Goal: Information Seeking & Learning: Find specific page/section

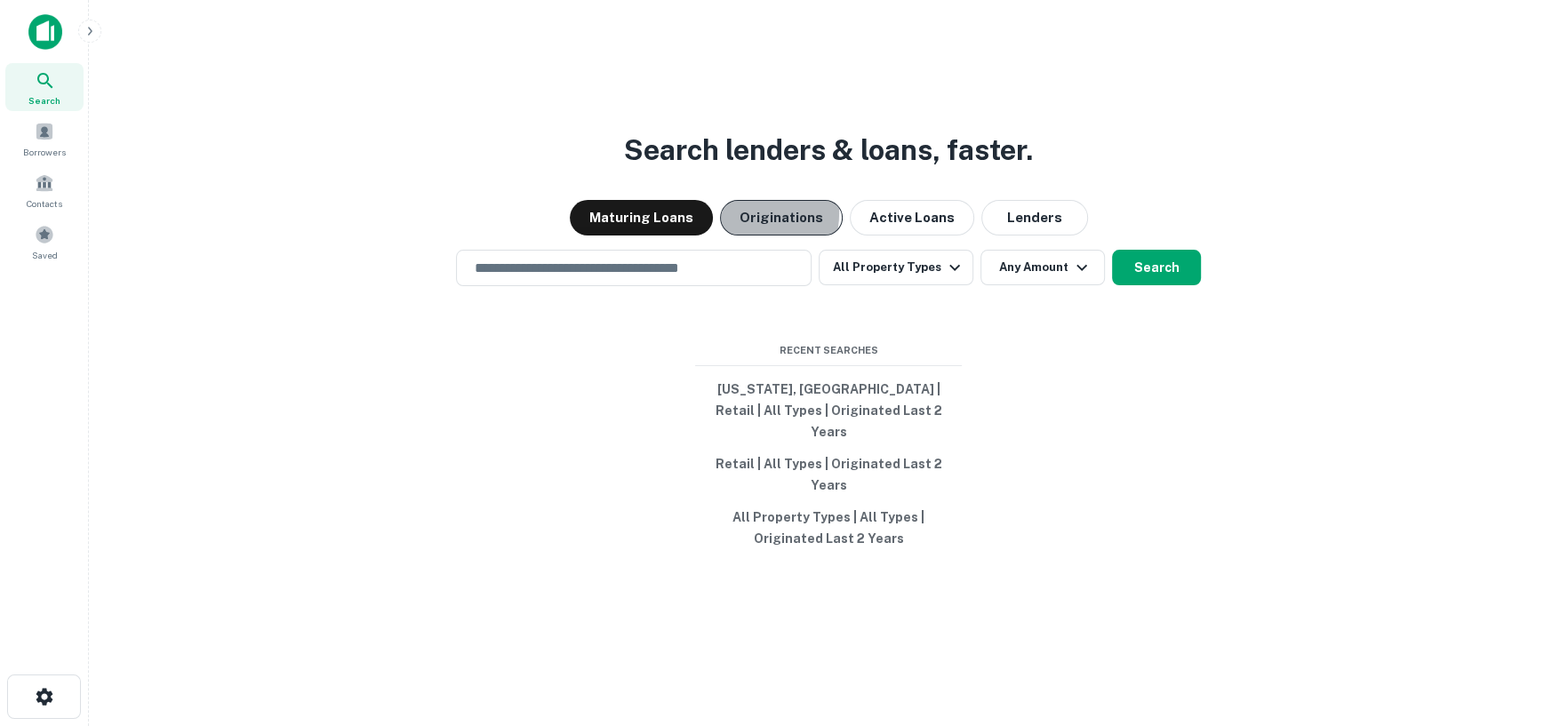
click at [742, 234] on button "Originations" at bounding box center [781, 218] width 123 height 35
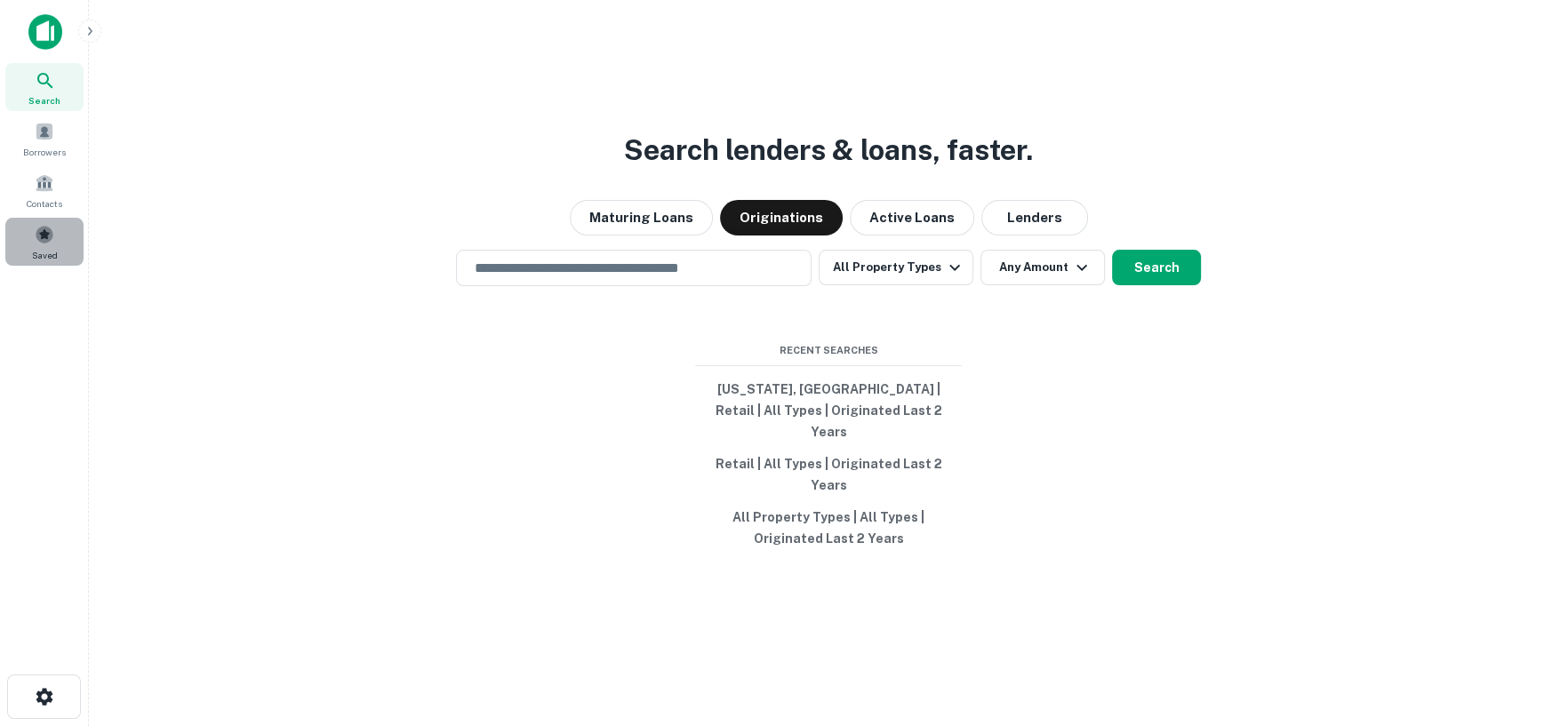
click at [50, 237] on span at bounding box center [44, 234] width 20 height 20
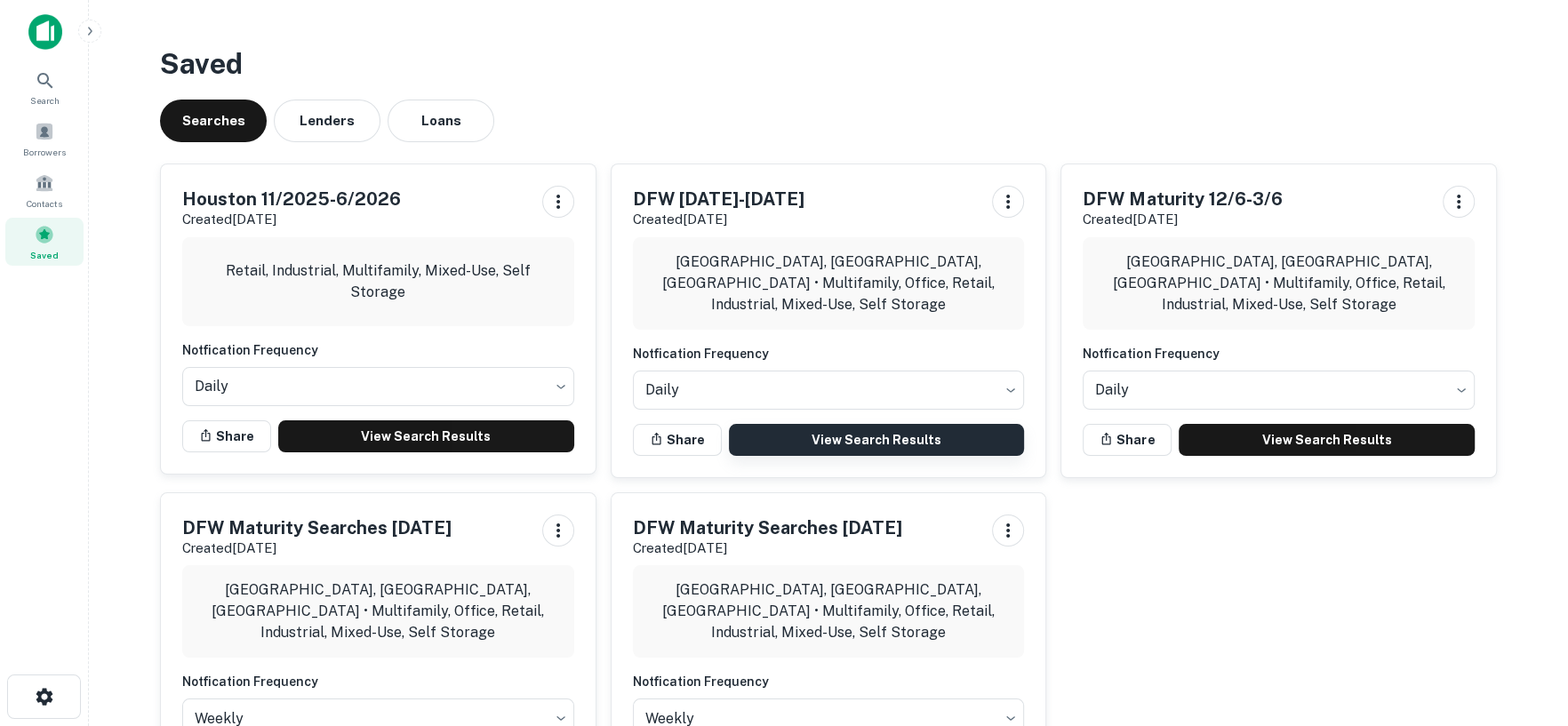
click at [823, 440] on link "View Search Results" at bounding box center [876, 440] width 296 height 32
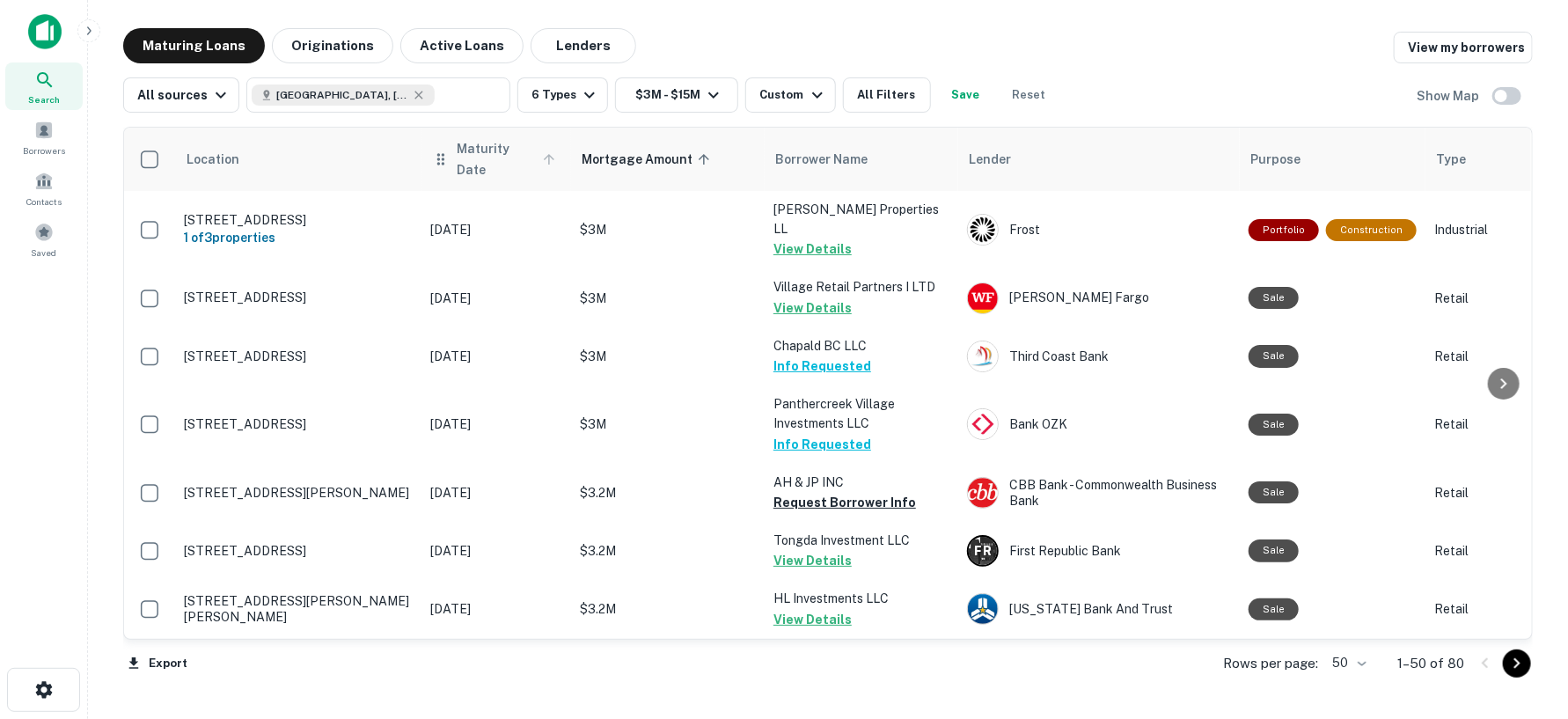
click at [496, 149] on span "Maturity Date" at bounding box center [509, 160] width 104 height 42
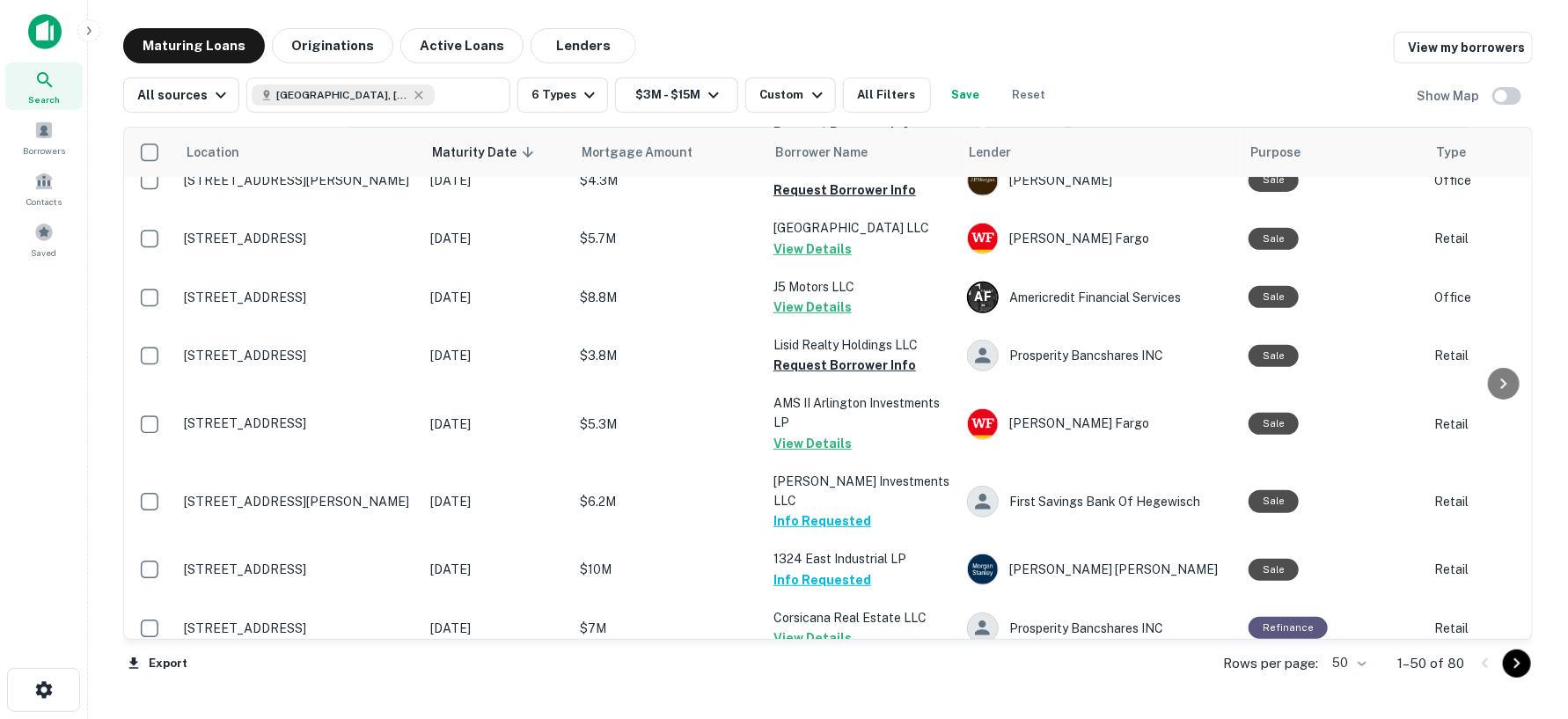
scroll to position [390, 0]
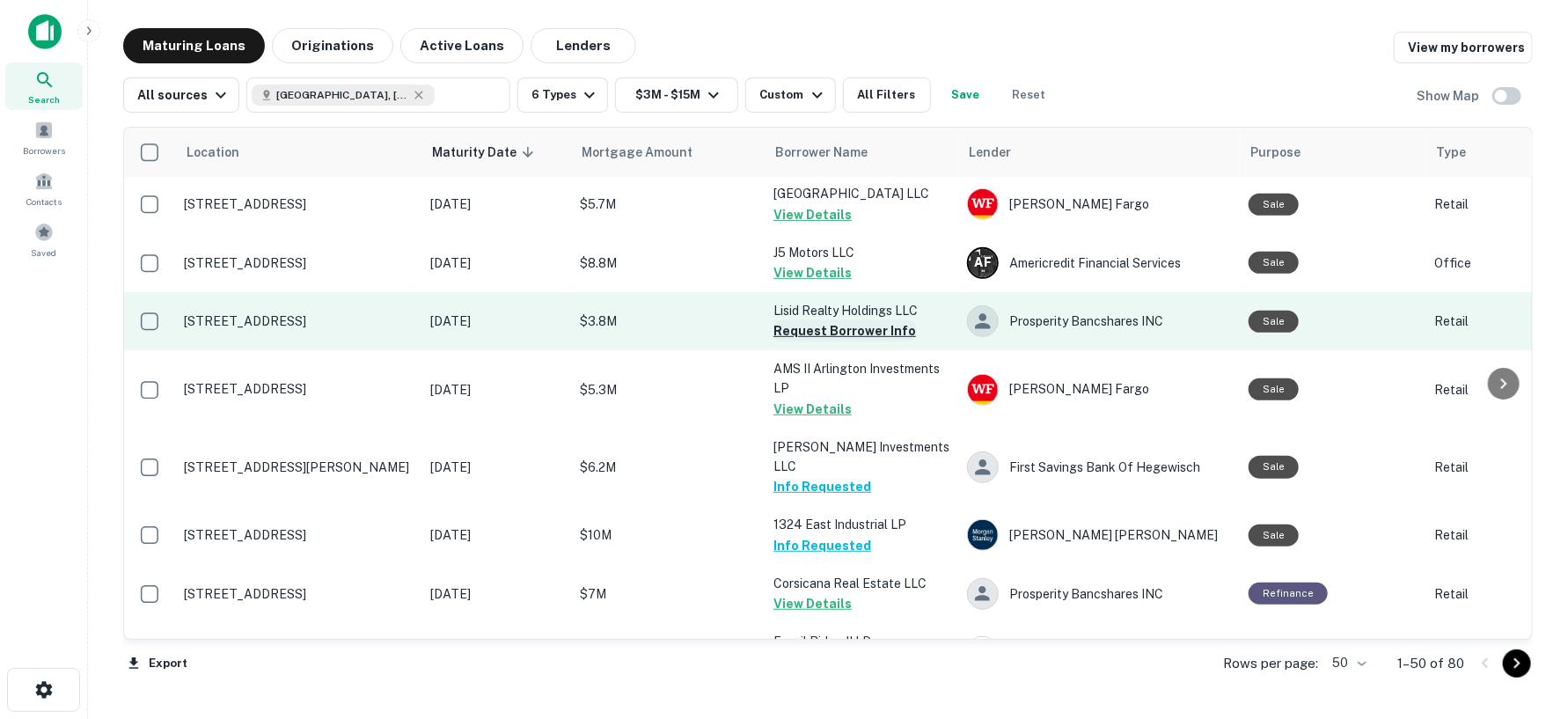
click at [808, 333] on button "Request Borrower Info" at bounding box center [844, 330] width 142 height 21
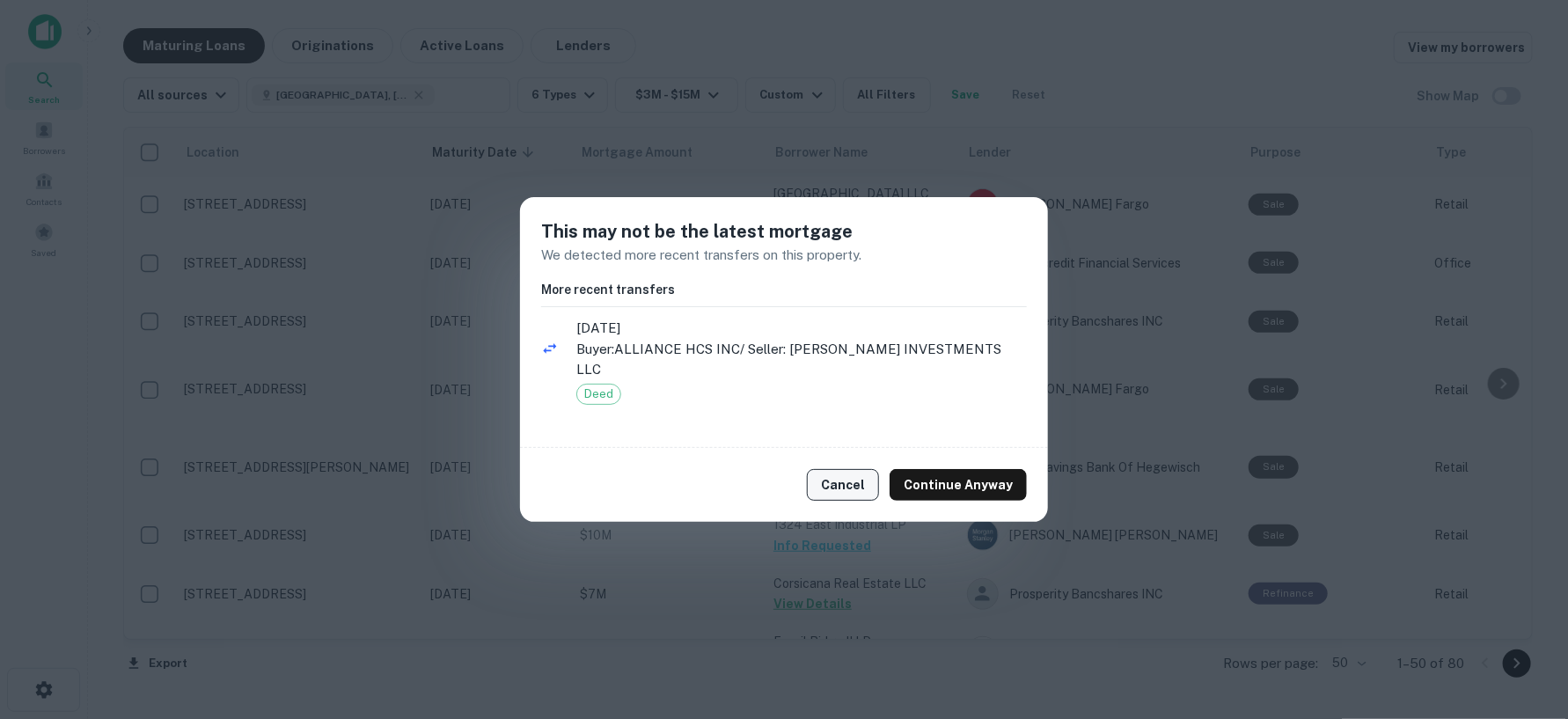
click at [845, 475] on button "Cancel" at bounding box center [843, 485] width 72 height 31
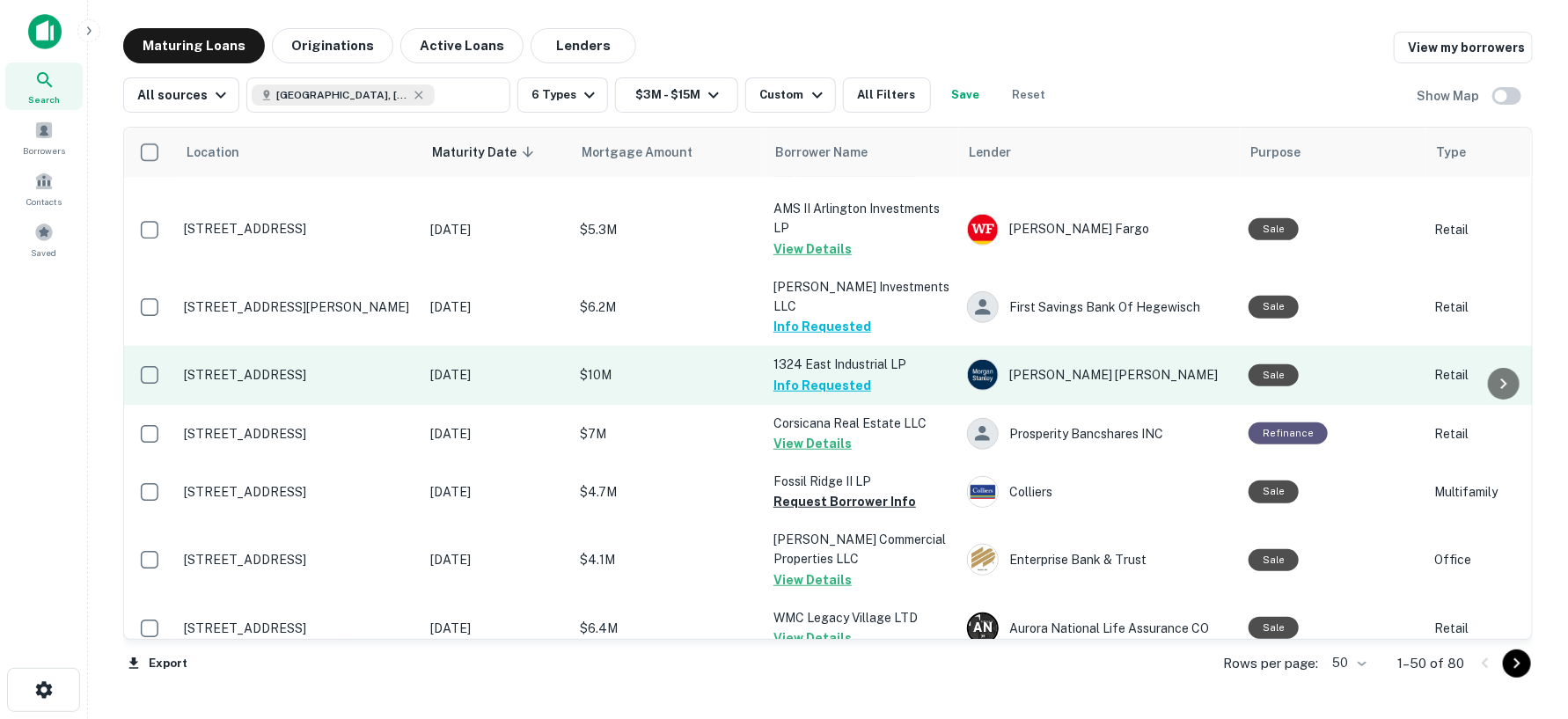
scroll to position [587, 0]
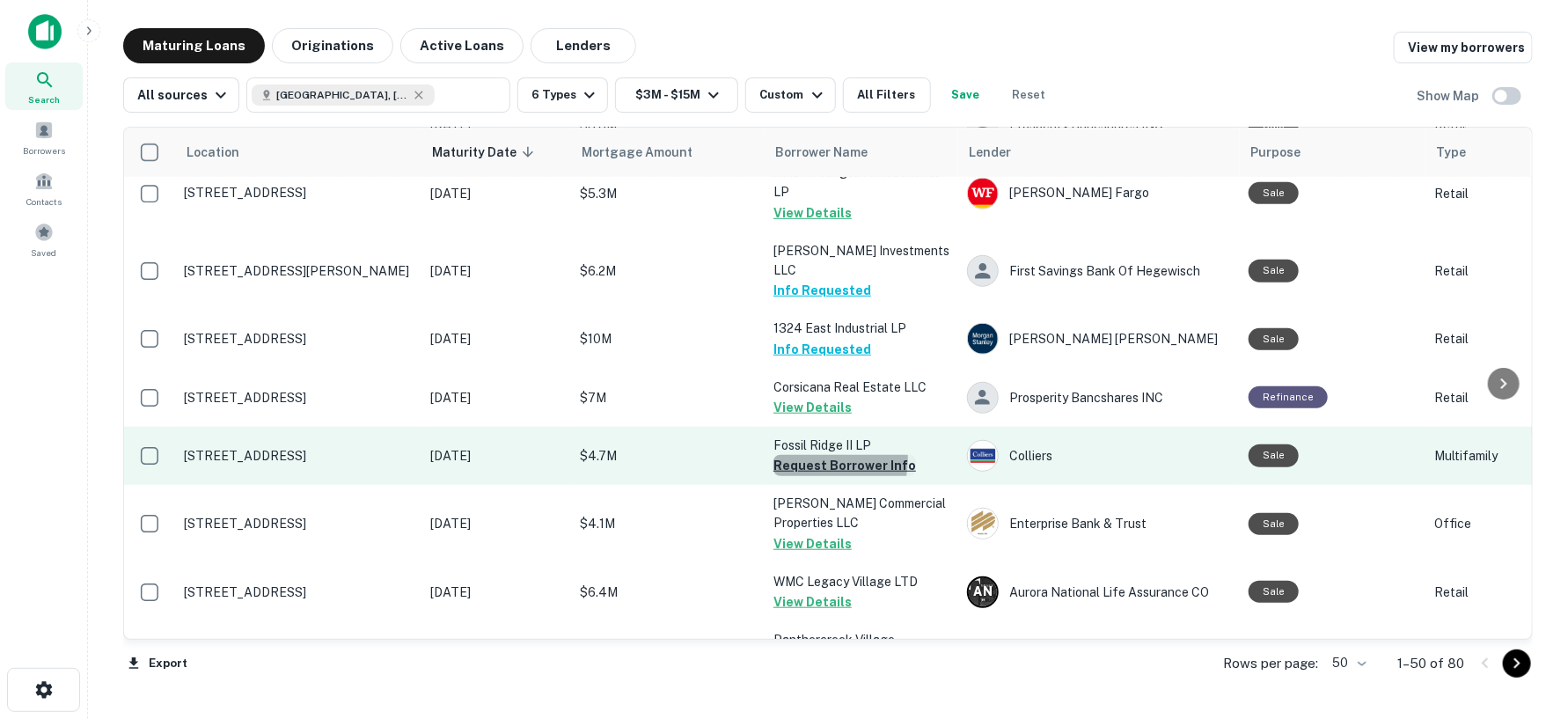
click at [814, 455] on button "Request Borrower Info" at bounding box center [844, 465] width 142 height 21
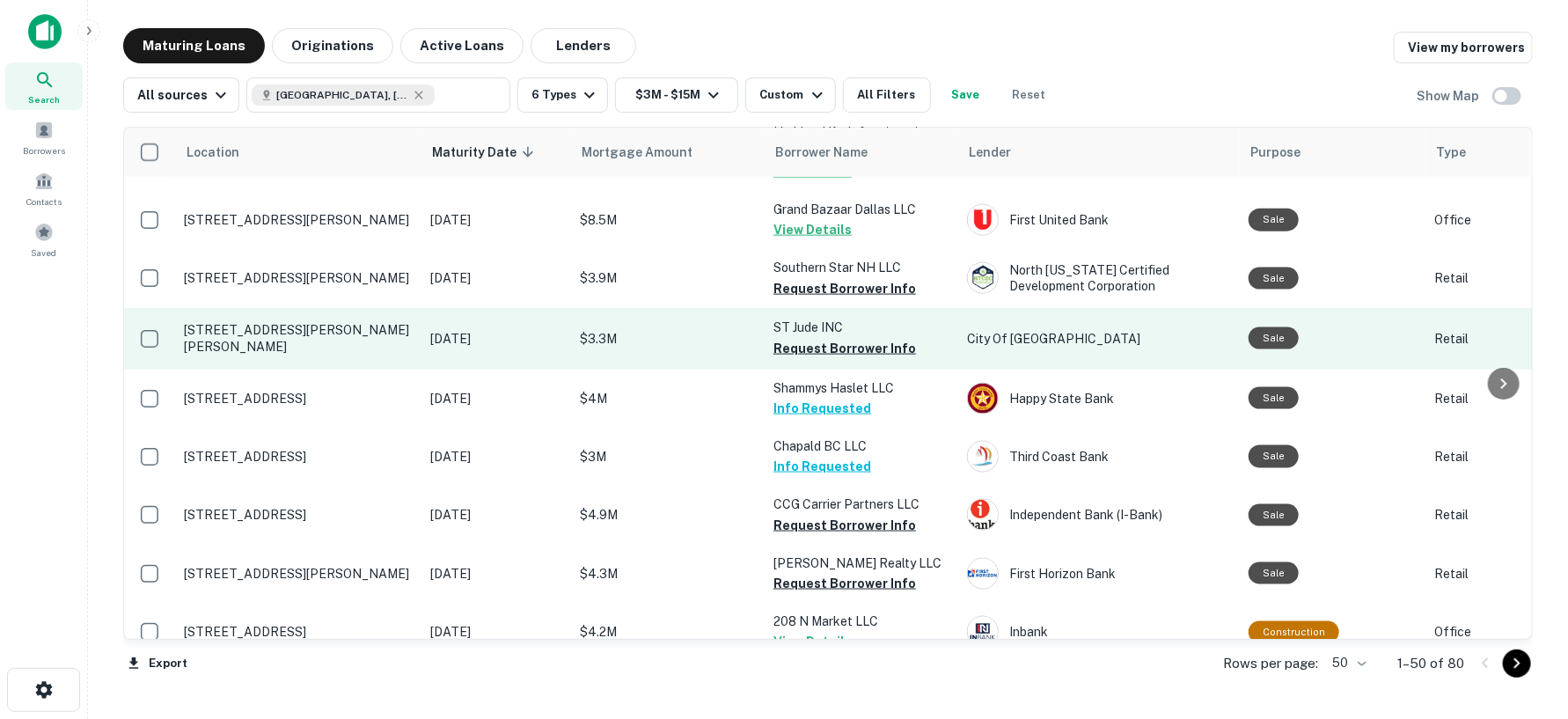
scroll to position [1271, 0]
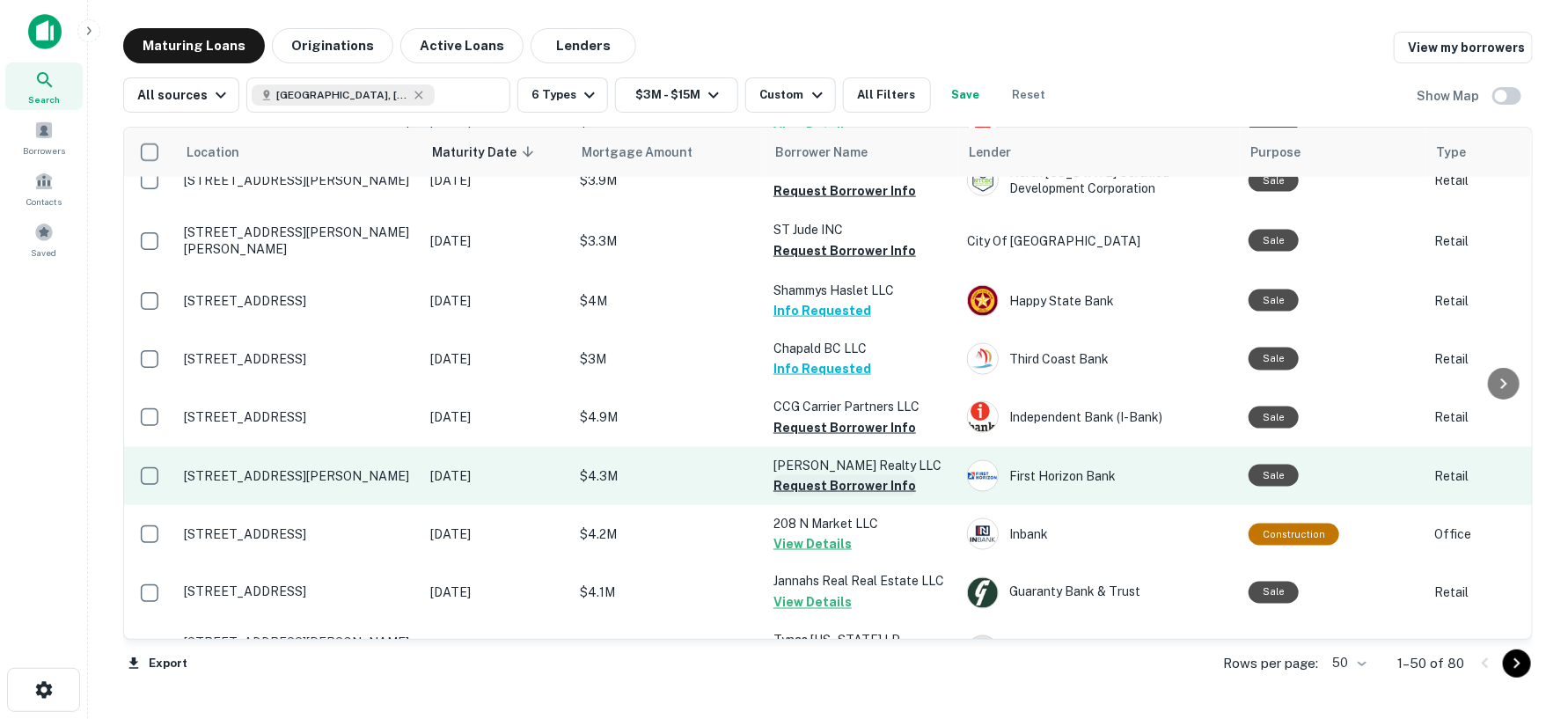
click at [805, 475] on button "Request Borrower Info" at bounding box center [844, 485] width 142 height 21
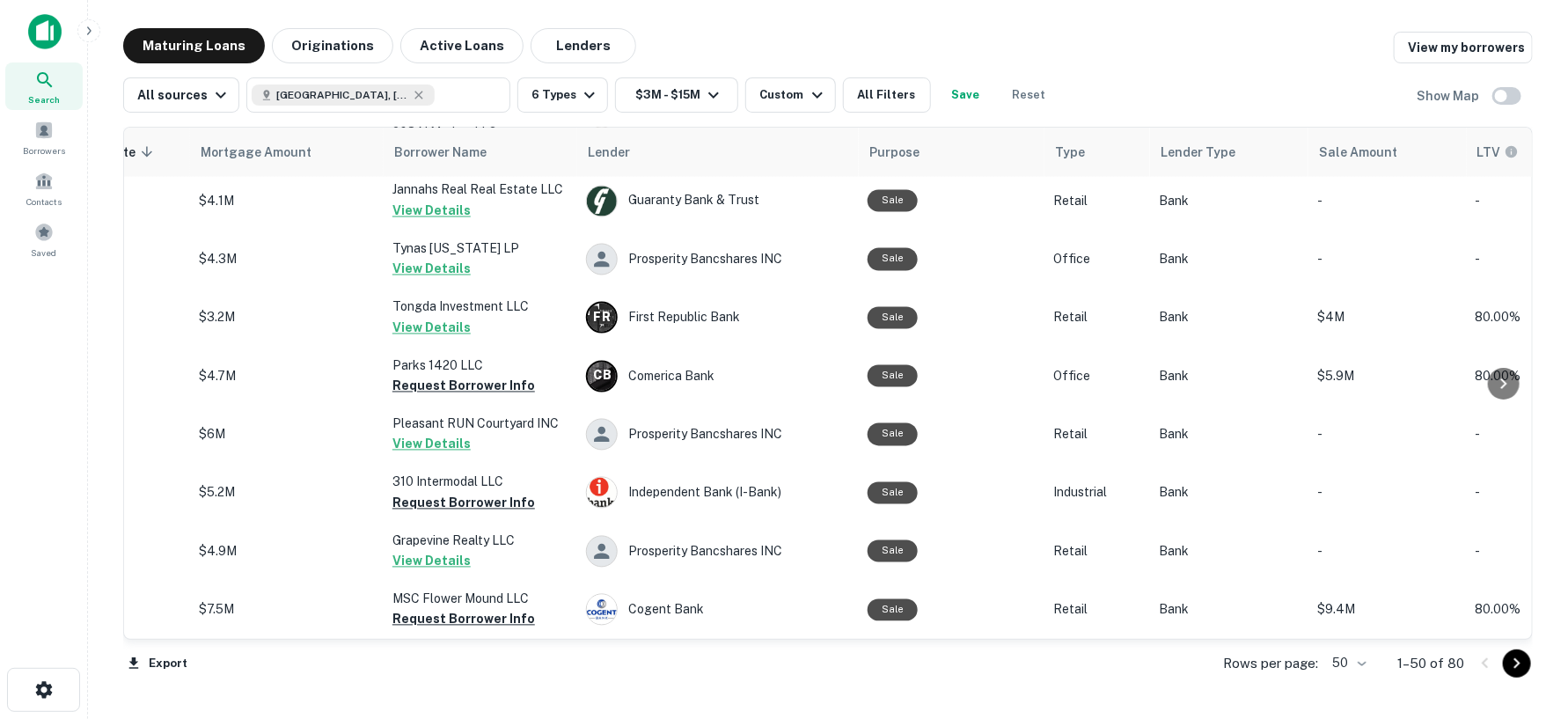
scroll to position [1662, 0]
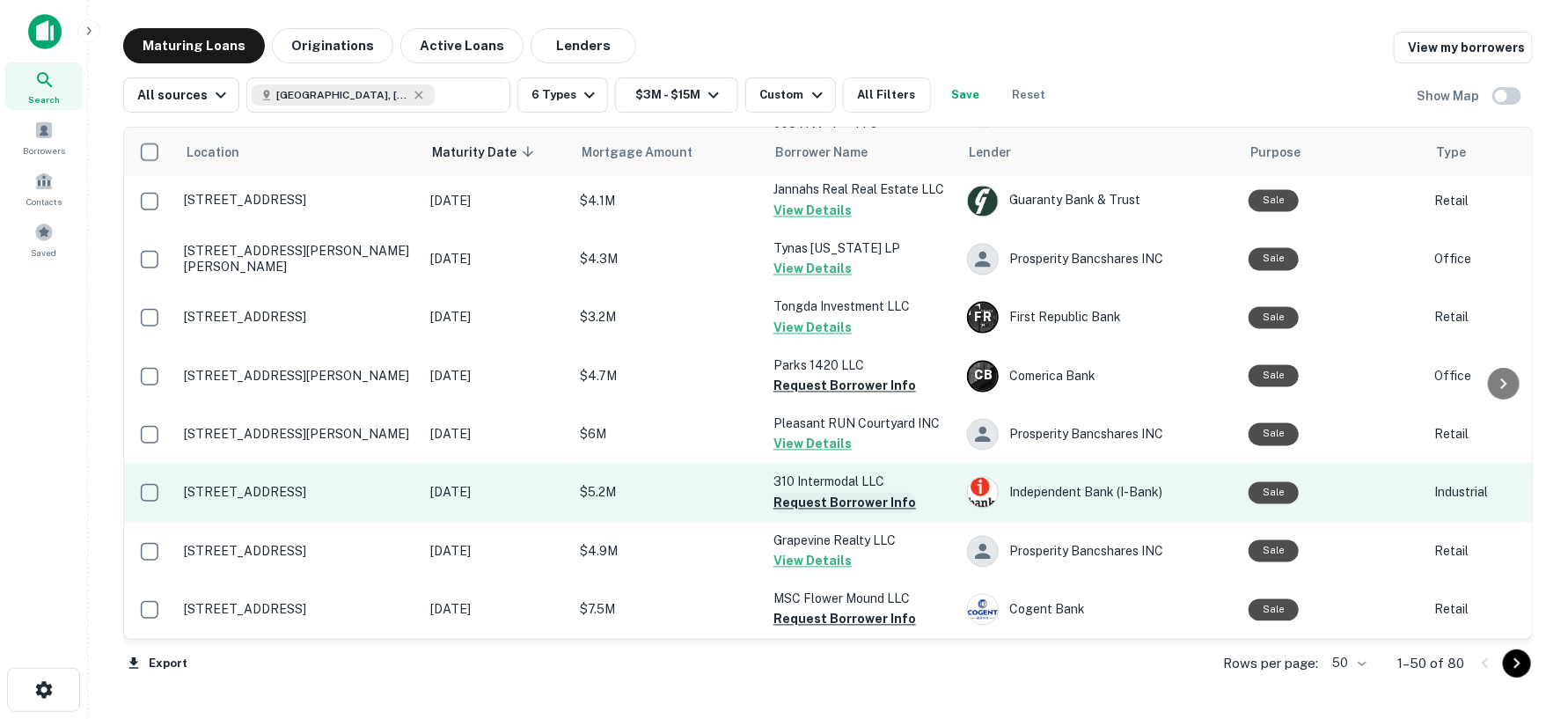
click at [781, 493] on button "Request Borrower Info" at bounding box center [844, 503] width 142 height 21
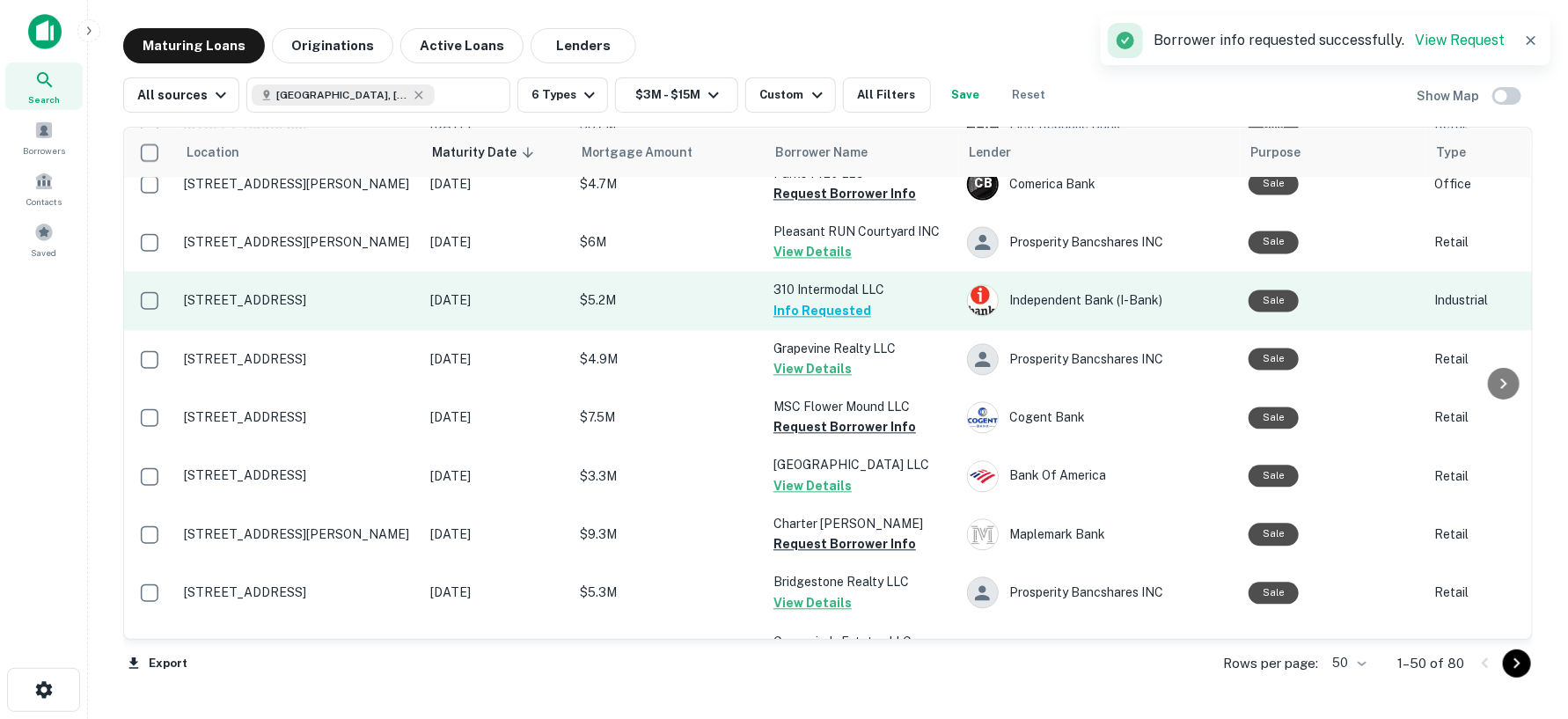
scroll to position [1857, 0]
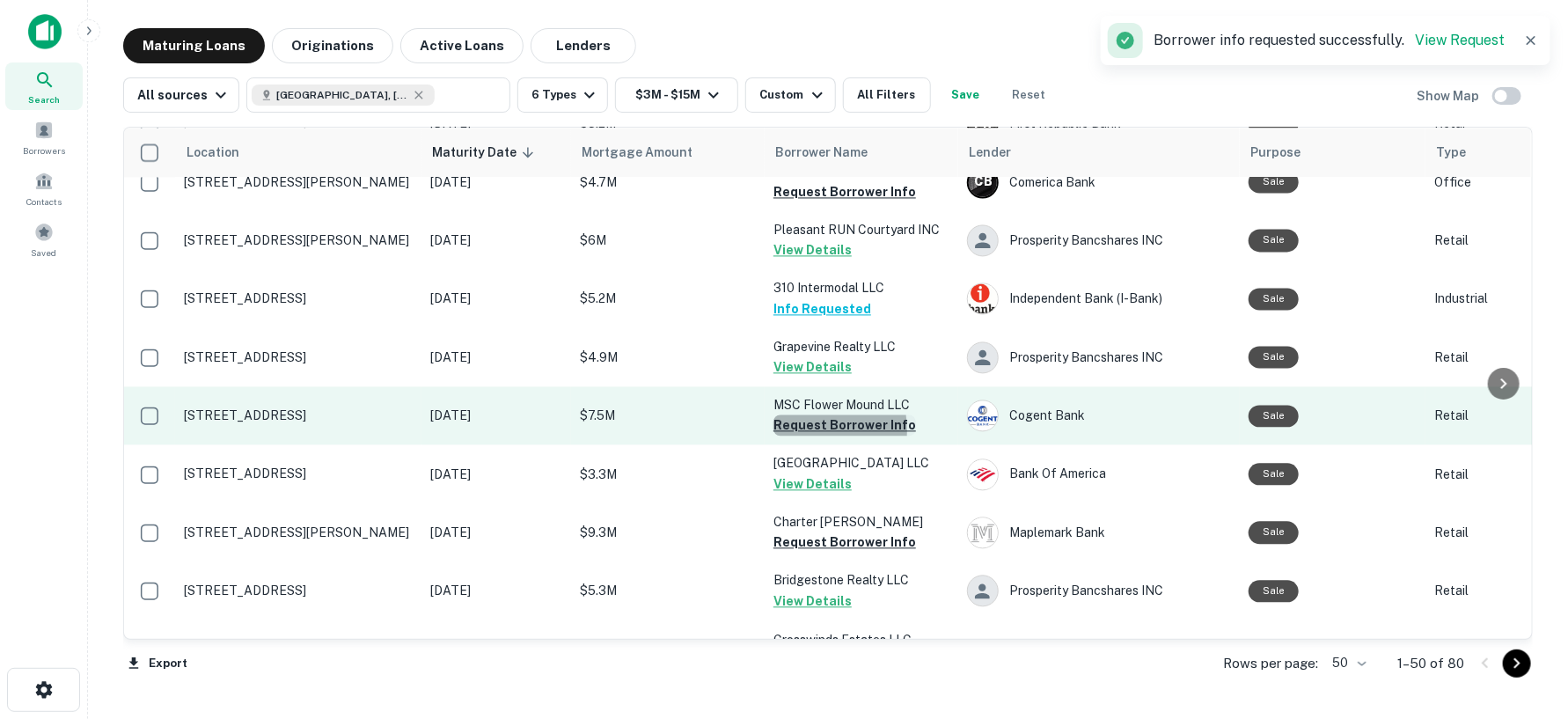
click at [784, 414] on button "Request Borrower Info" at bounding box center [844, 425] width 142 height 21
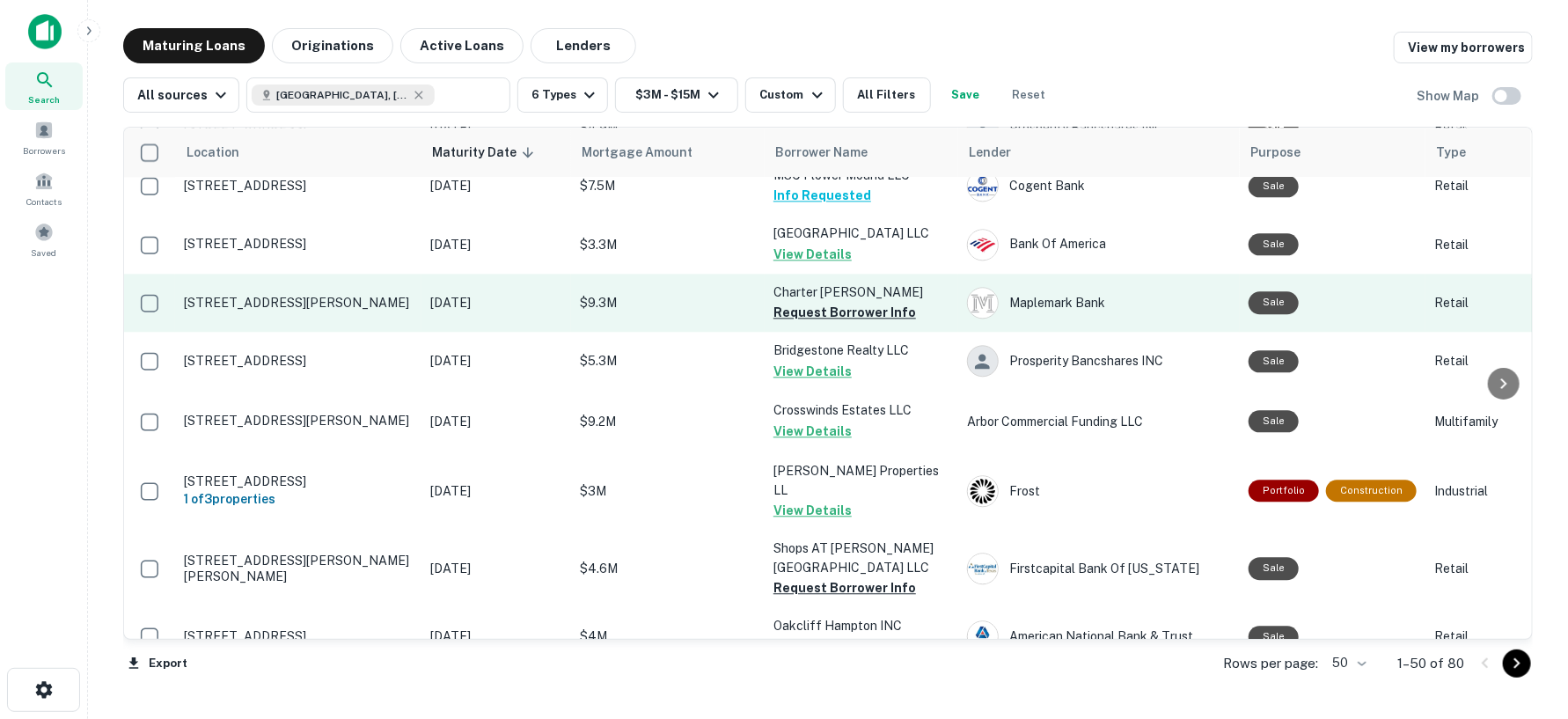
scroll to position [2053, 0]
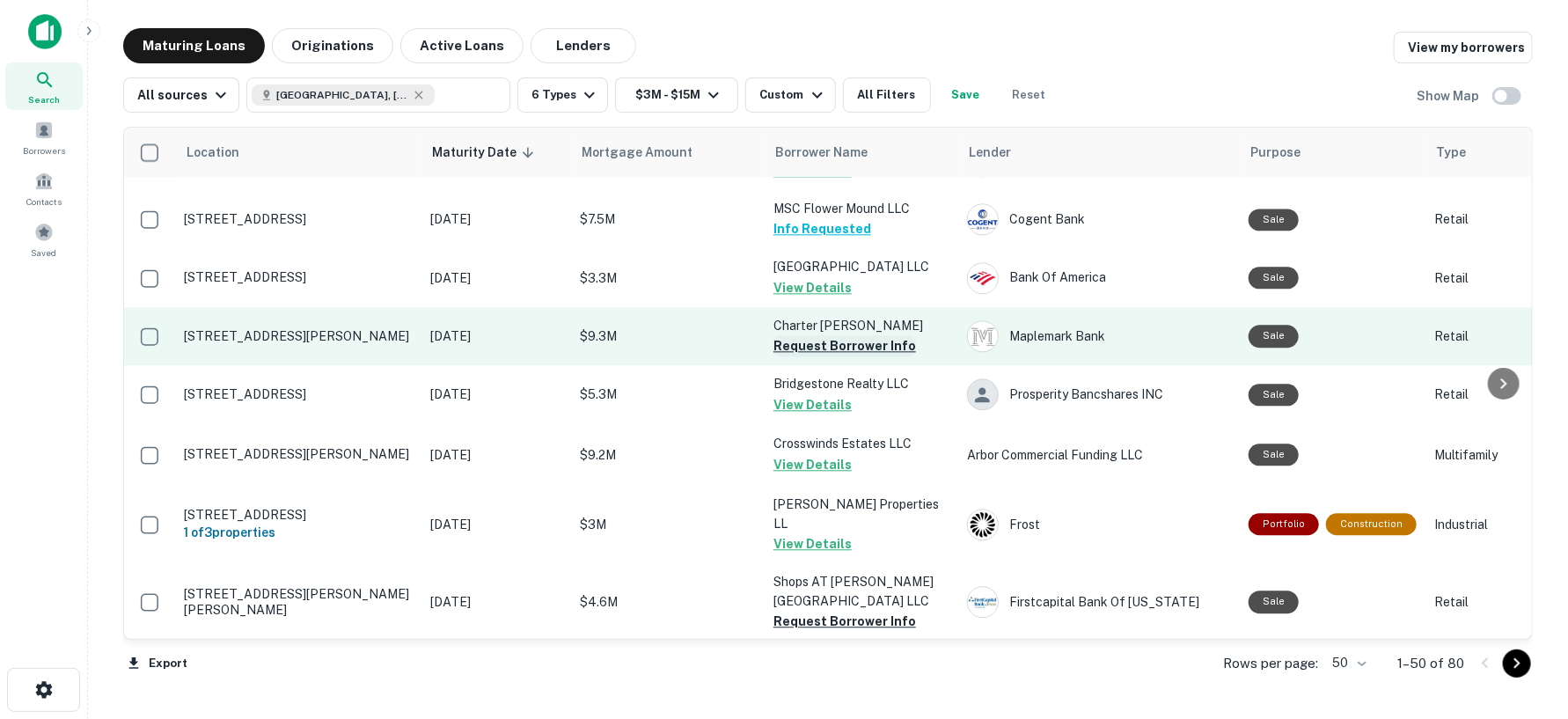
click at [846, 335] on button "Request Borrower Info" at bounding box center [844, 345] width 142 height 21
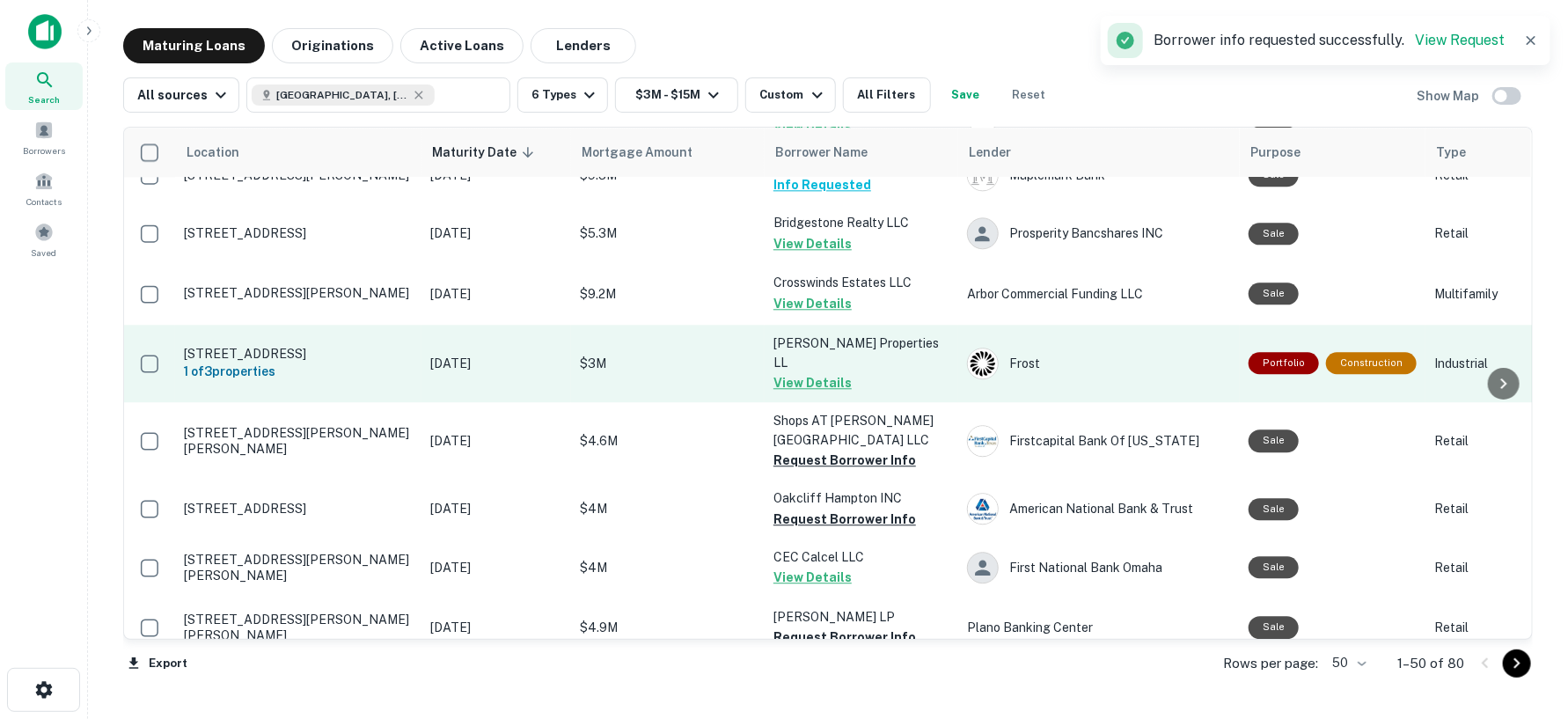
scroll to position [2248, 0]
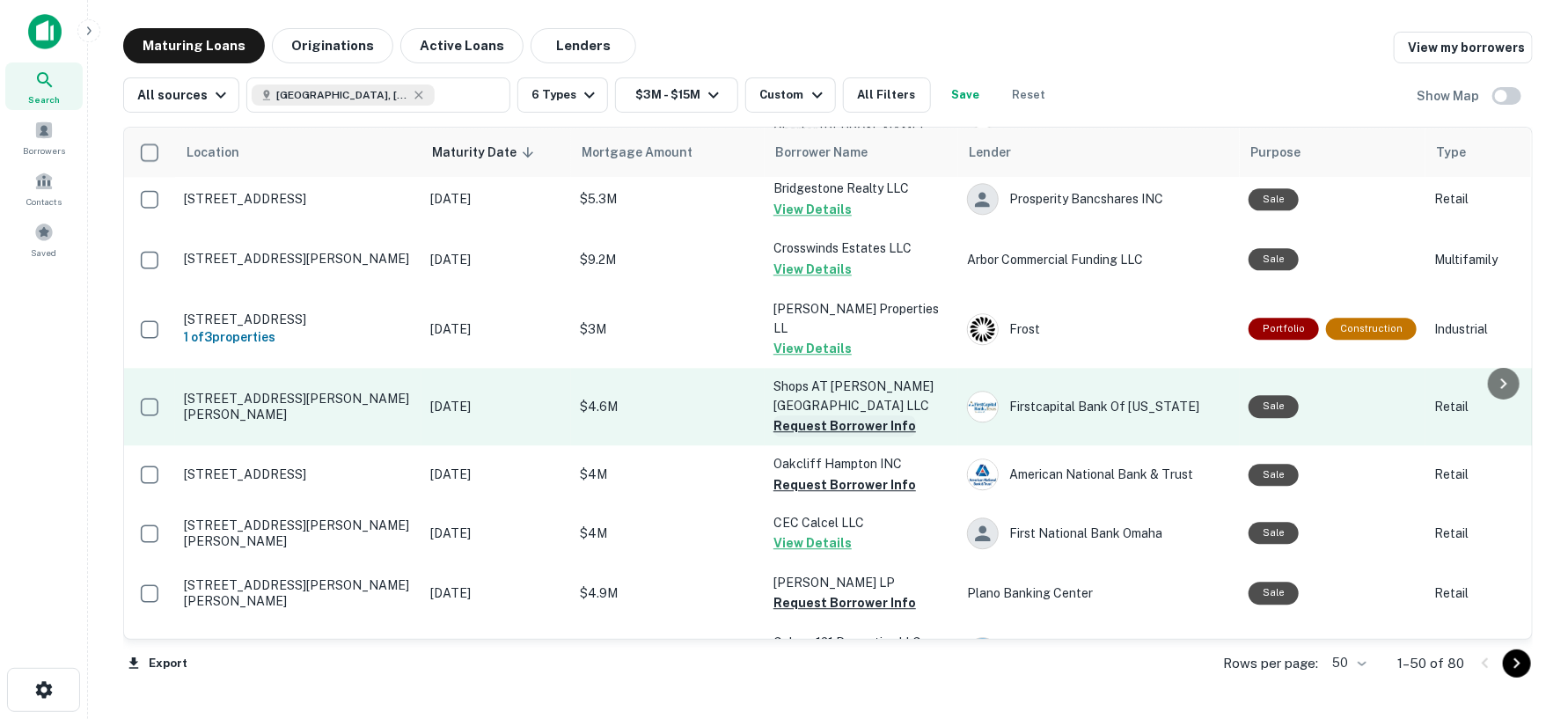
click at [806, 415] on button "Request Borrower Info" at bounding box center [844, 425] width 142 height 21
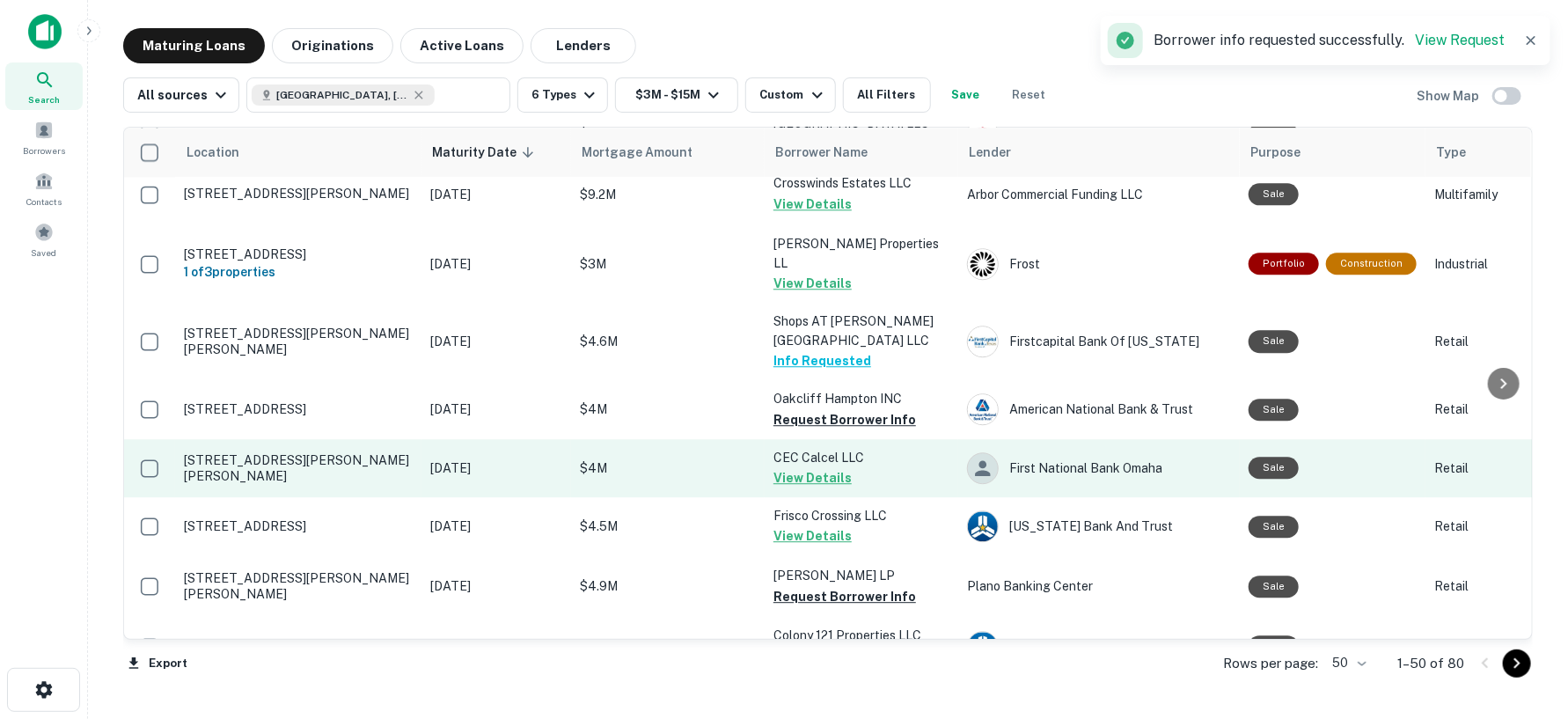
scroll to position [2445, 0]
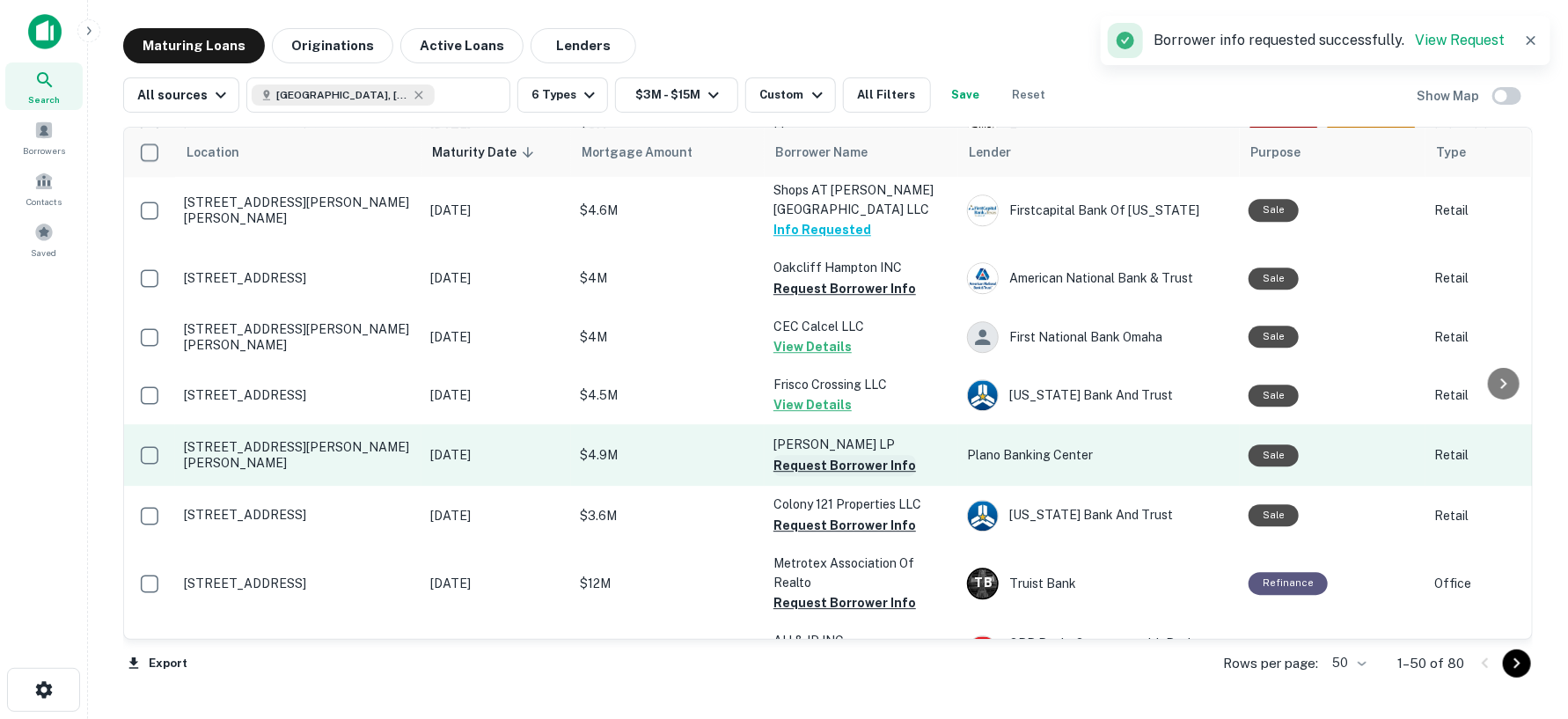
click at [777, 455] on button "Request Borrower Info" at bounding box center [844, 465] width 142 height 21
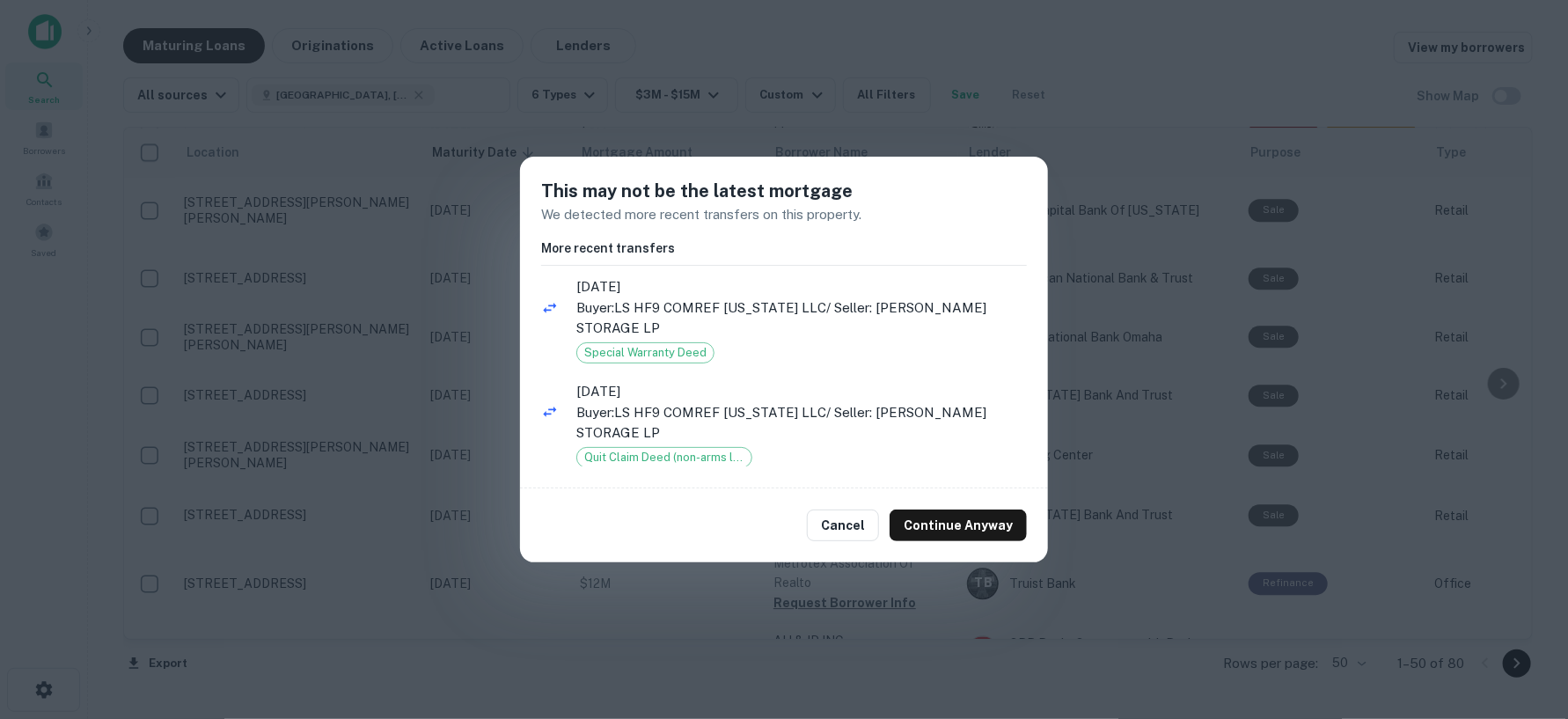
click at [816, 519] on div "Cancel Continue Anyway" at bounding box center [784, 525] width 528 height 74
click at [832, 519] on button "Cancel" at bounding box center [843, 525] width 72 height 31
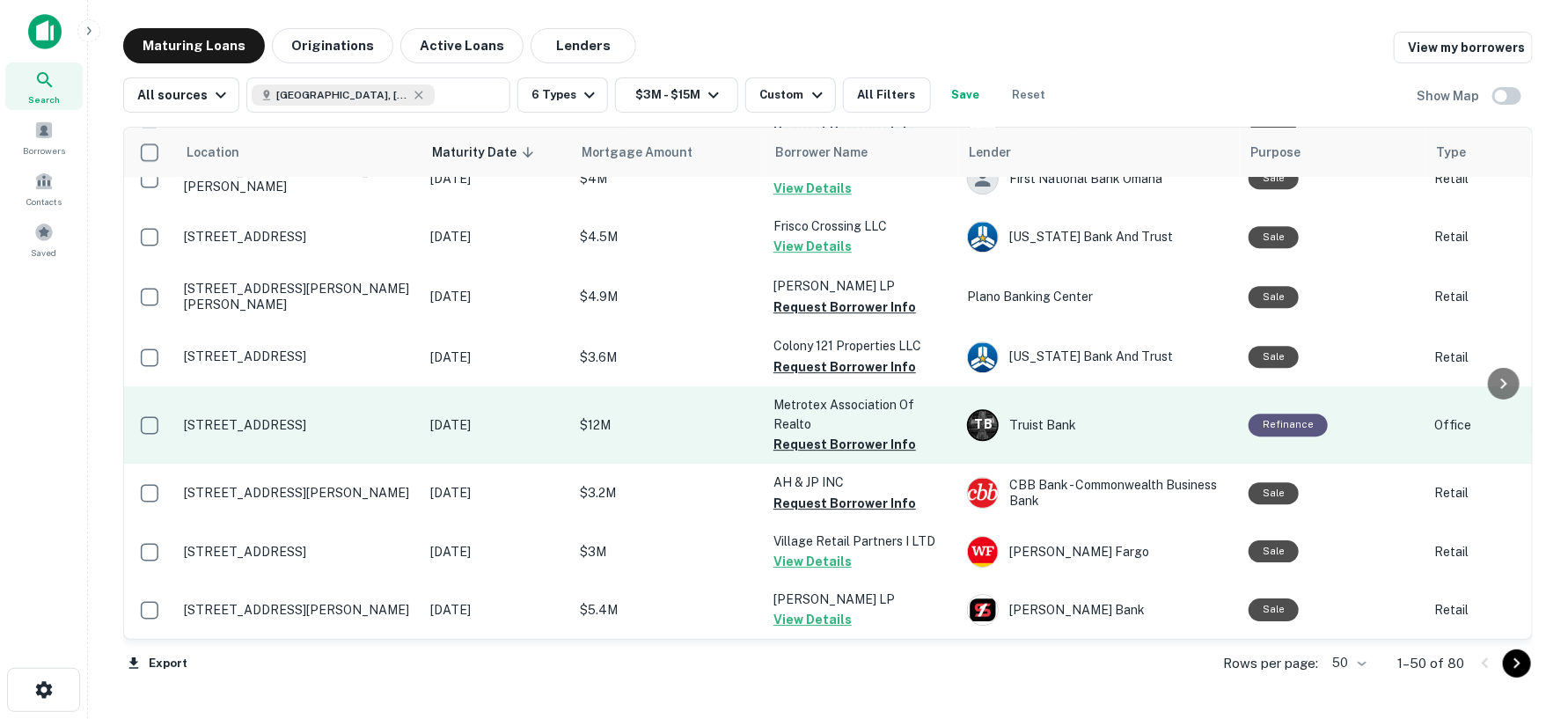
scroll to position [2637, 0]
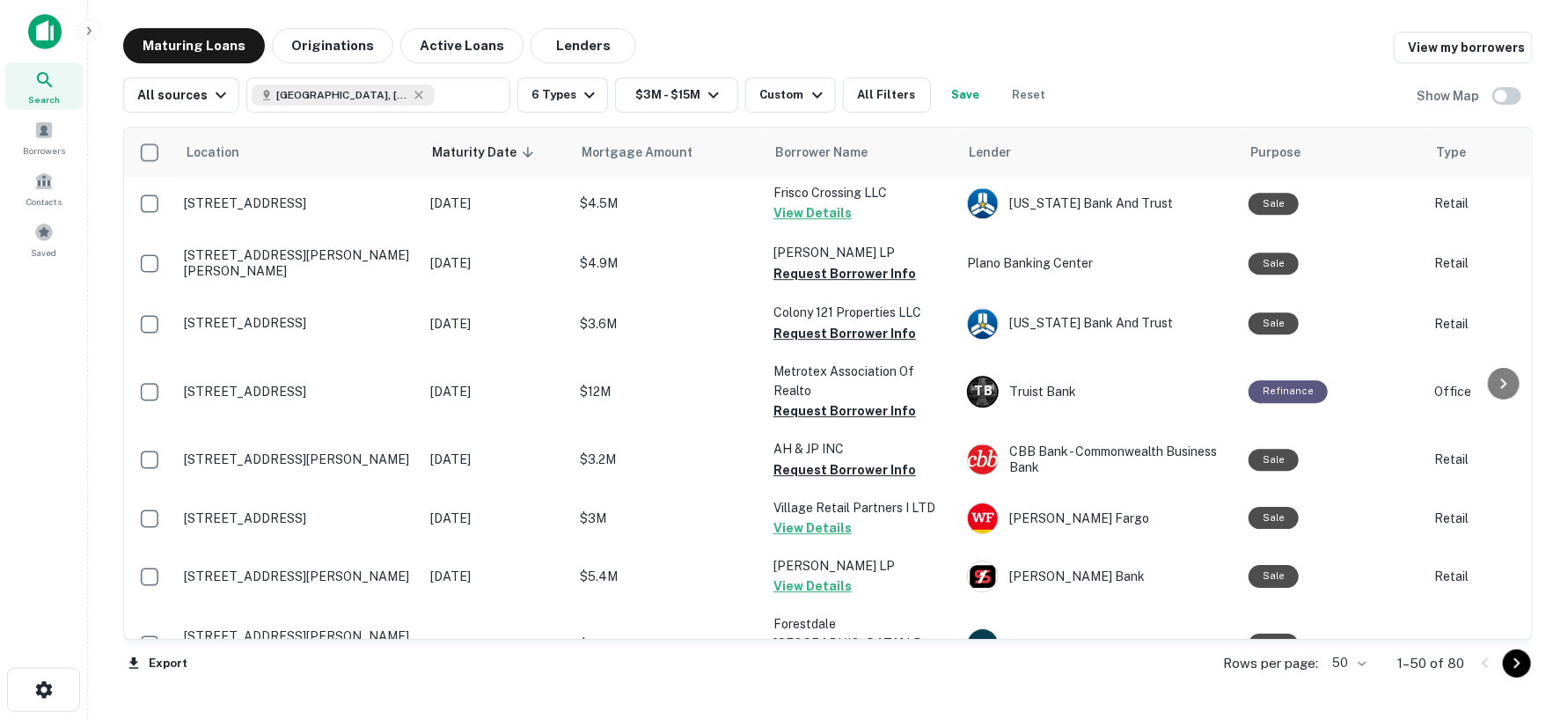
drag, startPoint x: 1524, startPoint y: 673, endPoint x: 1515, endPoint y: 670, distance: 9.5
click at [1523, 673] on button "Go to next page" at bounding box center [1516, 664] width 29 height 29
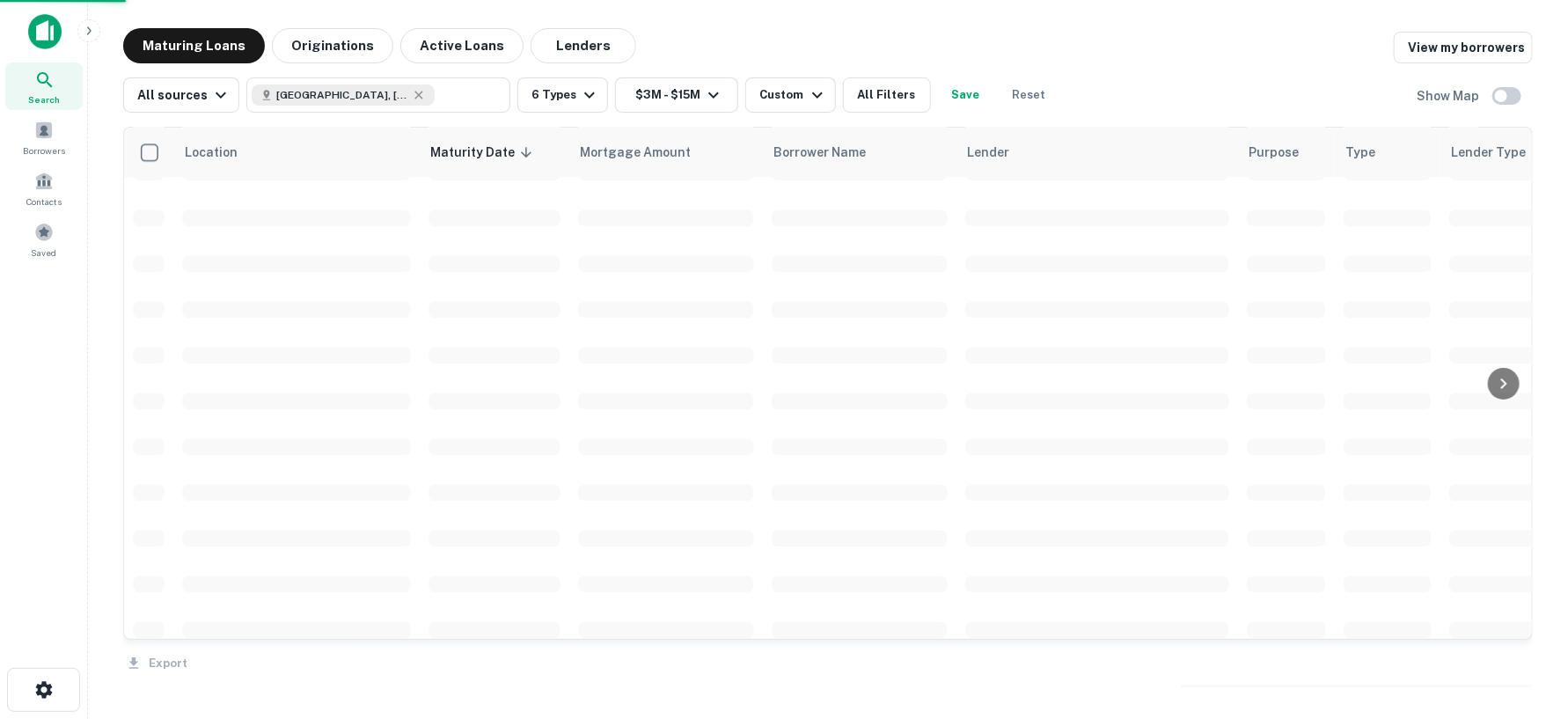
click at [1514, 670] on div "Export" at bounding box center [827, 658] width 1409 height 37
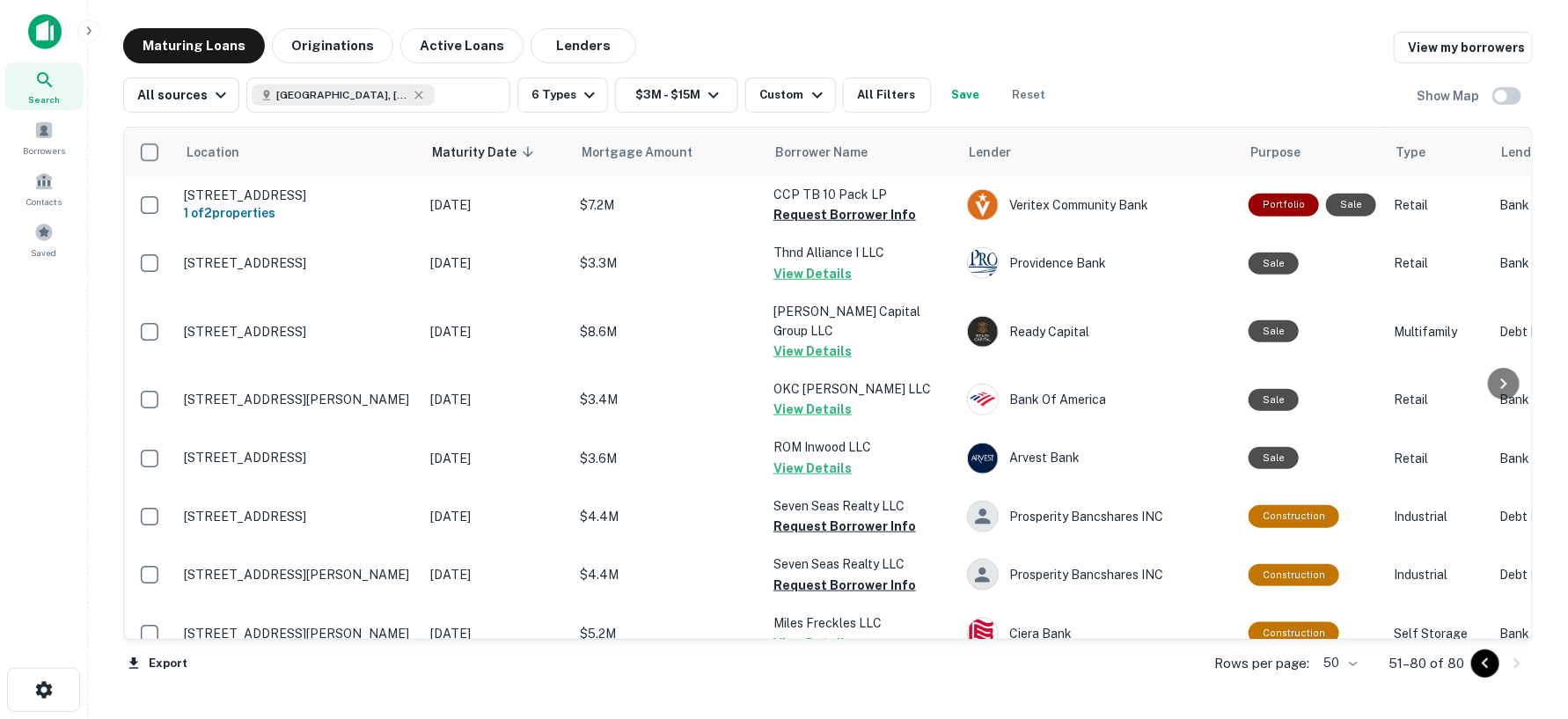
scroll to position [977, 0]
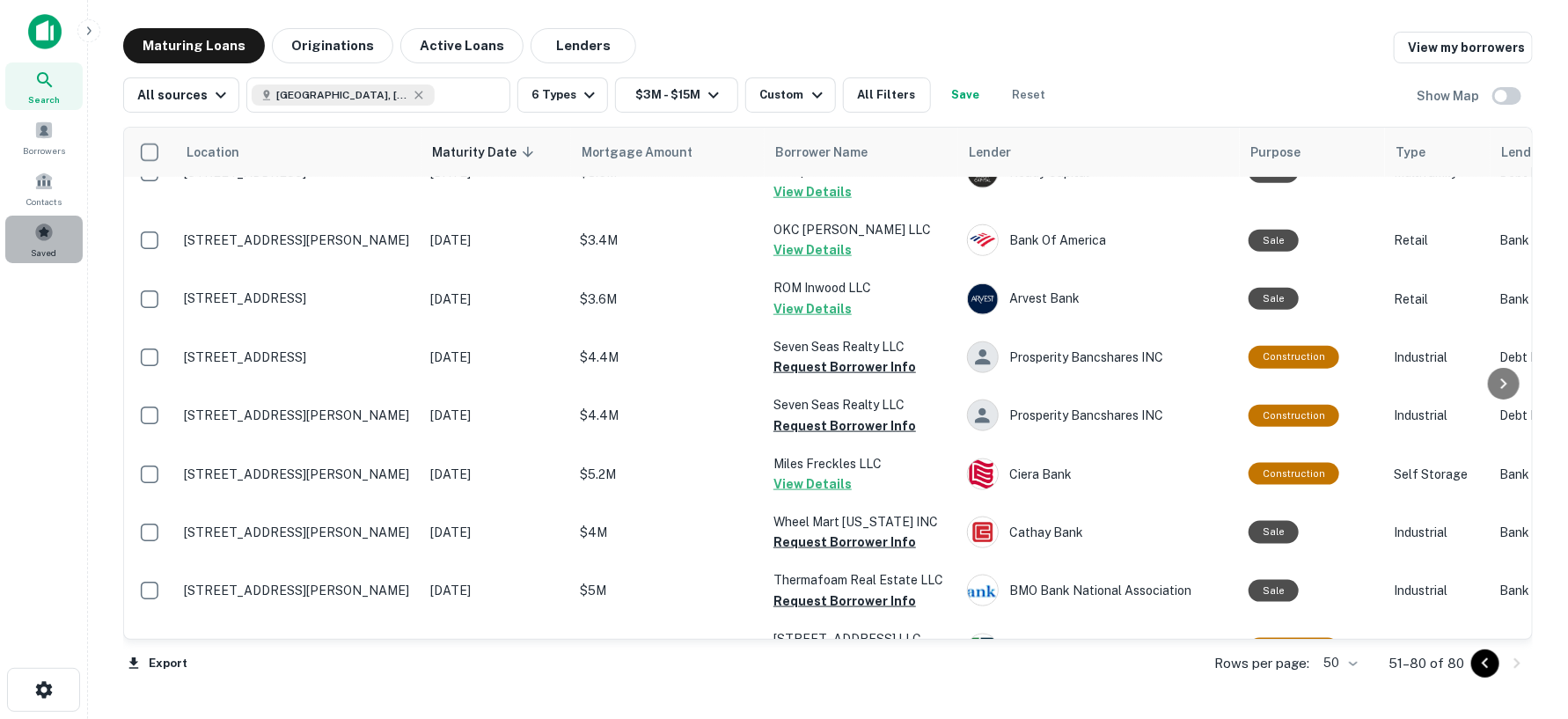
click at [47, 239] on span at bounding box center [43, 232] width 19 height 19
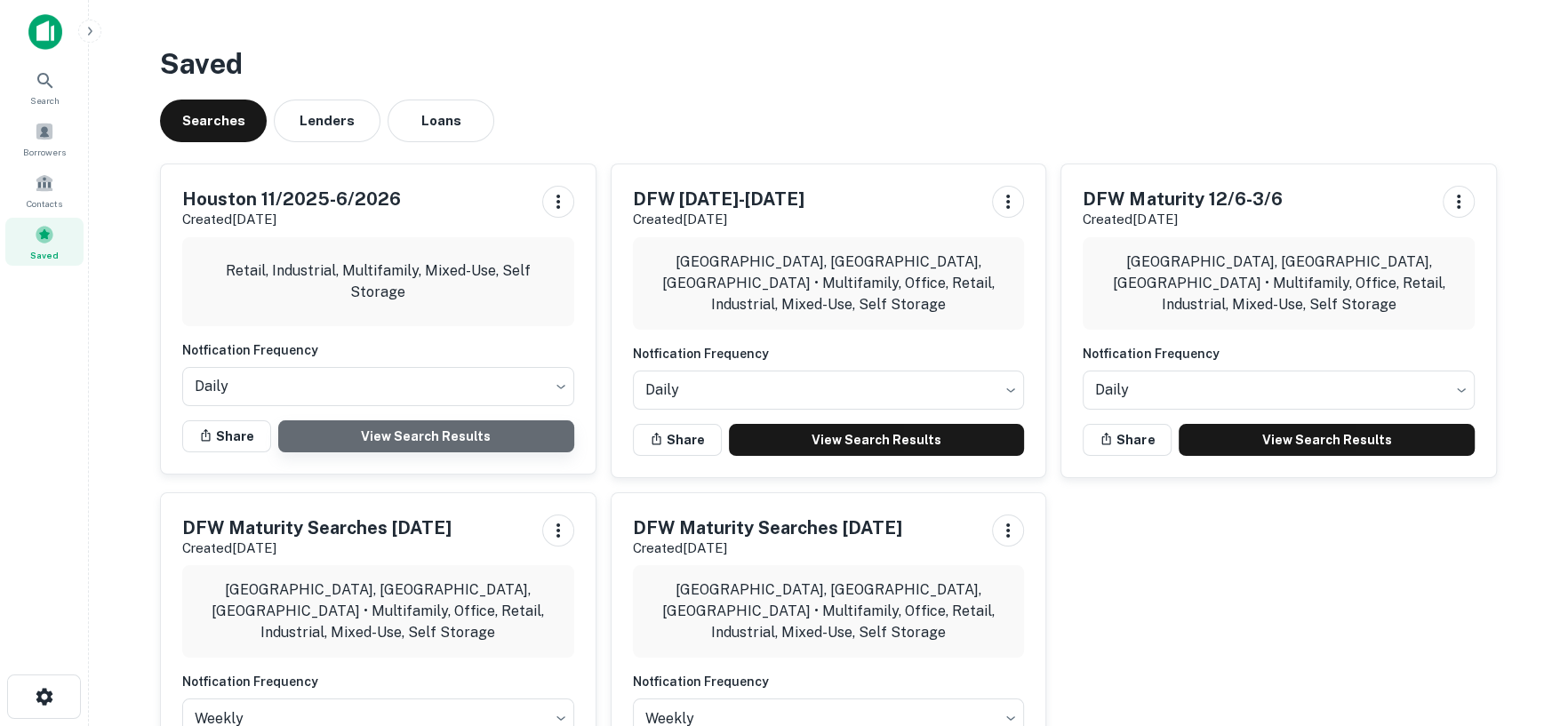
click at [389, 434] on link "View Search Results" at bounding box center [425, 436] width 296 height 32
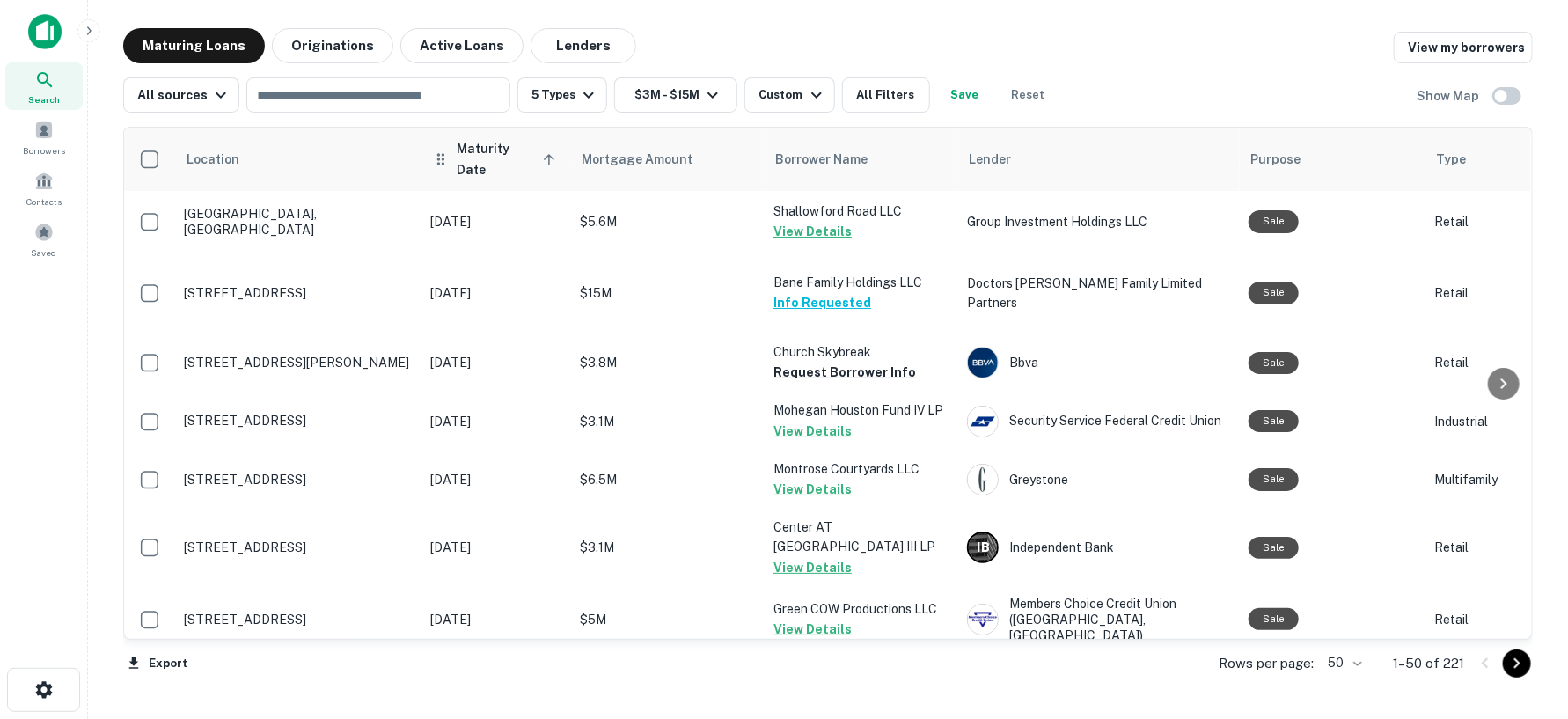
click at [492, 146] on span "Maturity Date sorted ascending" at bounding box center [509, 160] width 104 height 42
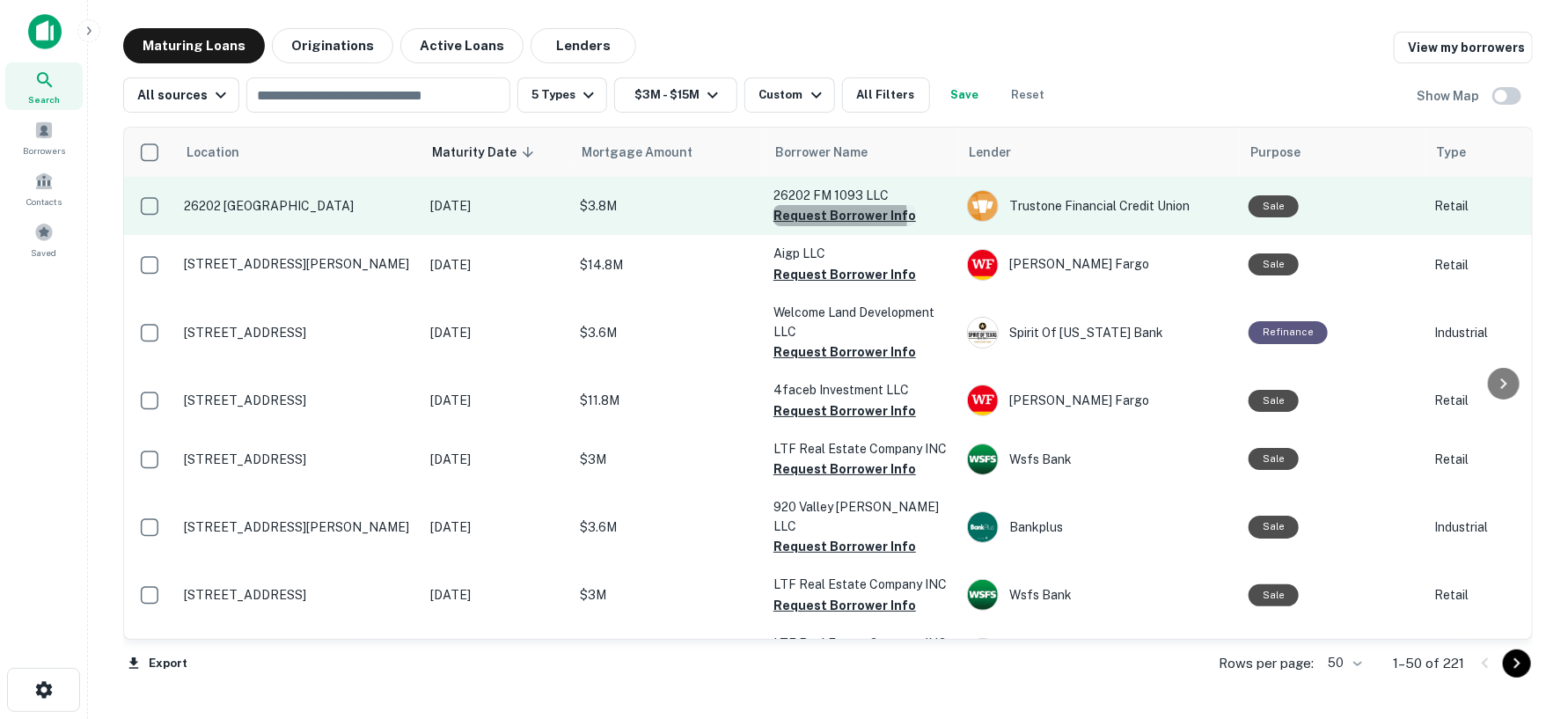
click at [793, 218] on button "Request Borrower Info" at bounding box center [844, 215] width 142 height 21
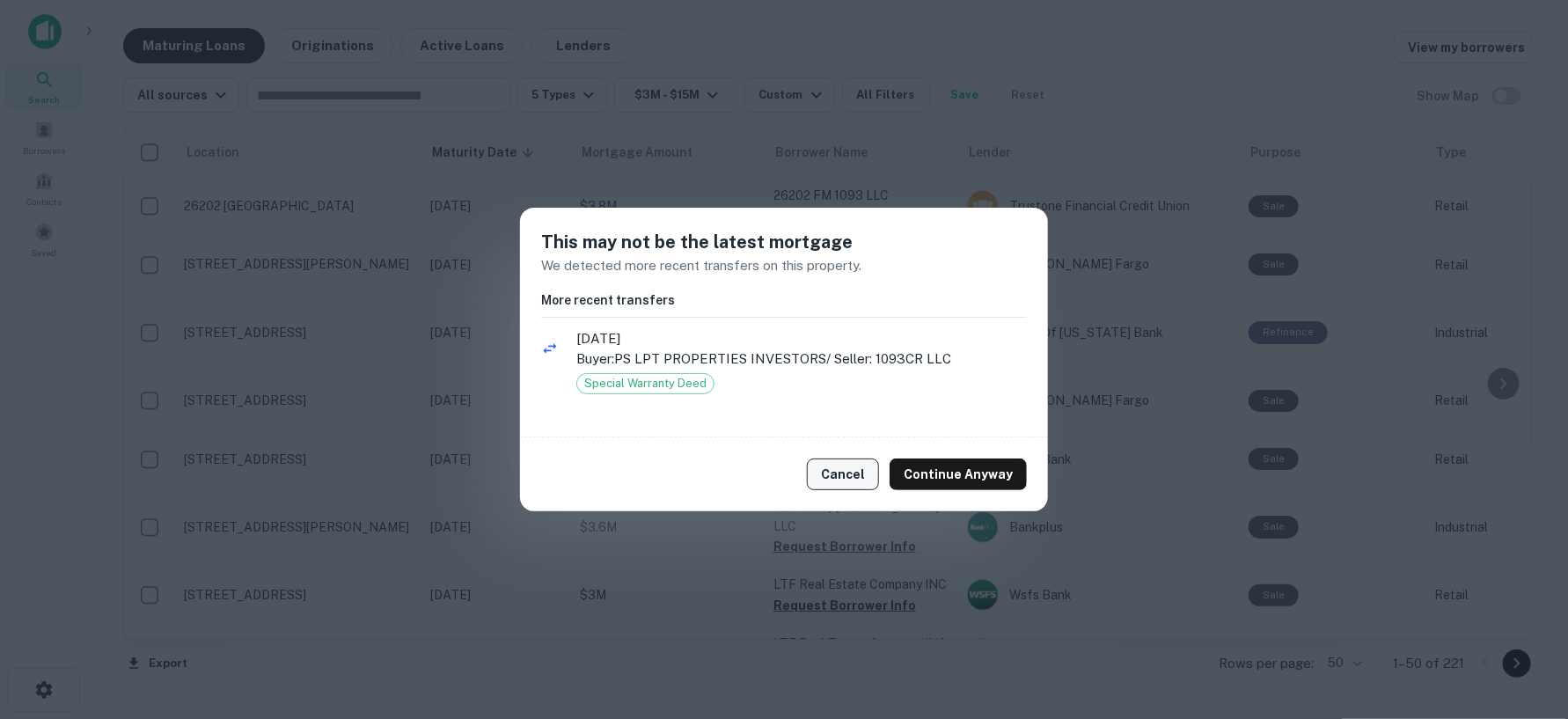
click at [854, 477] on button "Cancel" at bounding box center [843, 474] width 72 height 31
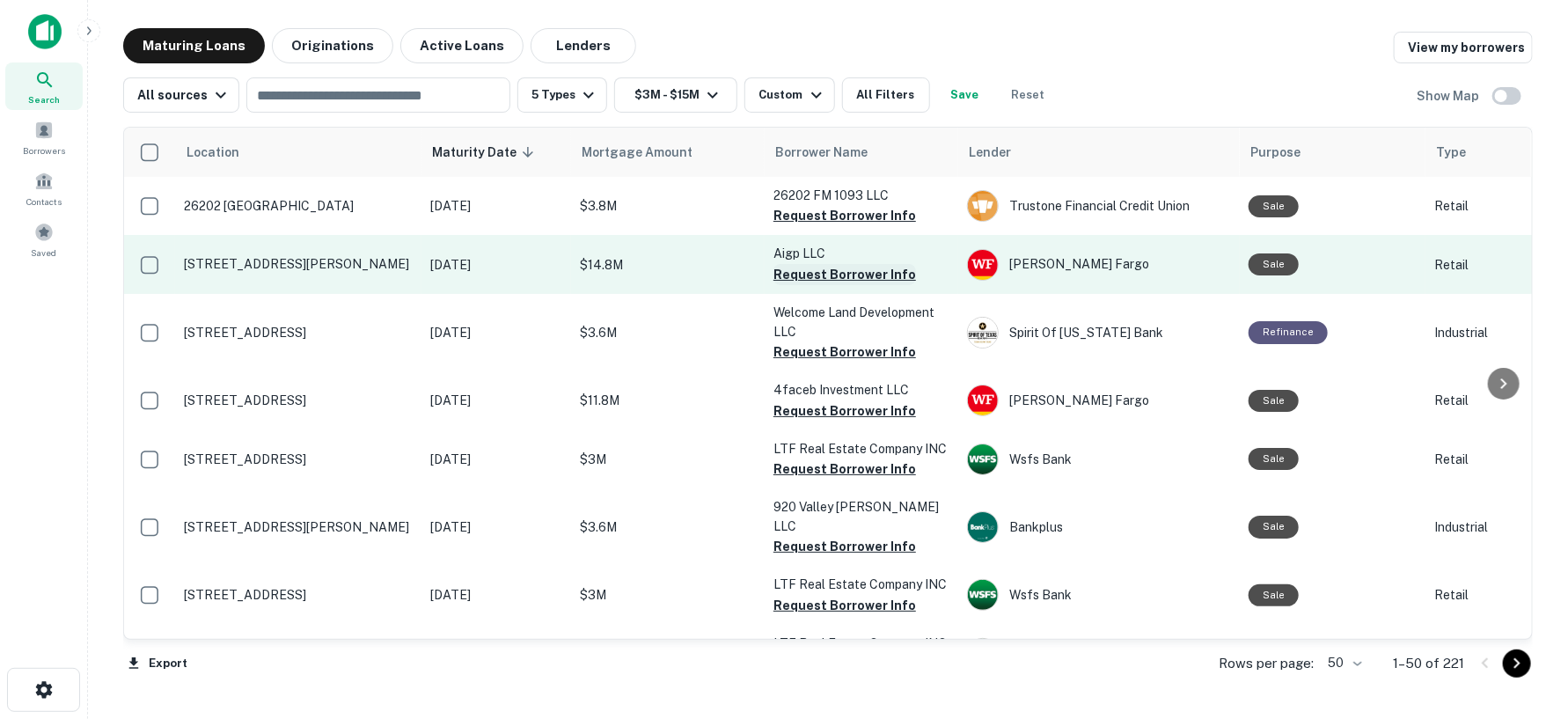
click at [869, 280] on button "Request Borrower Info" at bounding box center [844, 274] width 142 height 21
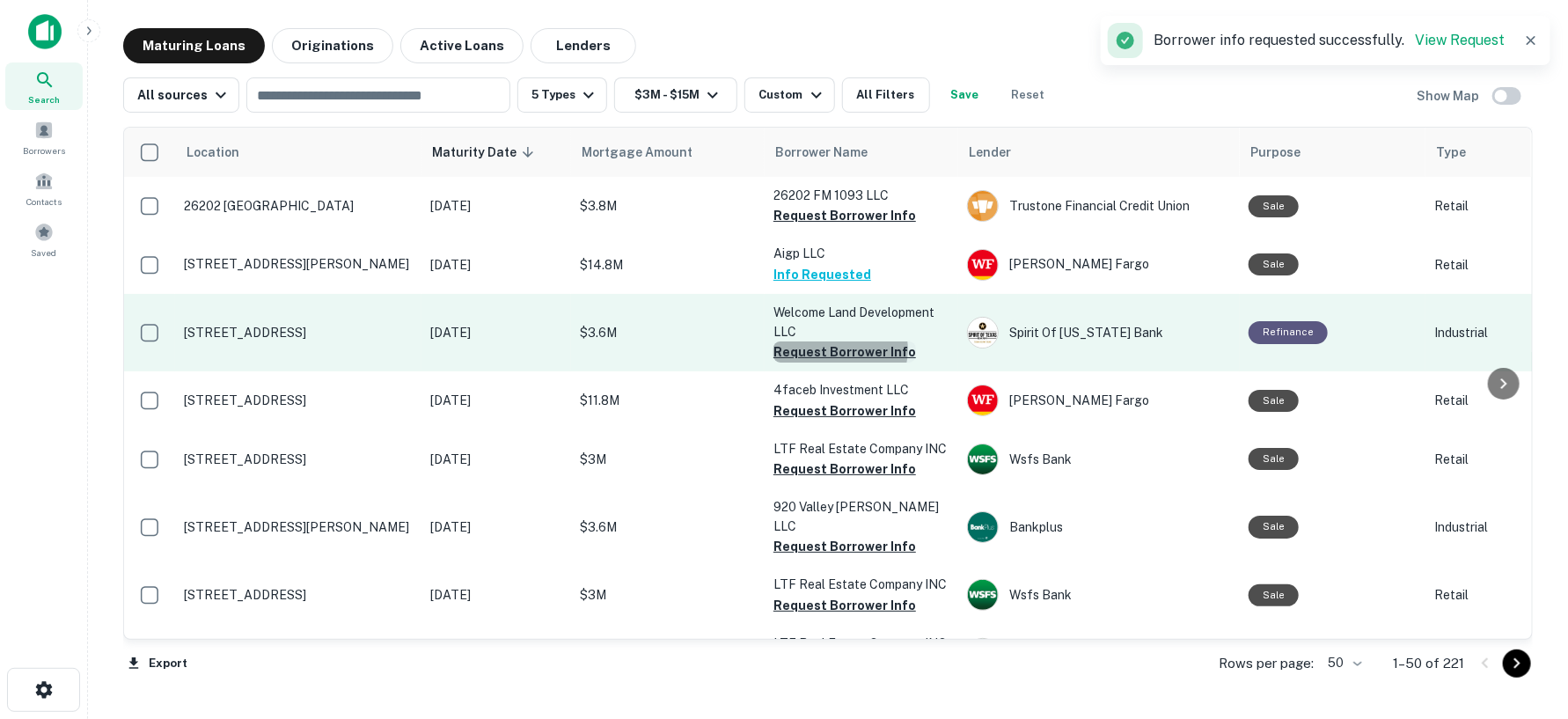
click at [840, 350] on button "Request Borrower Info" at bounding box center [844, 352] width 142 height 21
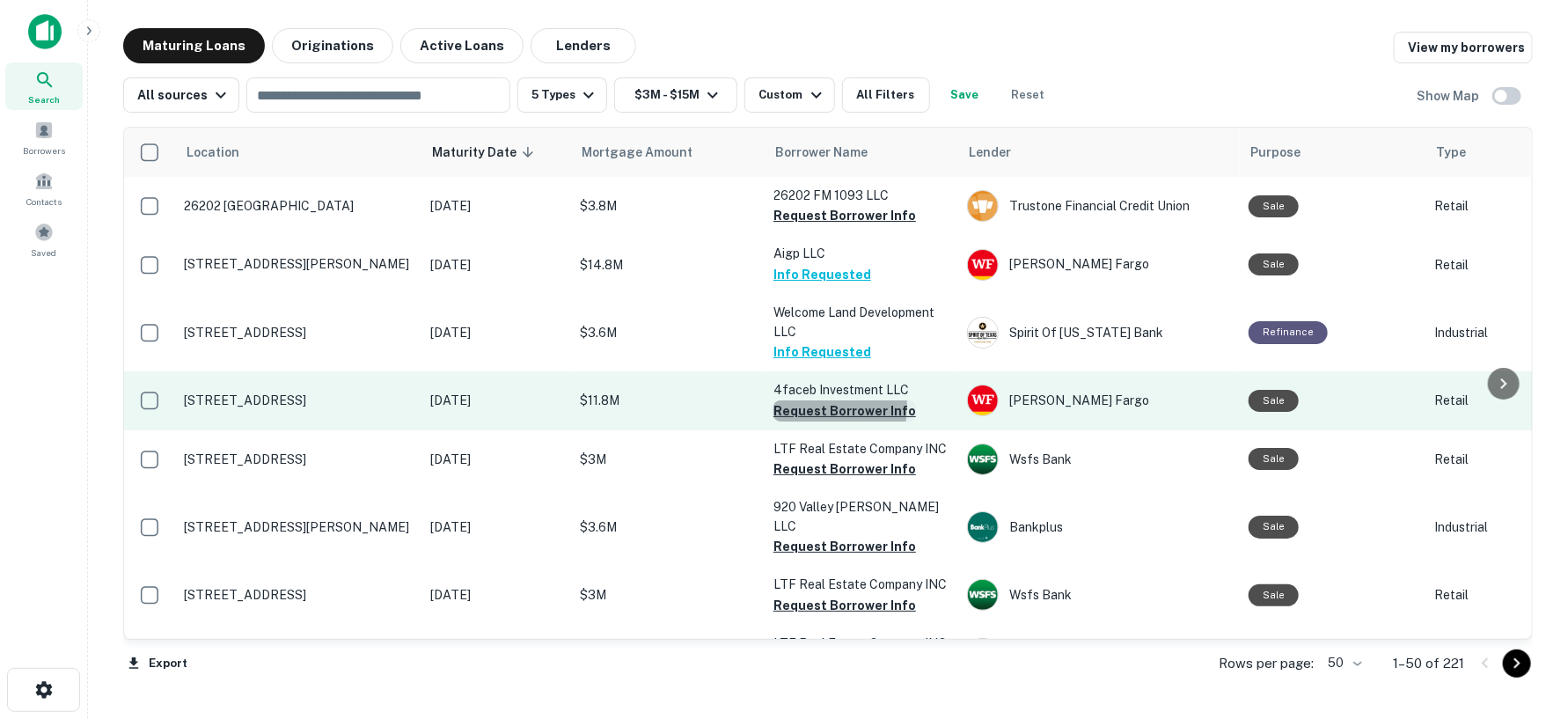
click at [789, 405] on button "Request Borrower Info" at bounding box center [844, 411] width 142 height 21
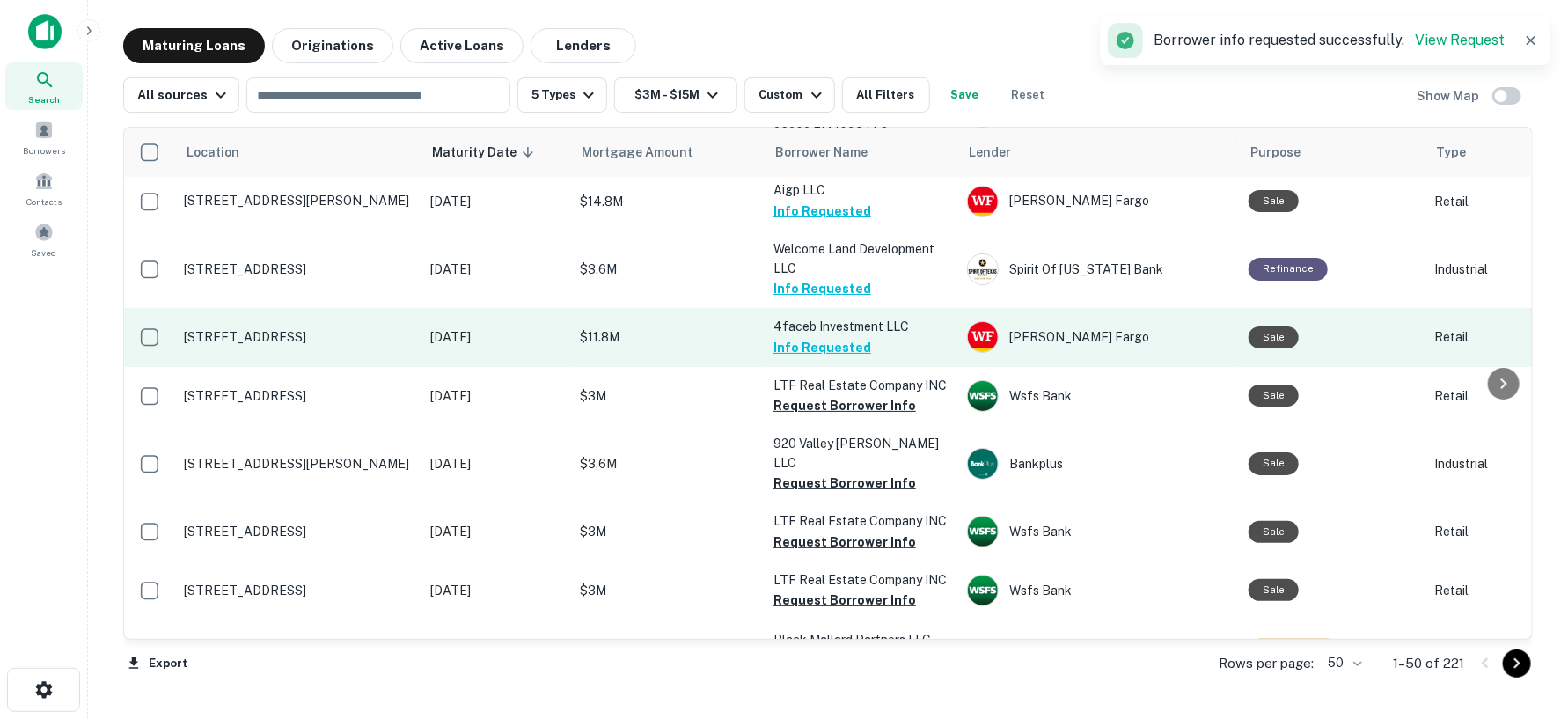
scroll to position [98, 0]
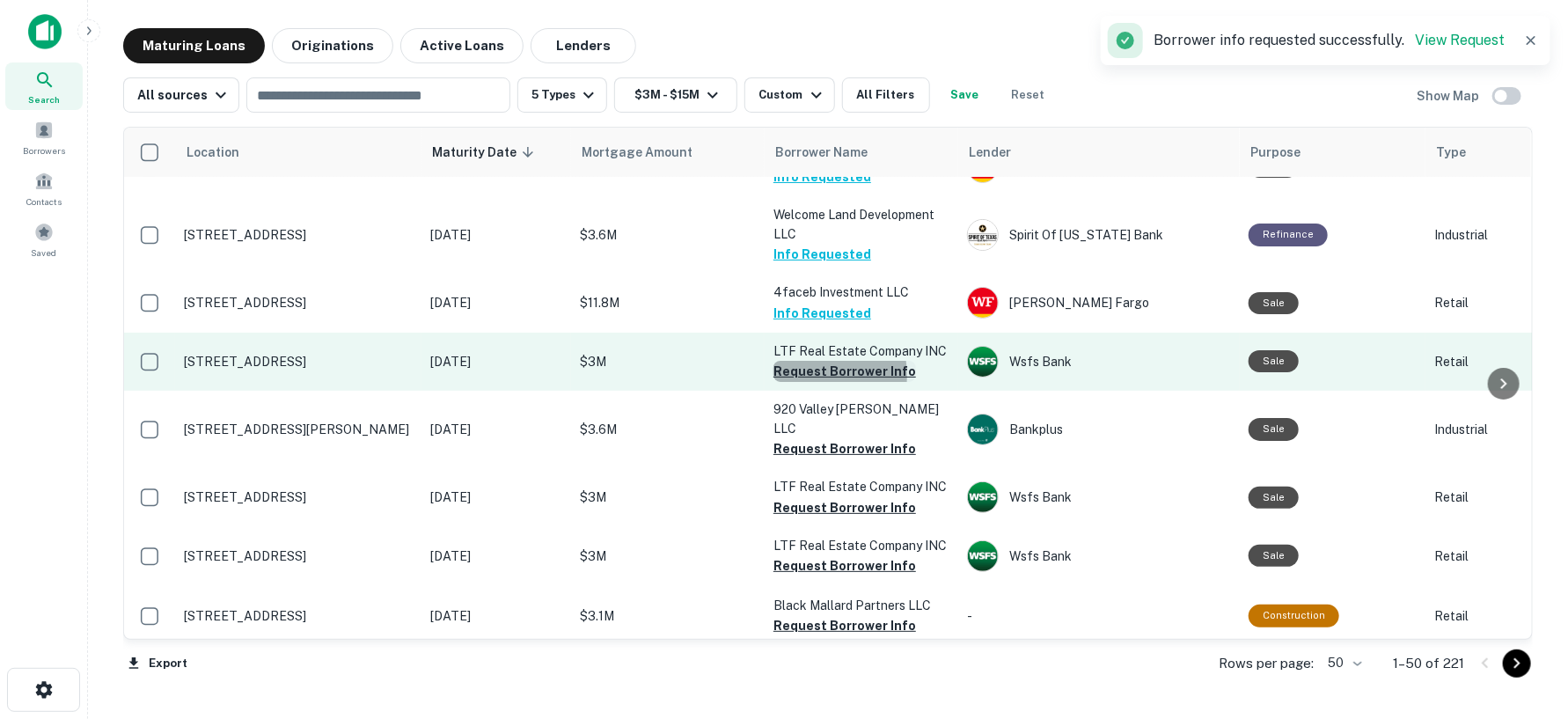
click at [806, 375] on button "Request Borrower Info" at bounding box center [844, 371] width 142 height 21
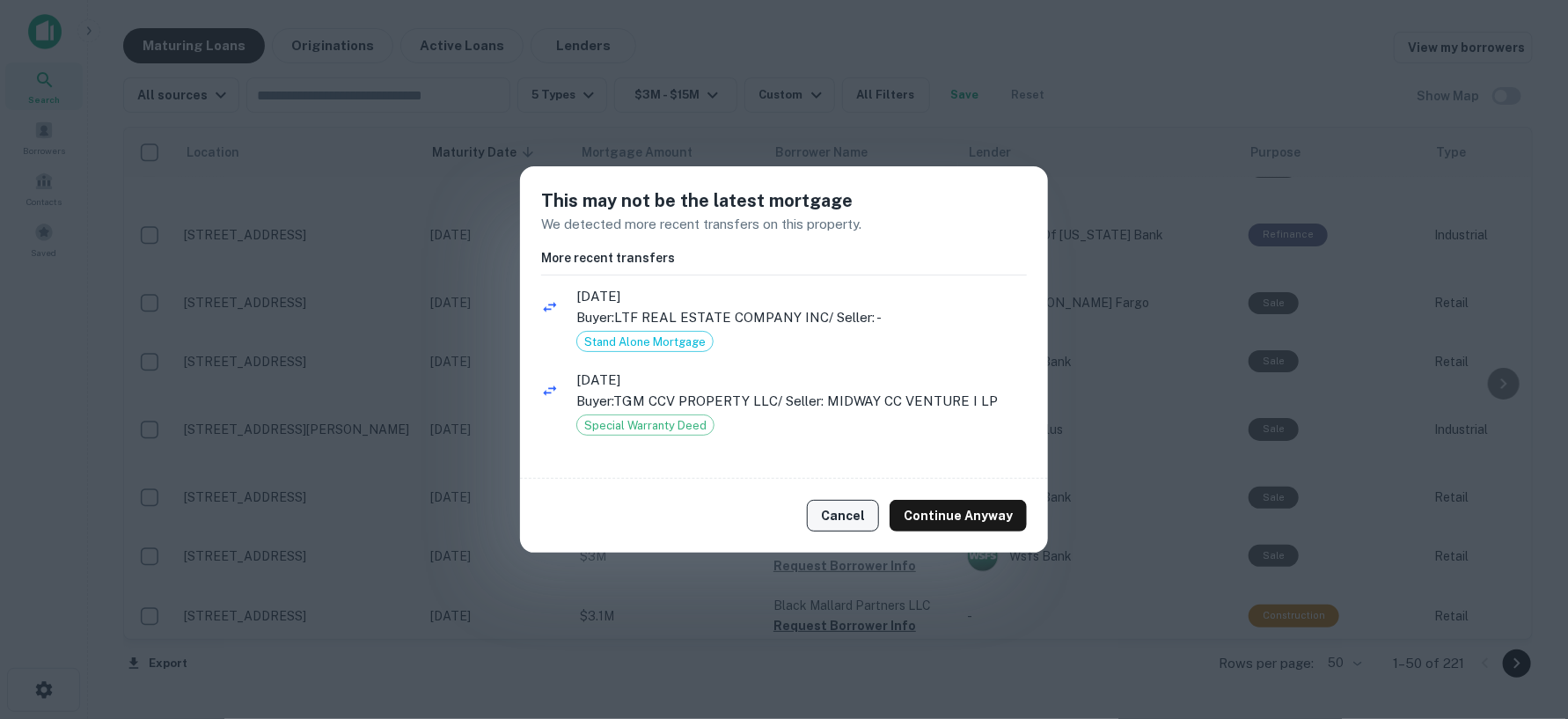
click at [842, 533] on div "Cancel Continue Anyway" at bounding box center [784, 516] width 528 height 74
click at [840, 519] on button "Cancel" at bounding box center [843, 516] width 72 height 31
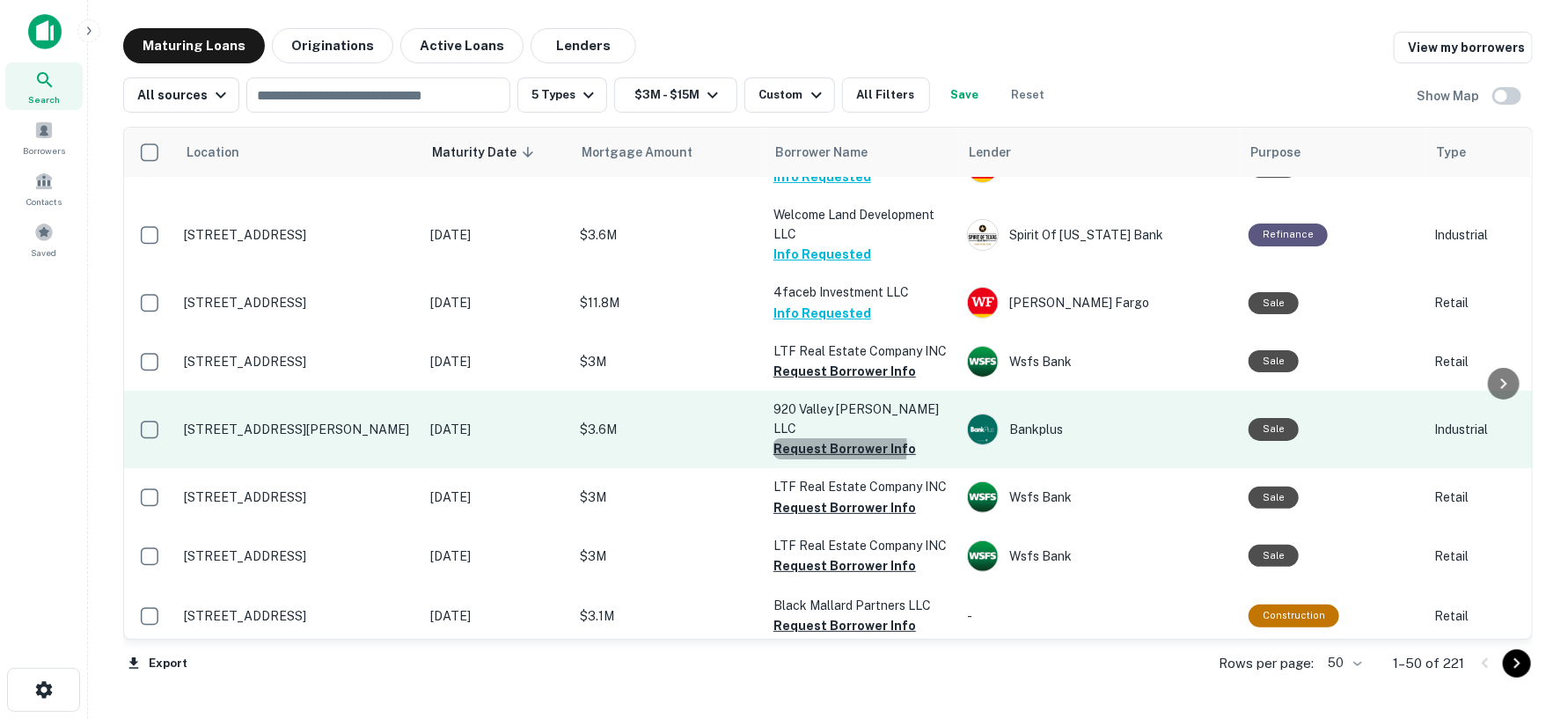
click at [838, 438] on button "Request Borrower Info" at bounding box center [844, 449] width 142 height 21
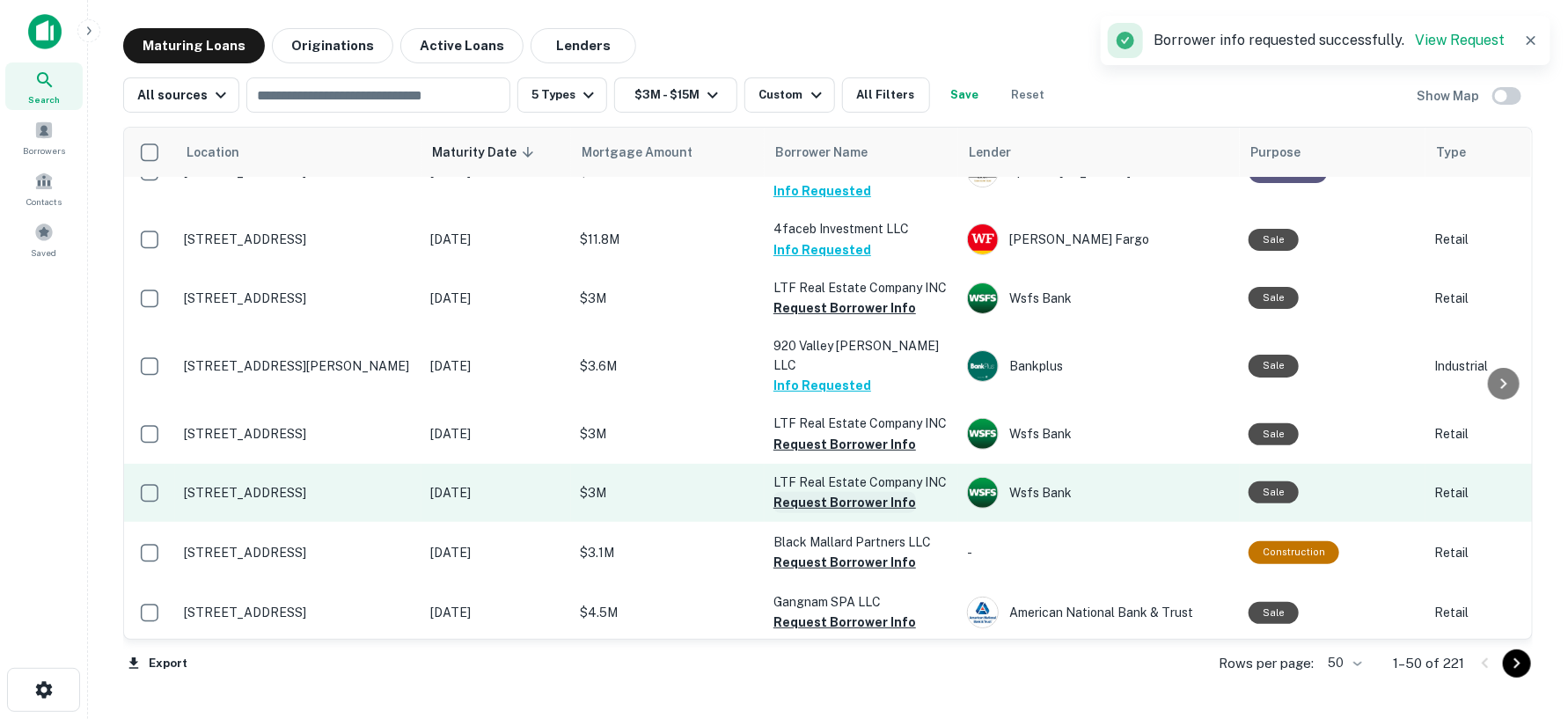
scroll to position [196, 0]
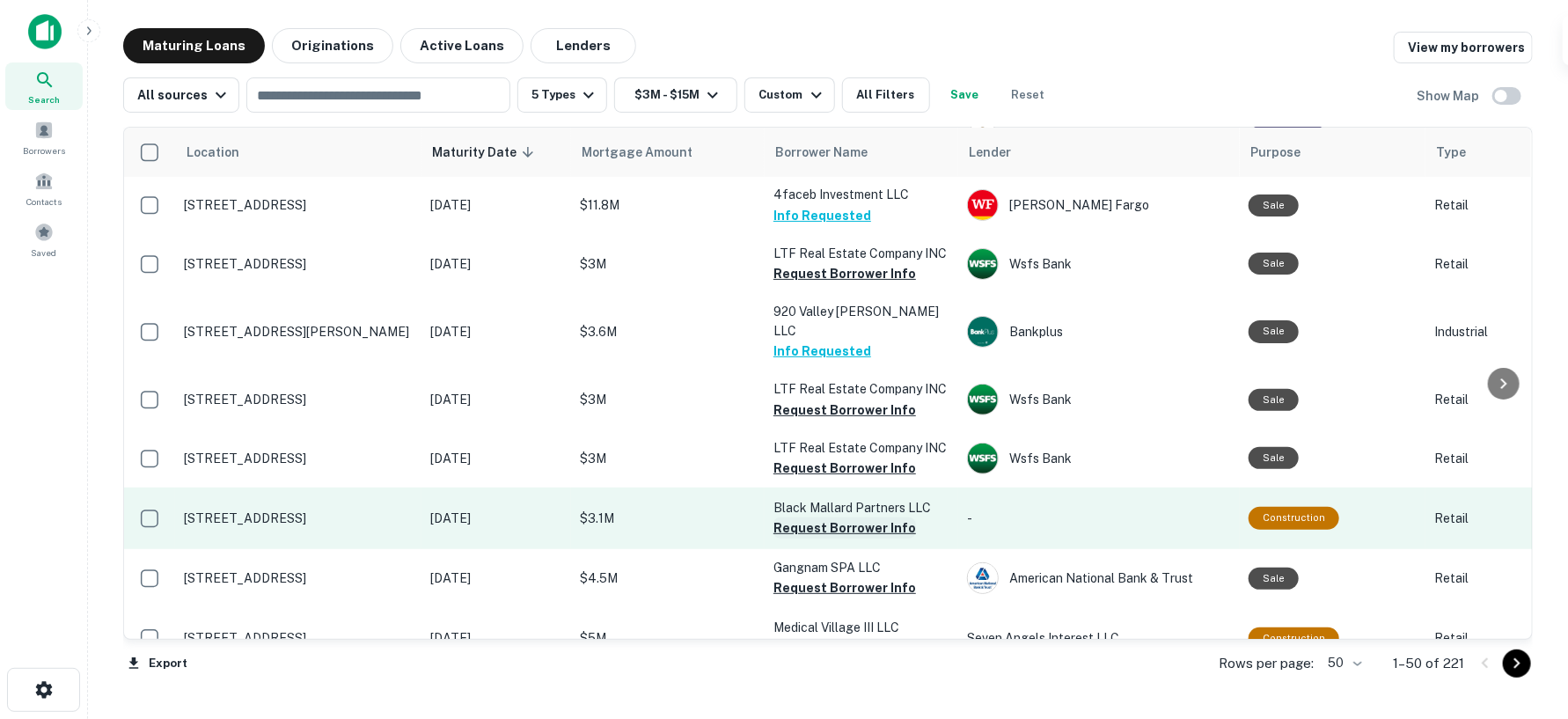
click at [832, 518] on button "Request Borrower Info" at bounding box center [844, 528] width 142 height 21
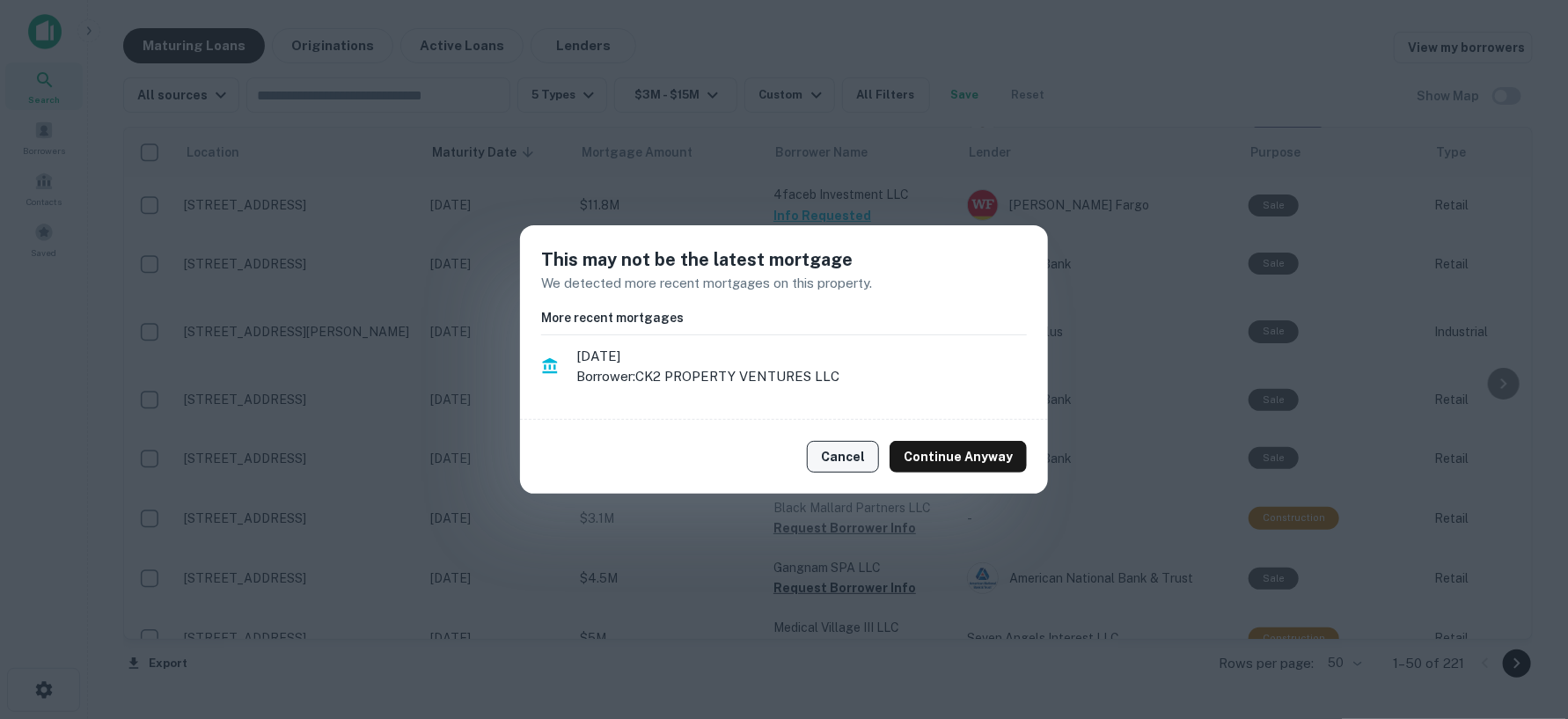
click at [852, 457] on button "Cancel" at bounding box center [843, 457] width 72 height 31
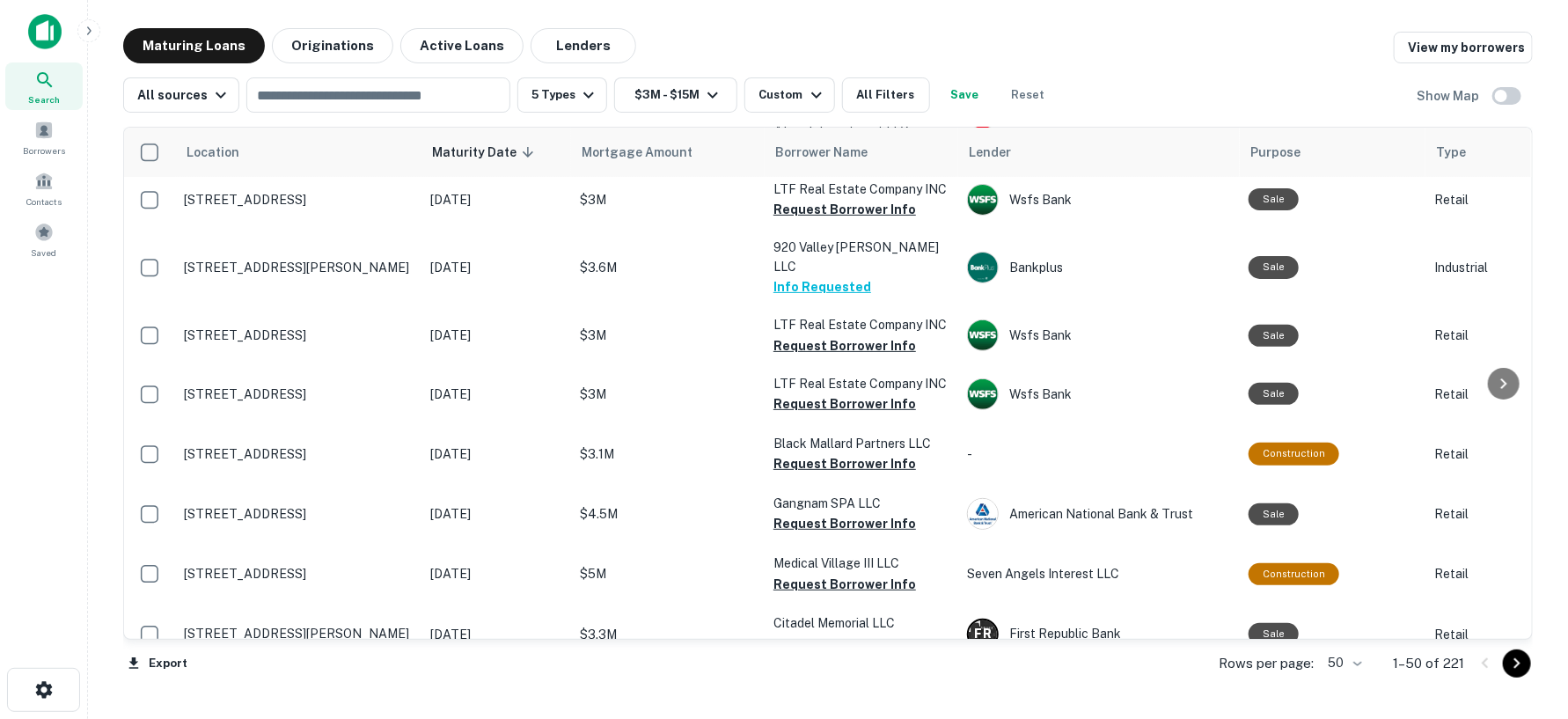
scroll to position [293, 0]
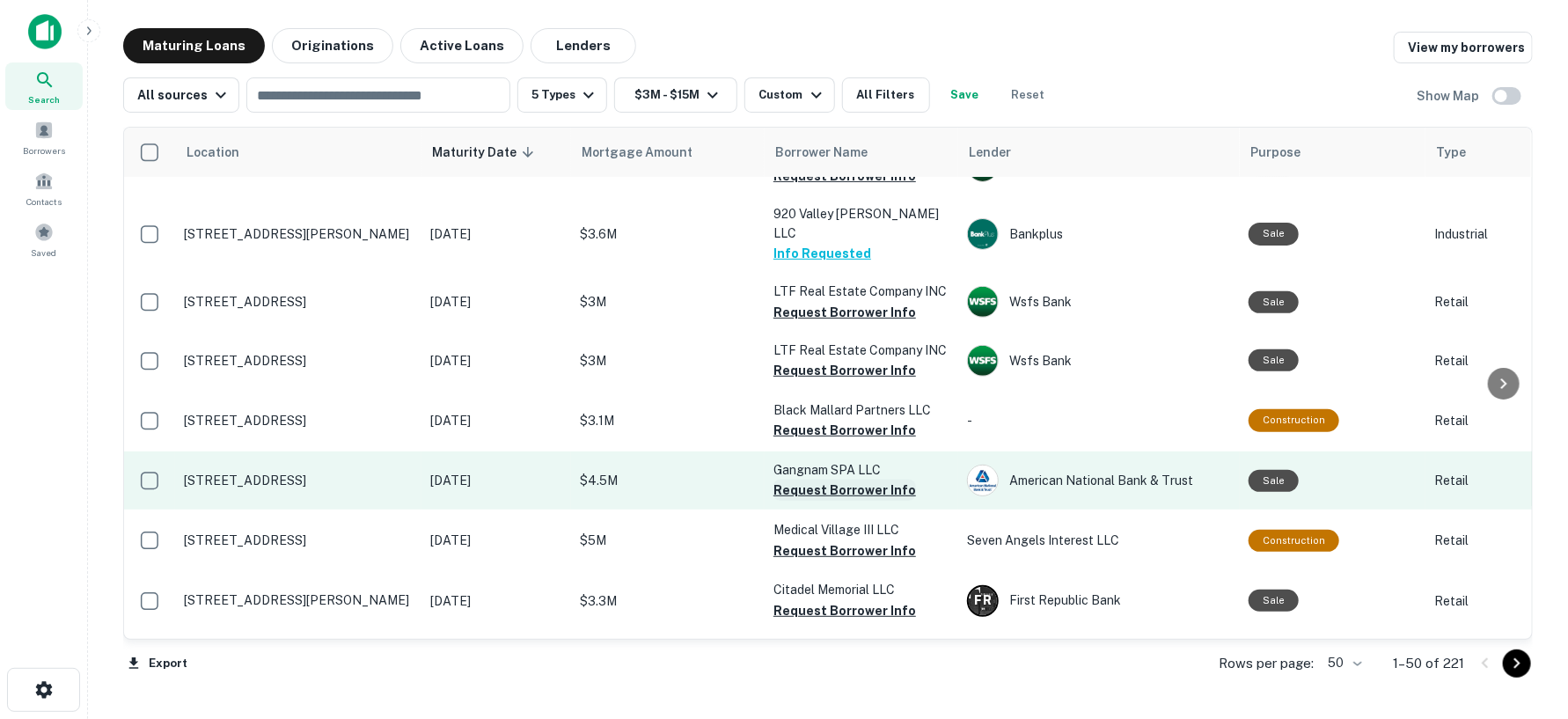
click at [819, 480] on button "Request Borrower Info" at bounding box center [844, 490] width 142 height 21
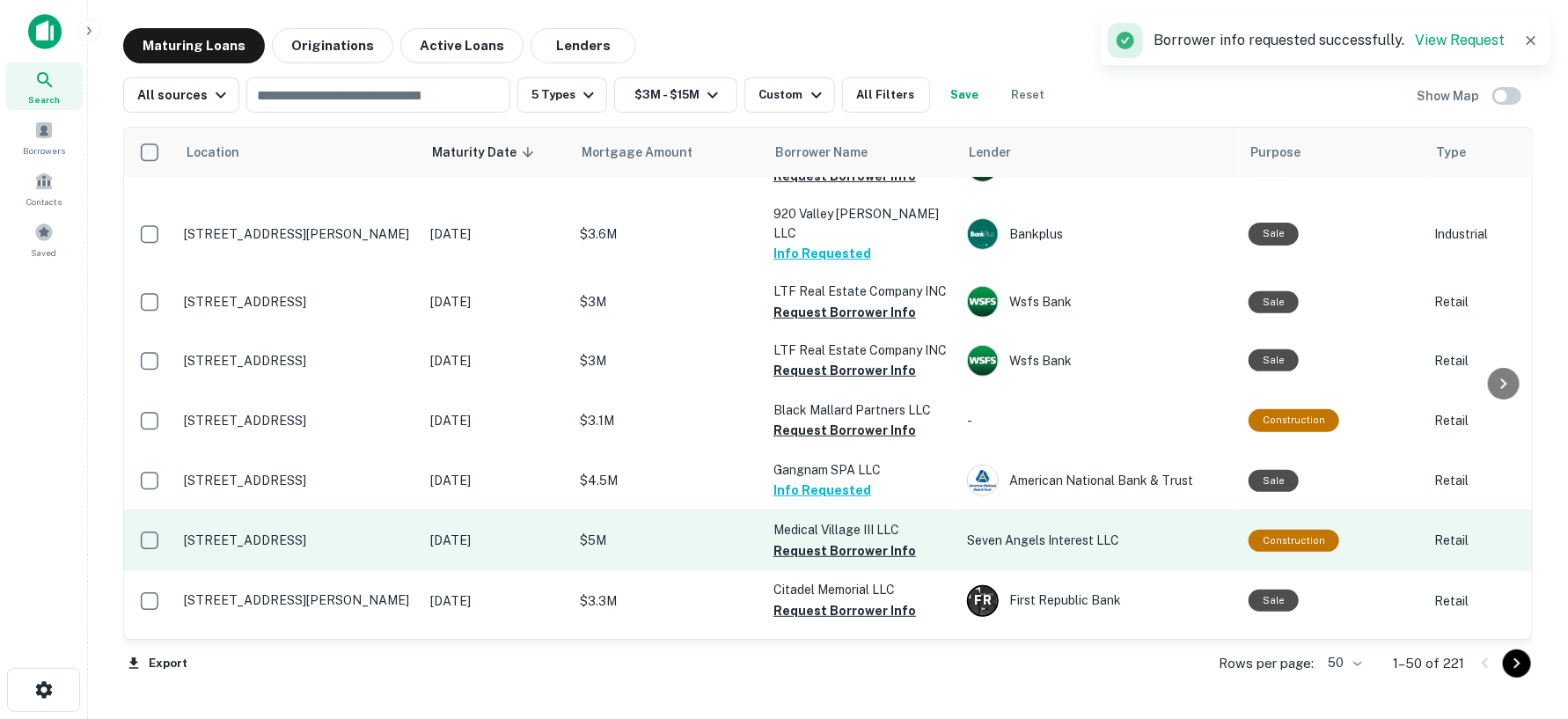
scroll to position [390, 0]
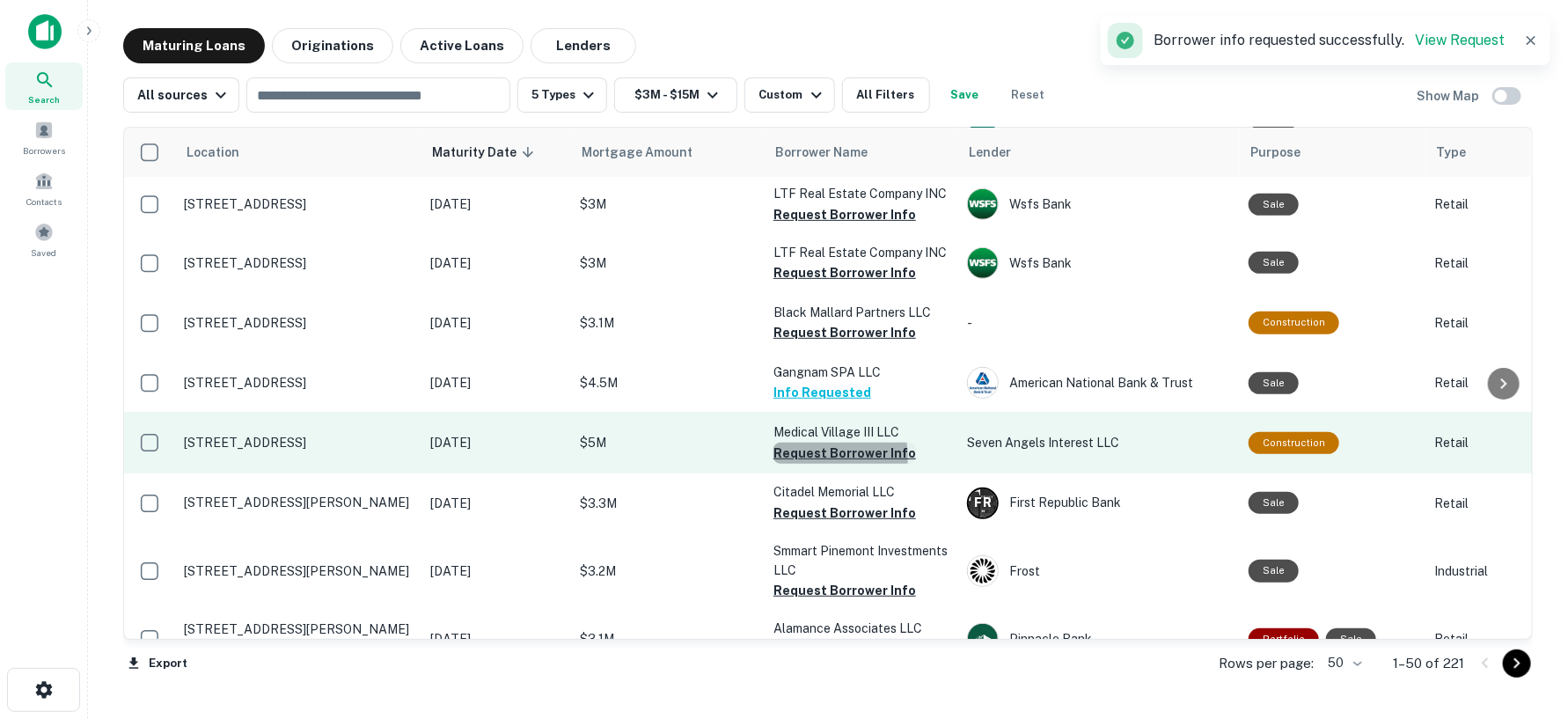
click at [819, 443] on button "Request Borrower Info" at bounding box center [844, 453] width 142 height 21
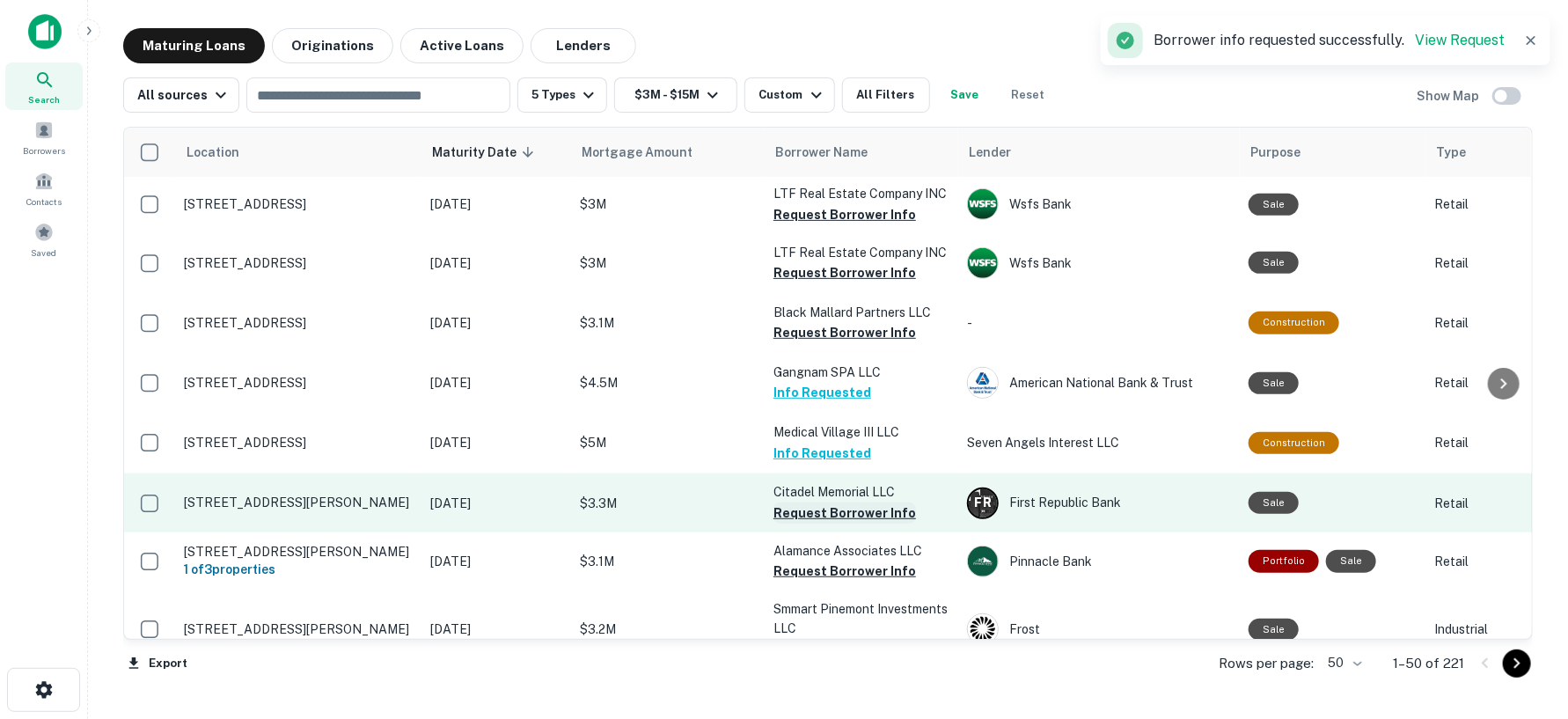
click at [820, 502] on button "Request Borrower Info" at bounding box center [844, 512] width 142 height 21
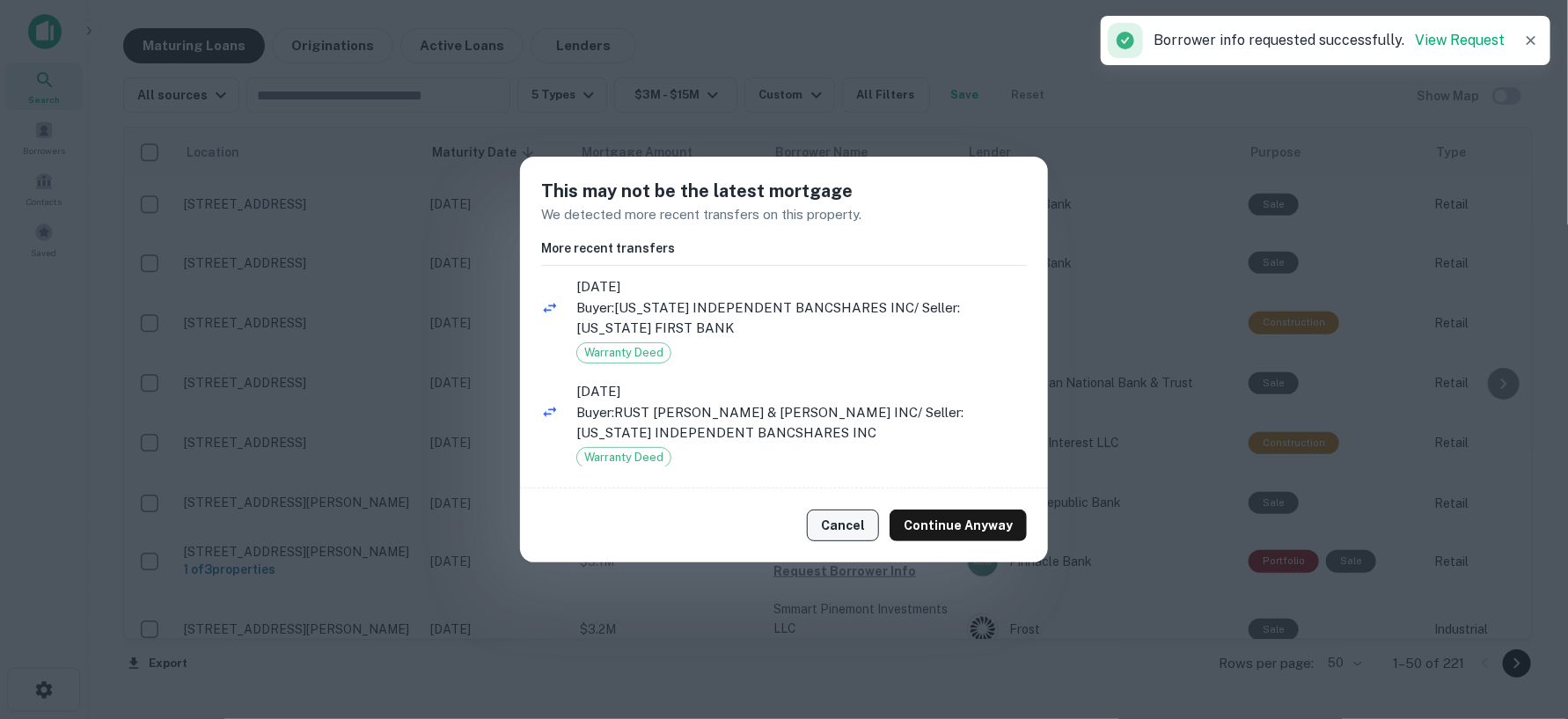
click at [834, 525] on button "Cancel" at bounding box center [843, 525] width 72 height 31
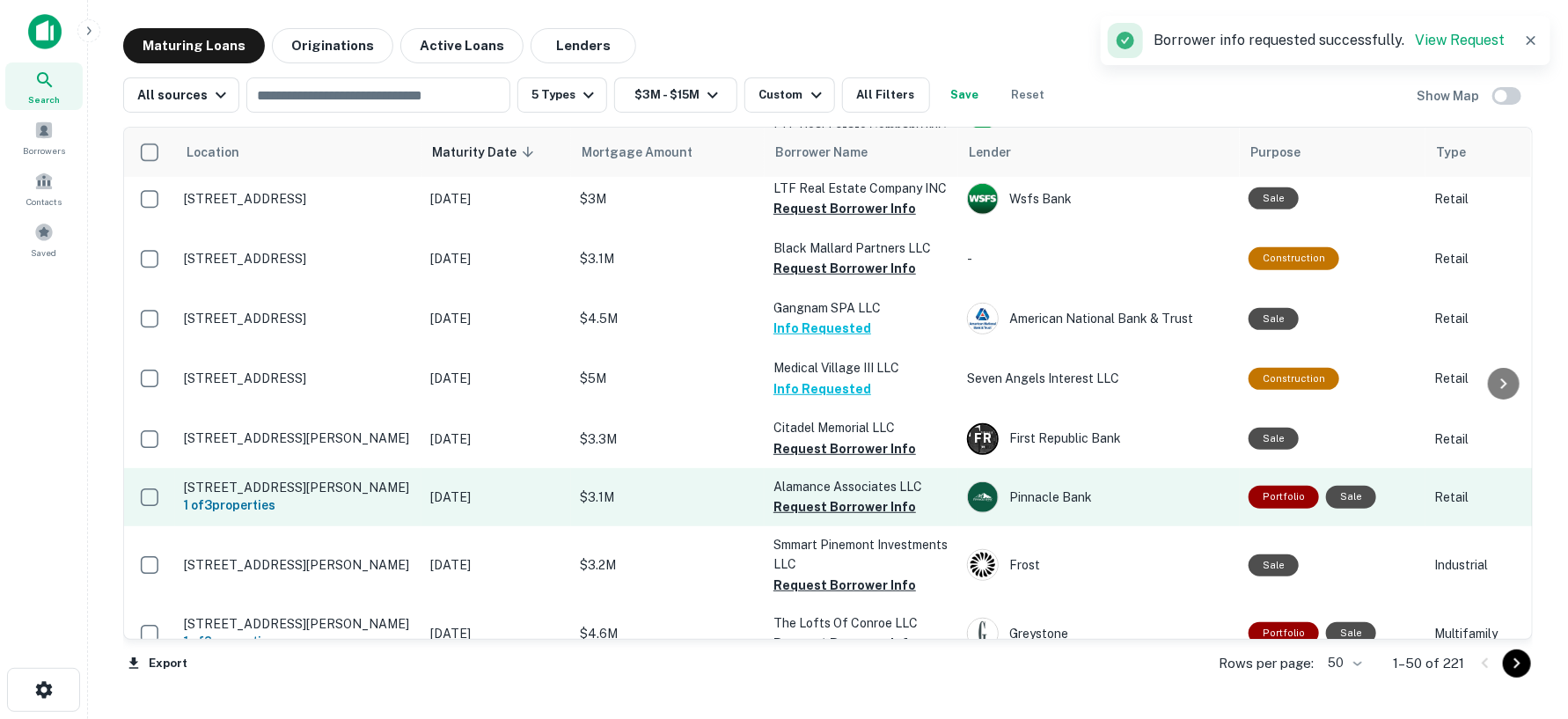
scroll to position [488, 0]
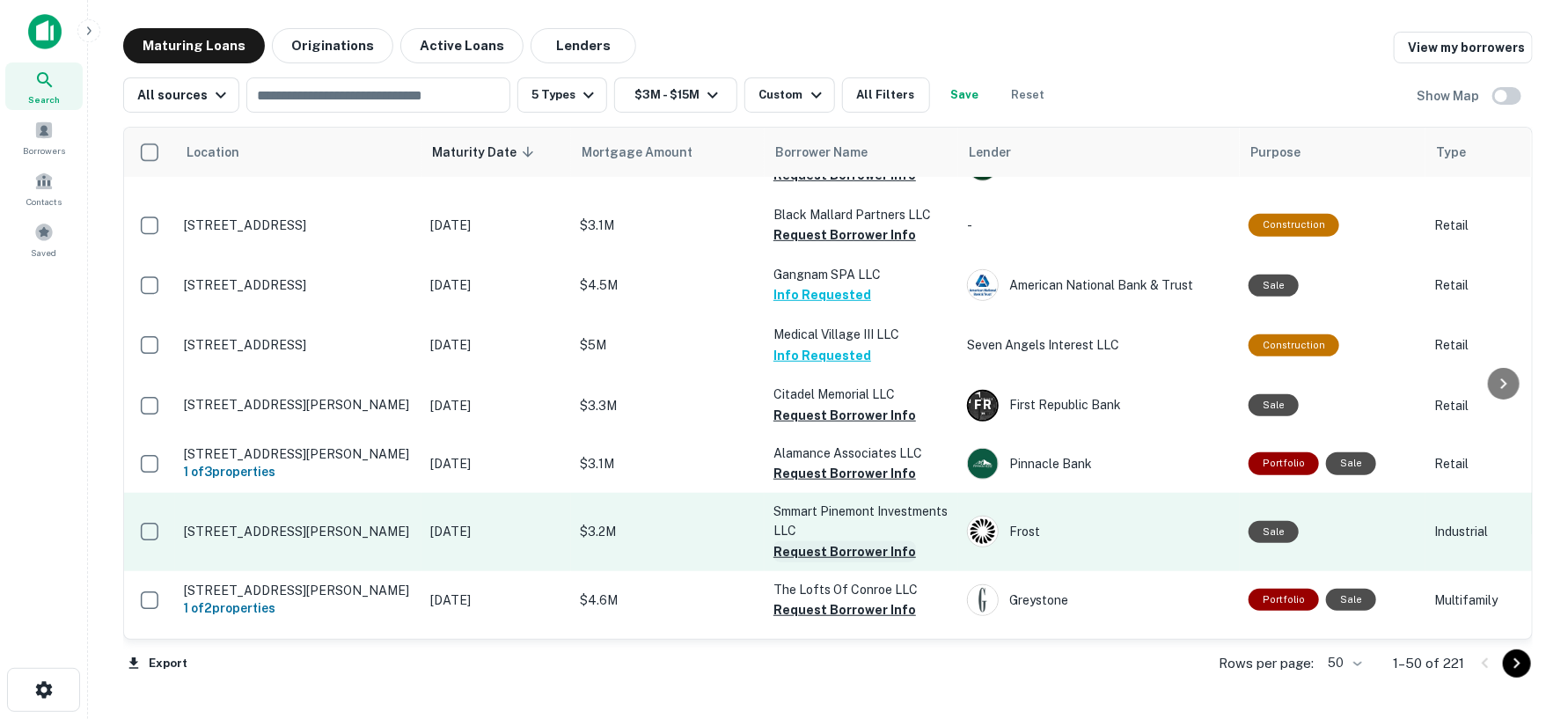
click at [828, 541] on button "Request Borrower Info" at bounding box center [844, 551] width 142 height 21
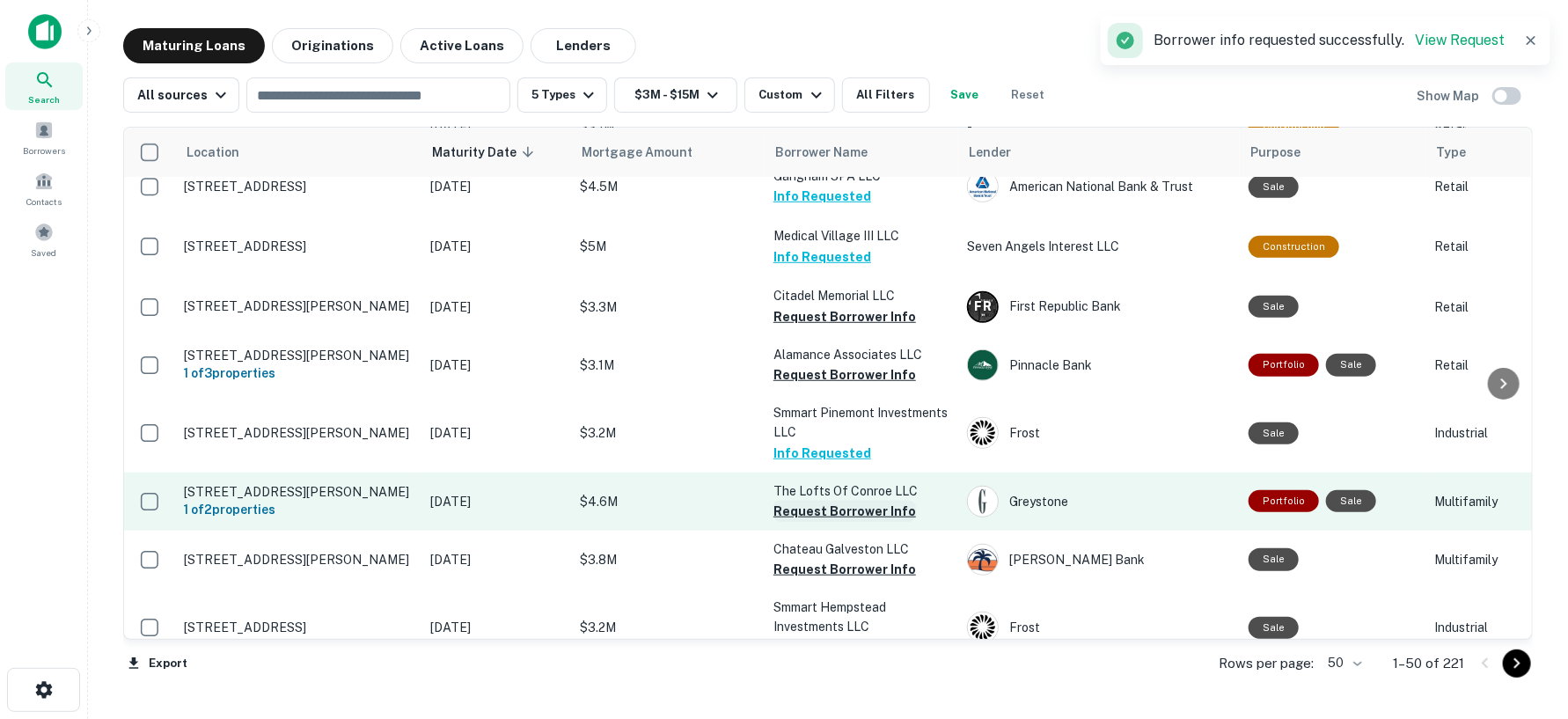
click at [828, 505] on button "Request Borrower Info" at bounding box center [844, 511] width 142 height 21
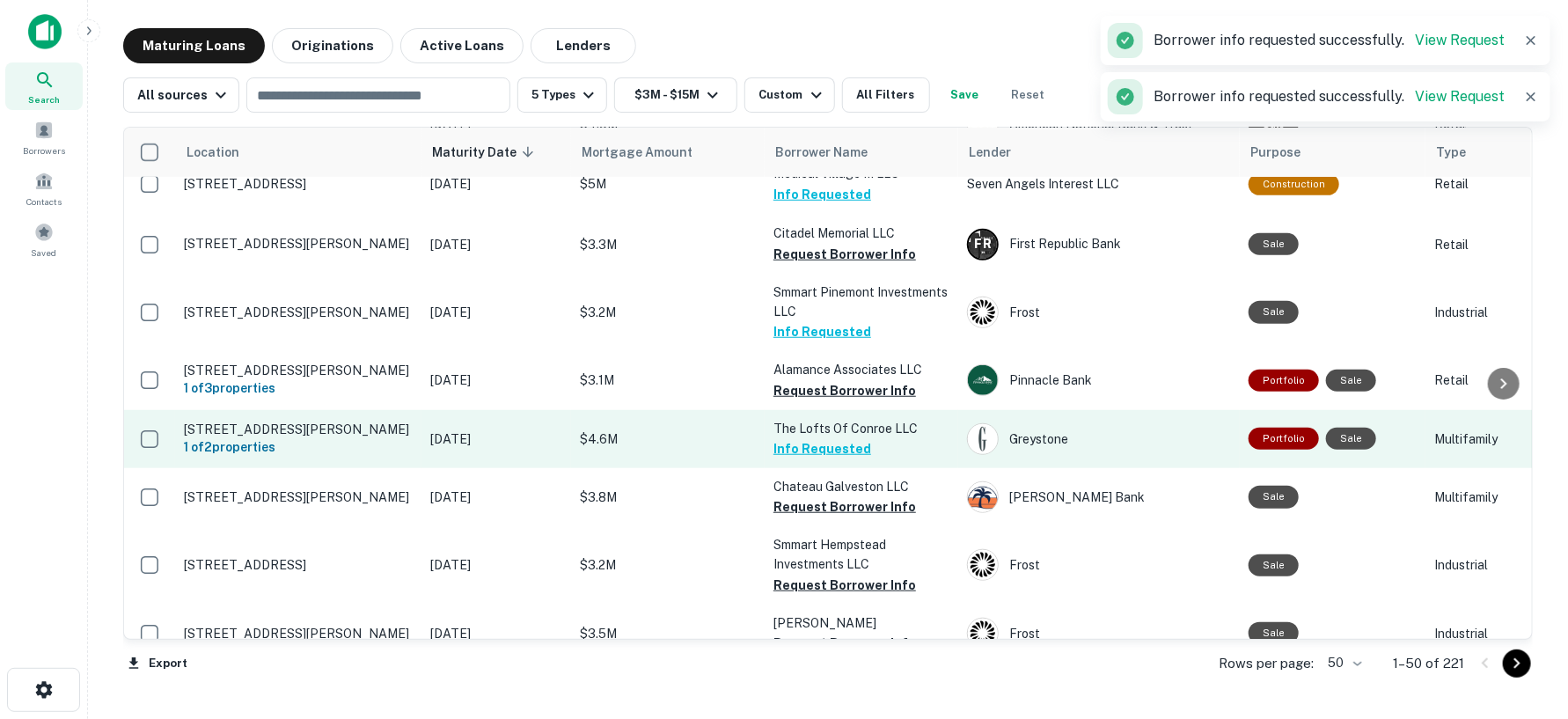
scroll to position [684, 0]
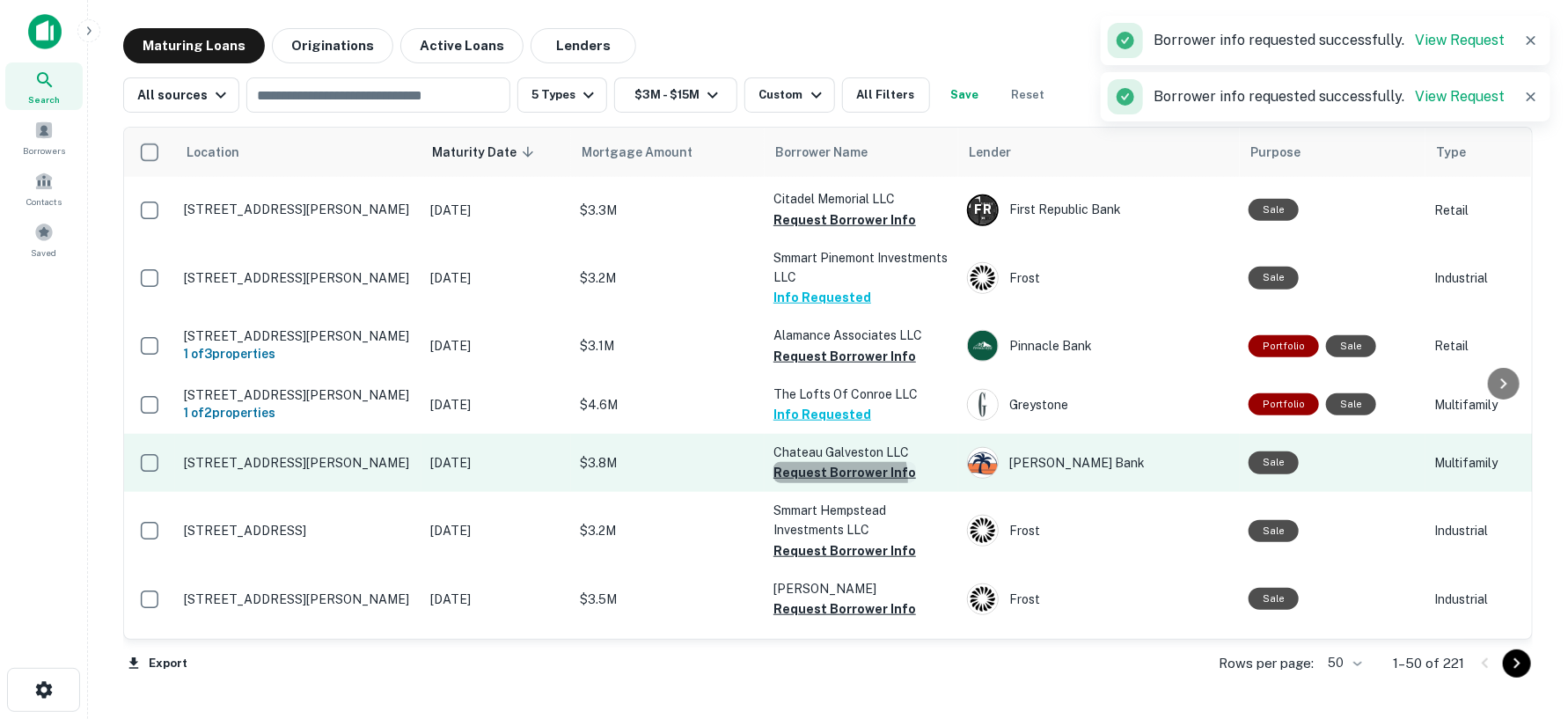
click at [831, 469] on button "Request Borrower Info" at bounding box center [844, 473] width 142 height 21
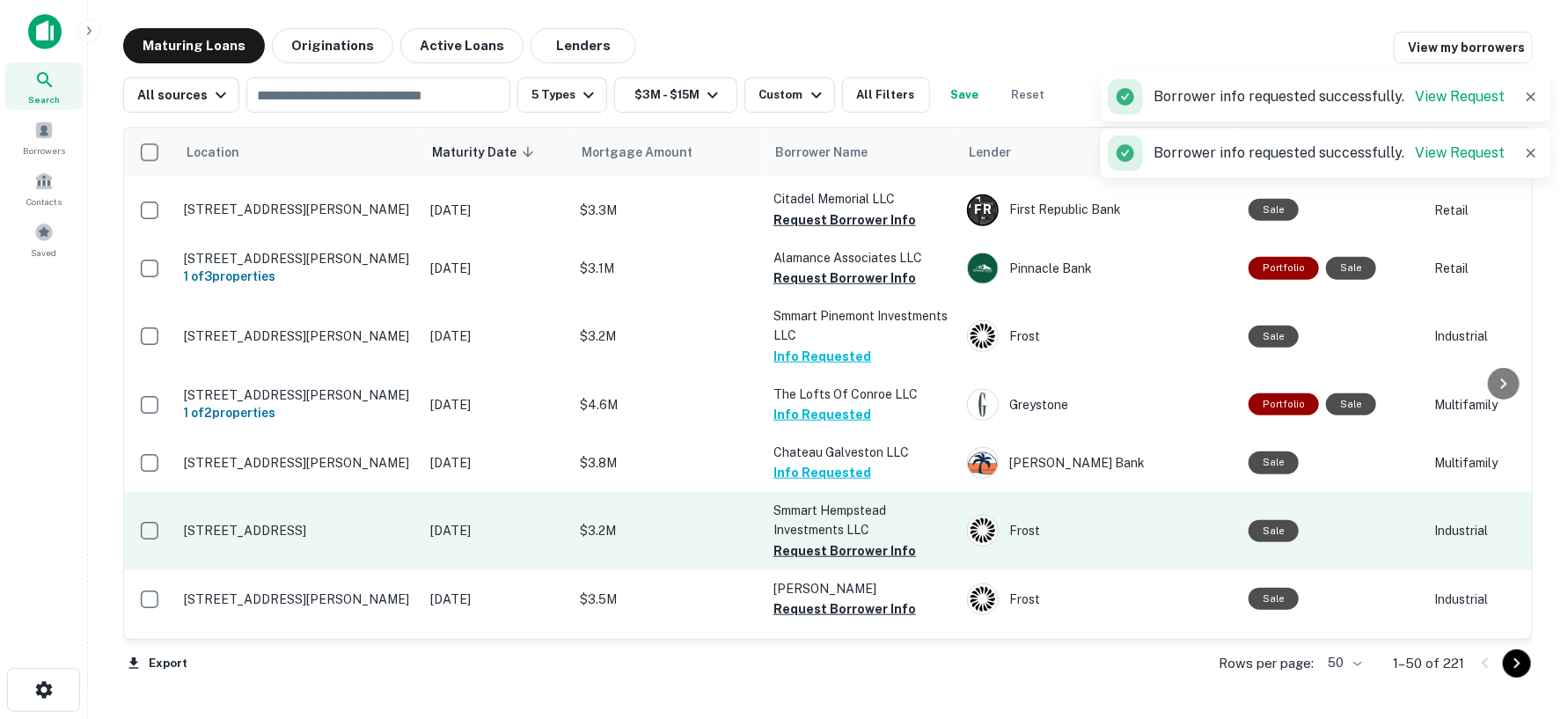
scroll to position [782, 0]
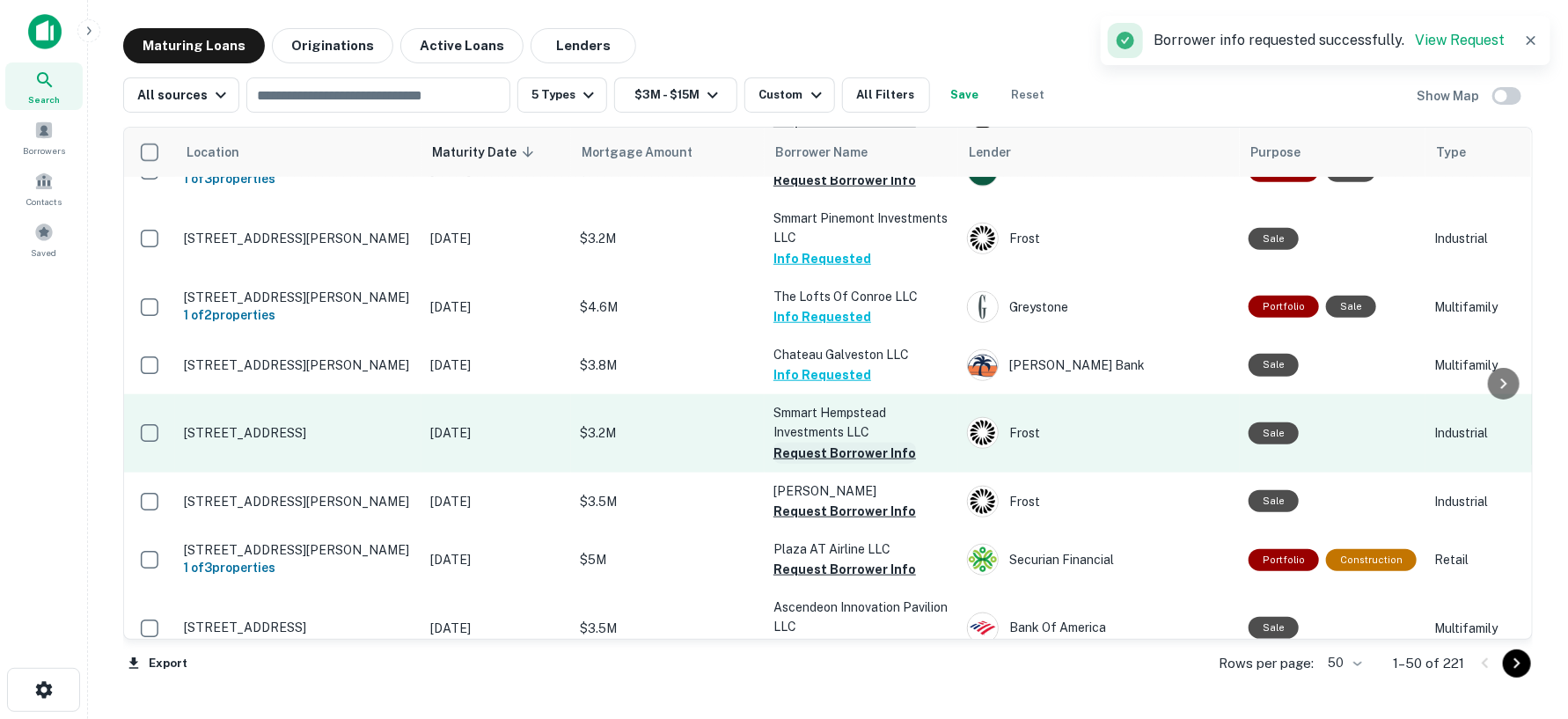
click at [823, 443] on button "Request Borrower Info" at bounding box center [844, 453] width 142 height 21
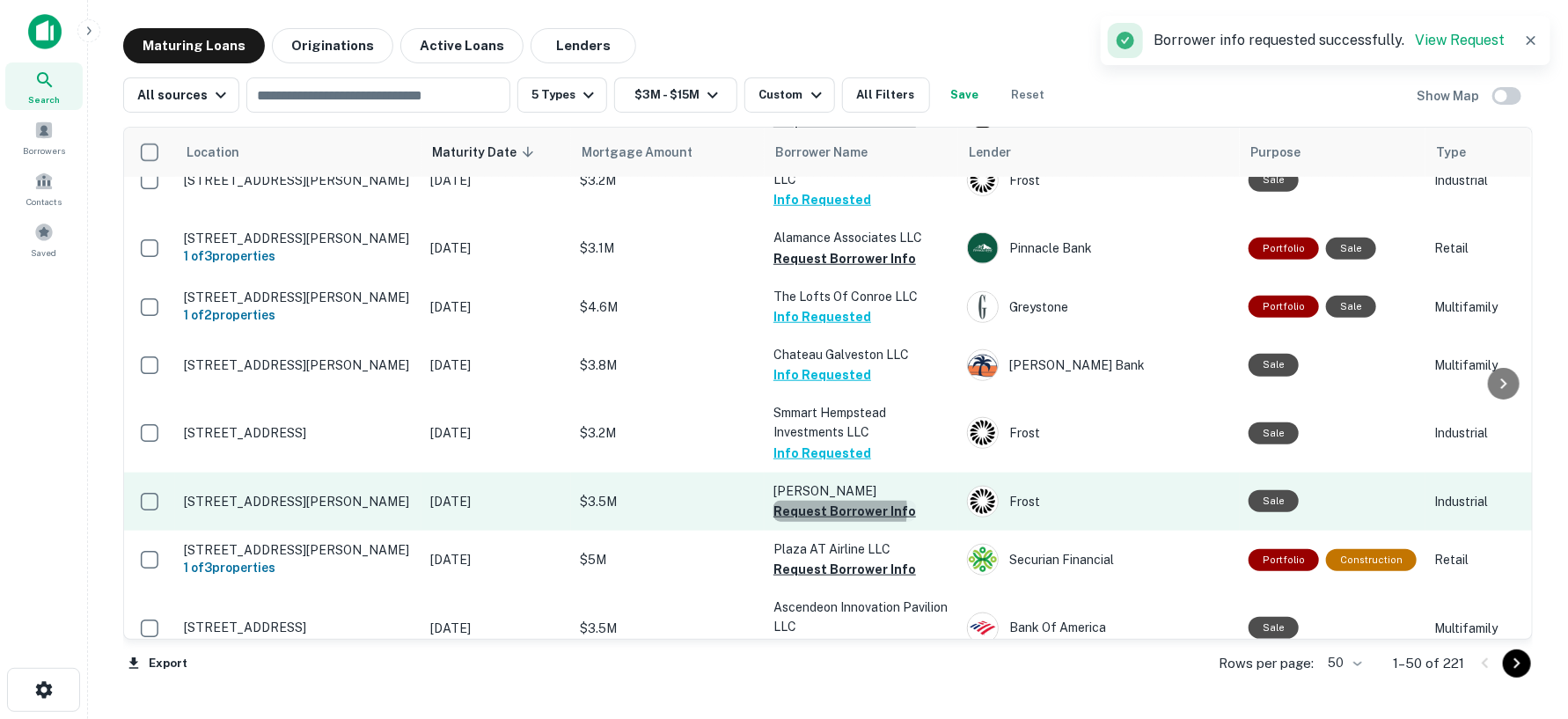
click at [810, 501] on button "Request Borrower Info" at bounding box center [844, 511] width 142 height 21
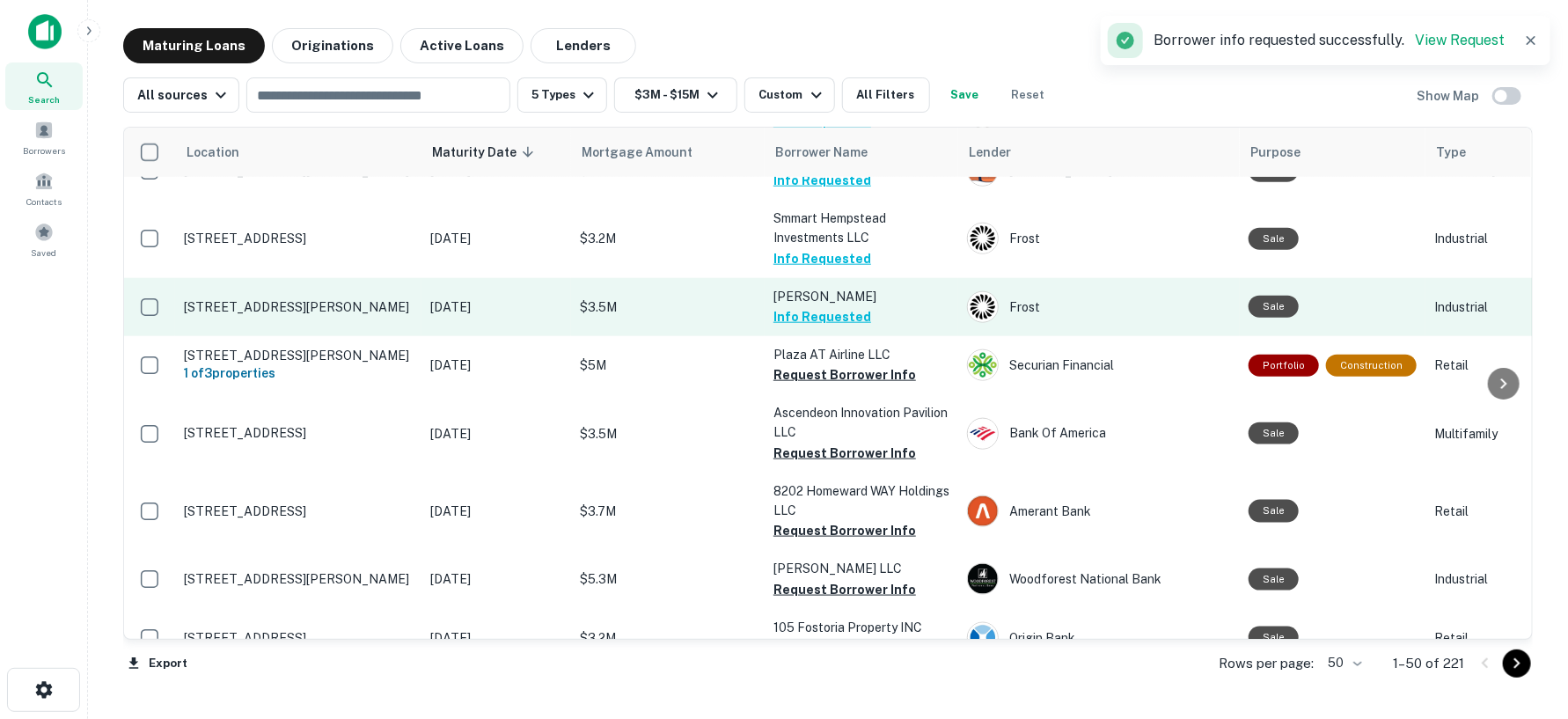
scroll to position [977, 0]
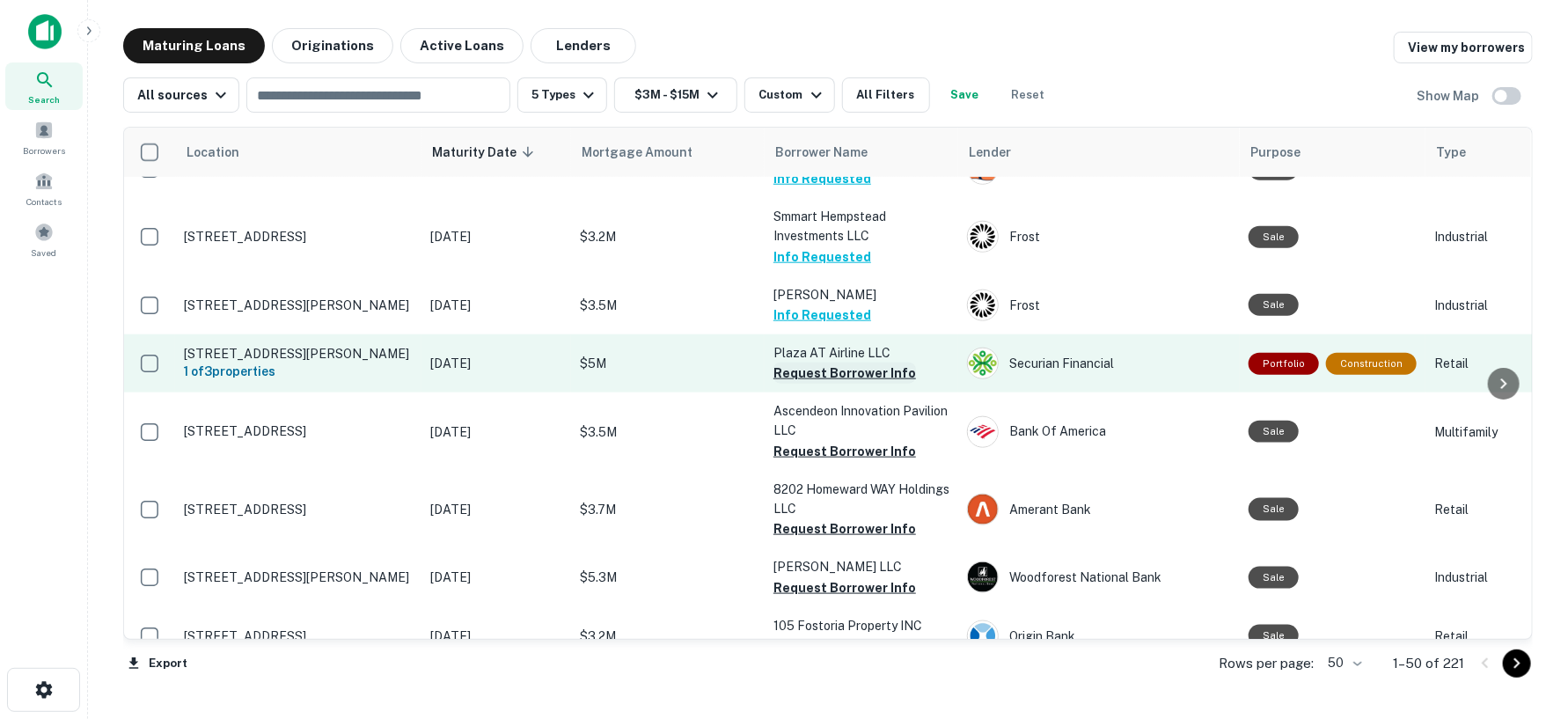
click at [816, 367] on button "Request Borrower Info" at bounding box center [844, 373] width 142 height 21
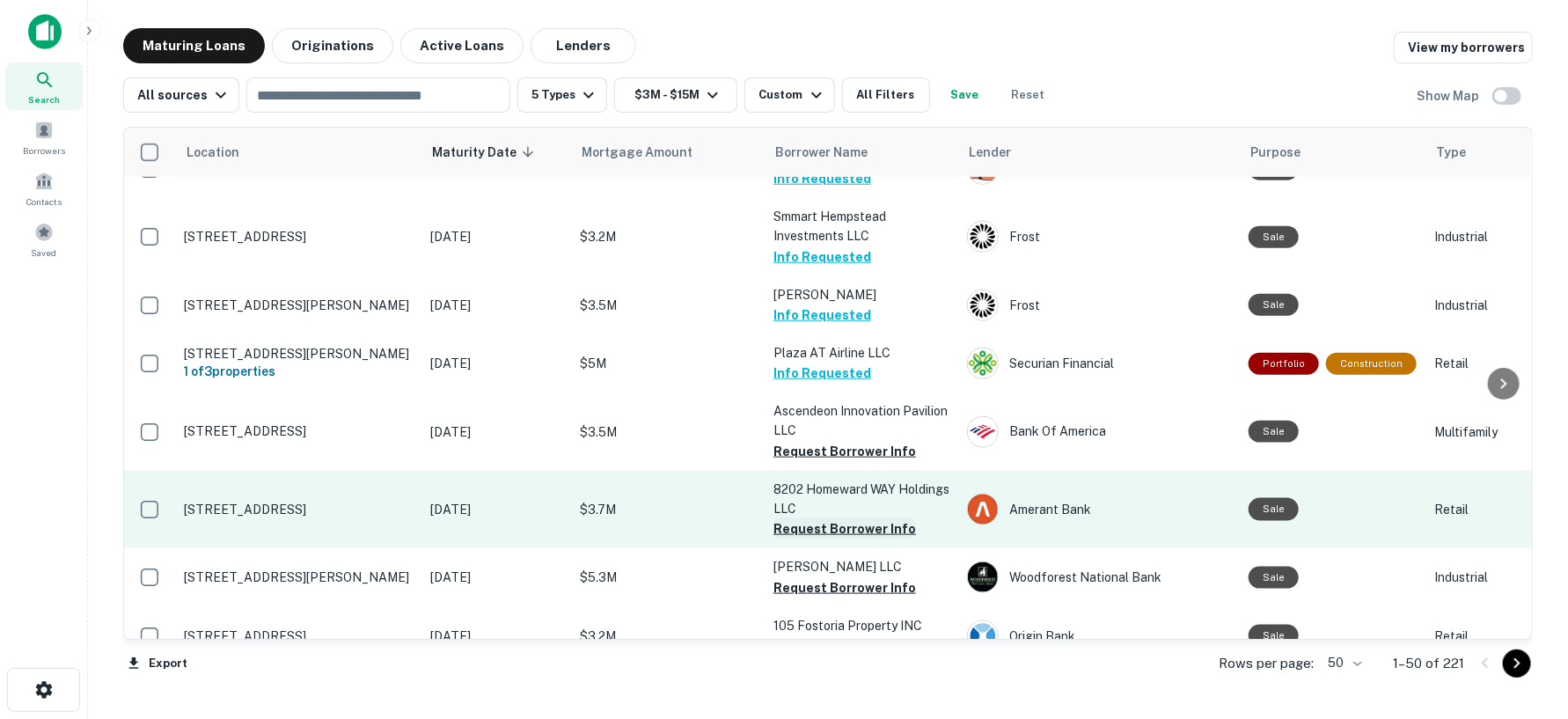
click at [789, 519] on button "Request Borrower Info" at bounding box center [844, 529] width 142 height 21
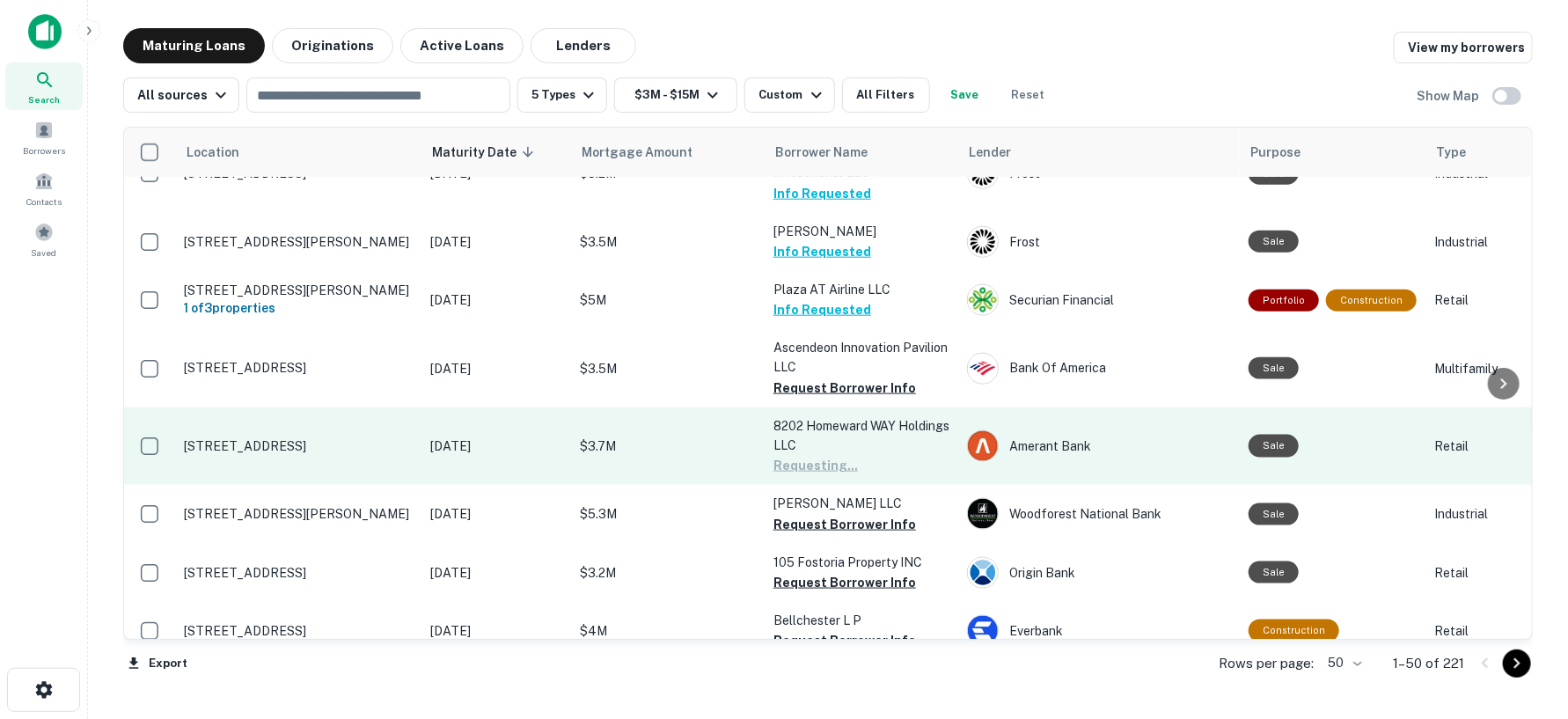
scroll to position [1074, 0]
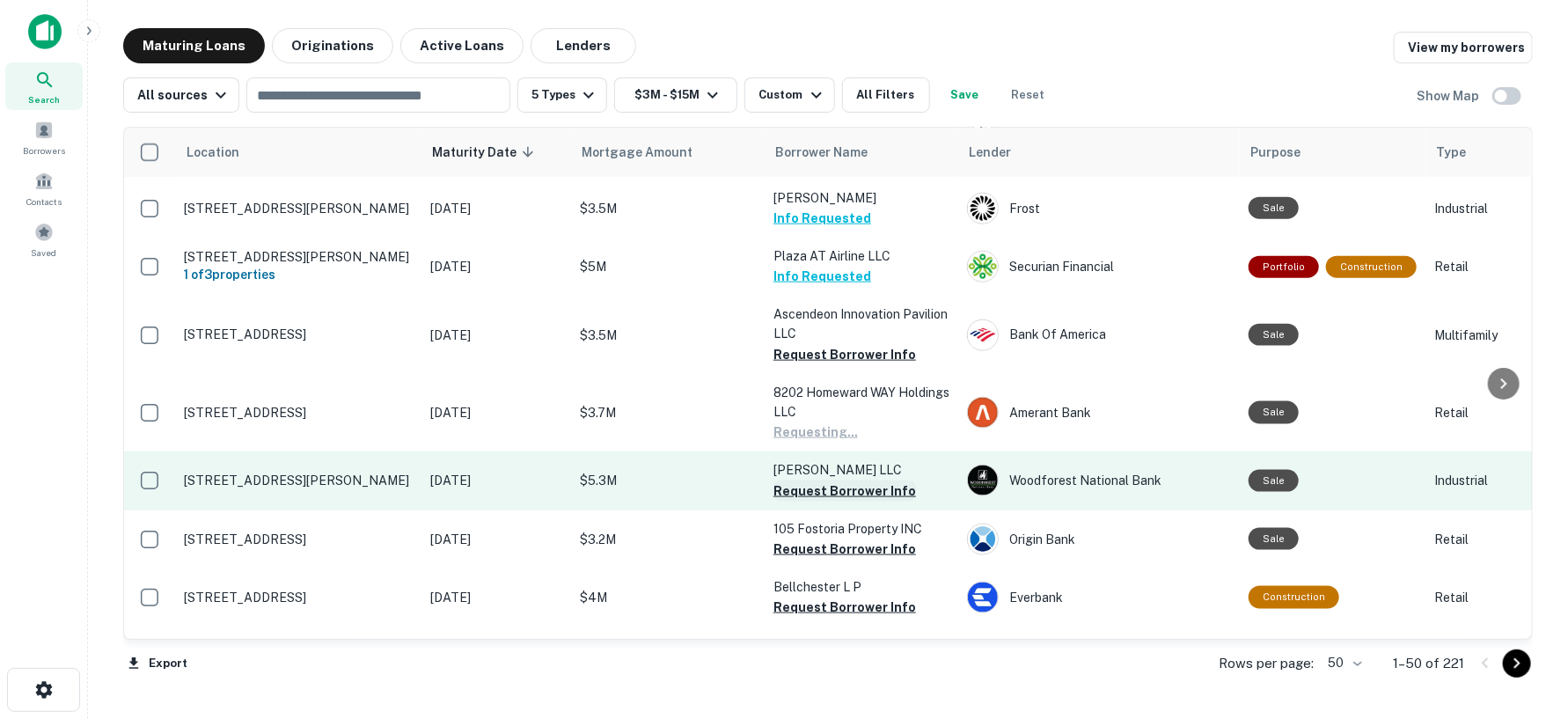
click at [794, 481] on button "Request Borrower Info" at bounding box center [844, 491] width 142 height 21
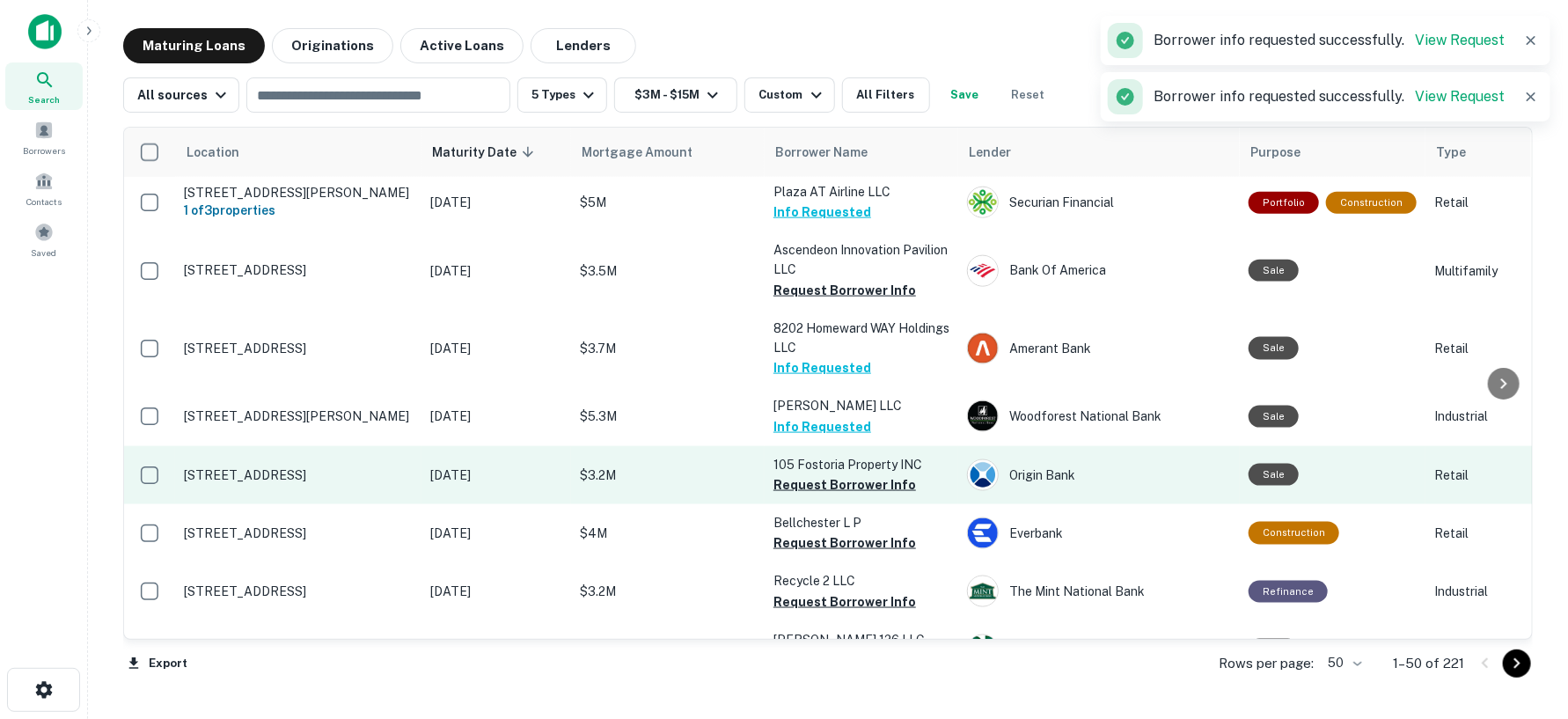
scroll to position [1173, 0]
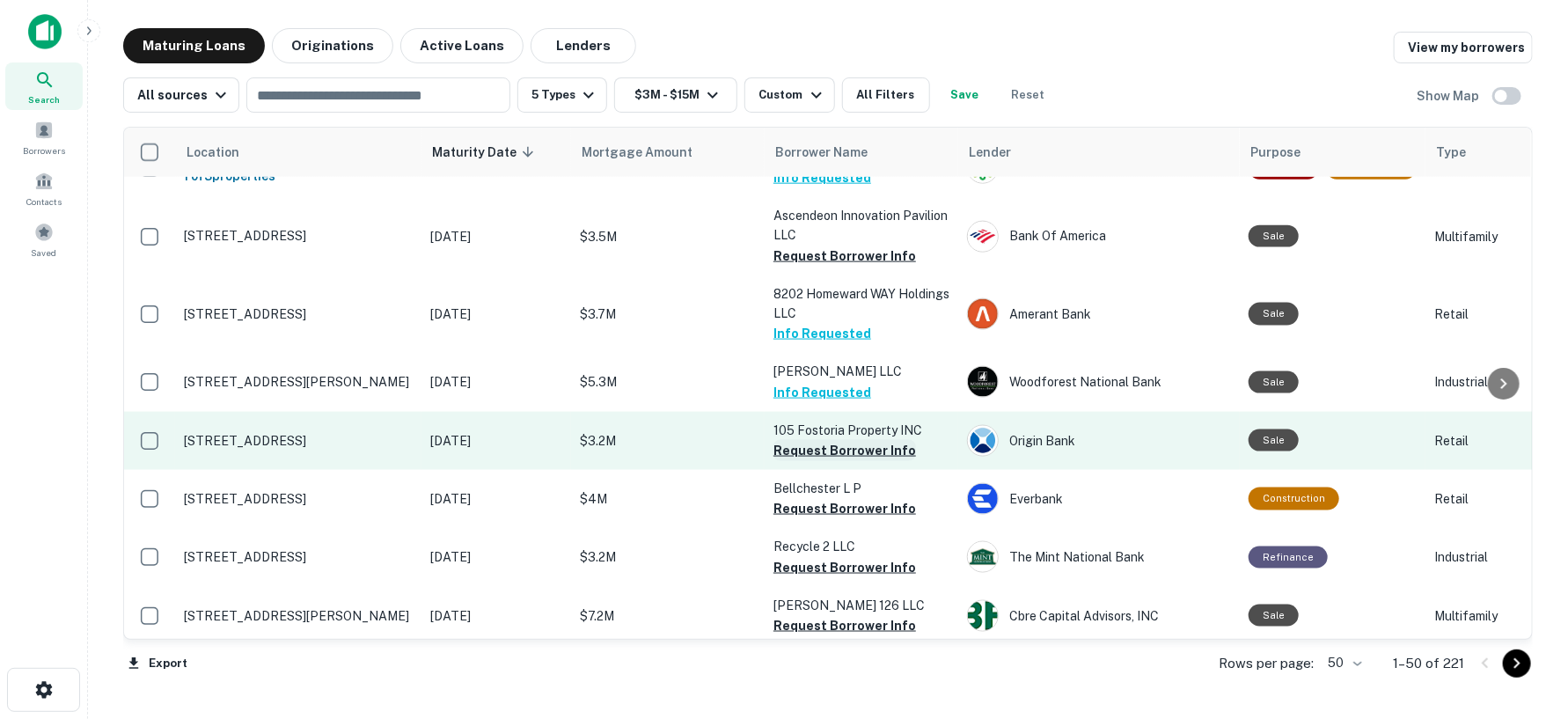
click at [799, 445] on button "Request Borrower Info" at bounding box center [844, 450] width 142 height 21
click at [844, 443] on button "Request Borrower Info" at bounding box center [844, 450] width 142 height 21
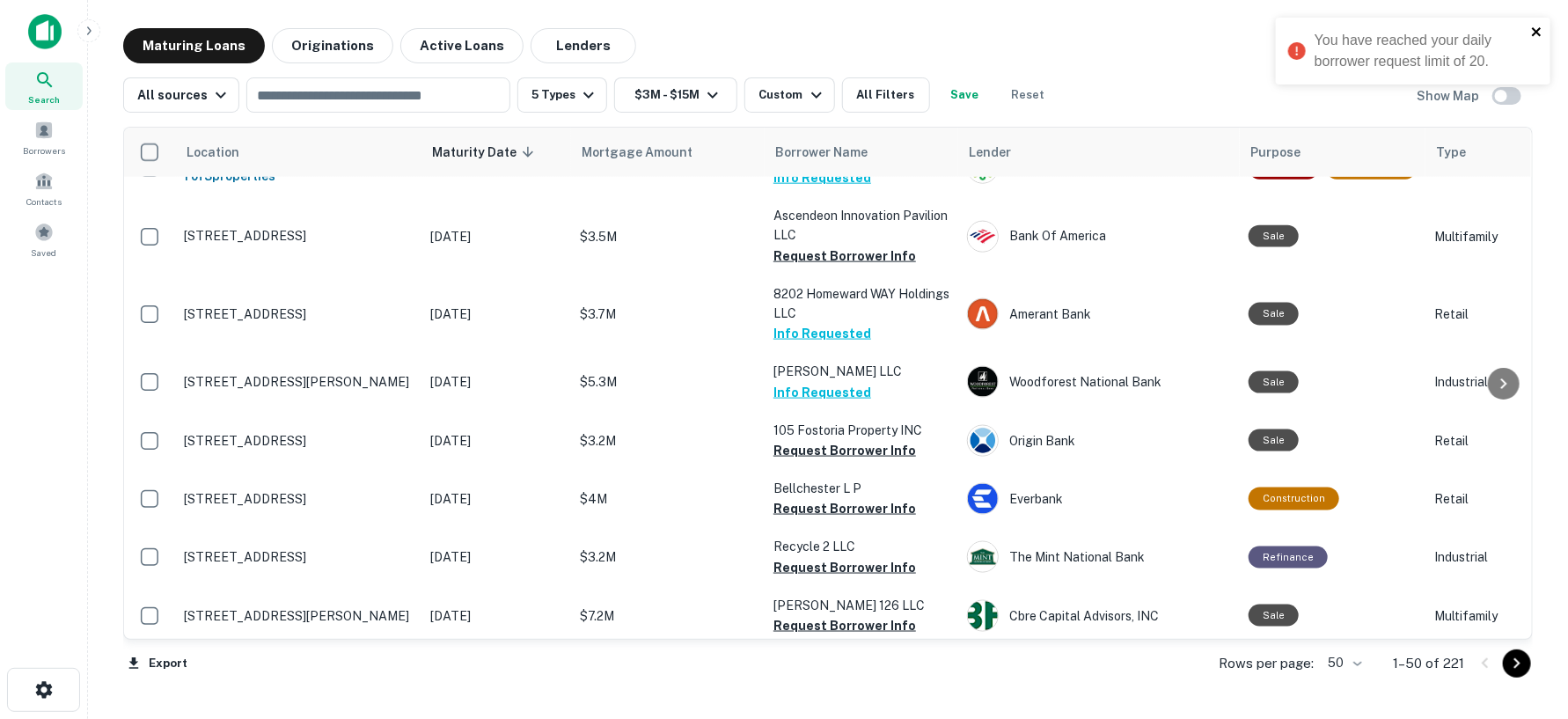
click at [1533, 36] on icon "close" at bounding box center [1537, 31] width 12 height 14
